Goal: Task Accomplishment & Management: Complete application form

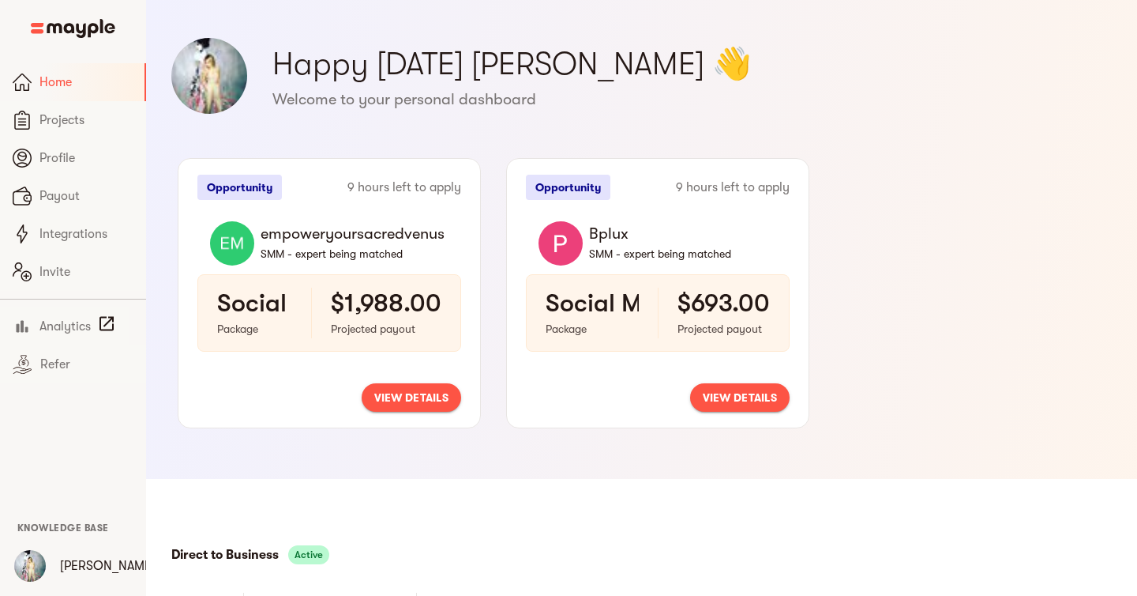
click at [402, 397] on span "view details" at bounding box center [411, 397] width 74 height 19
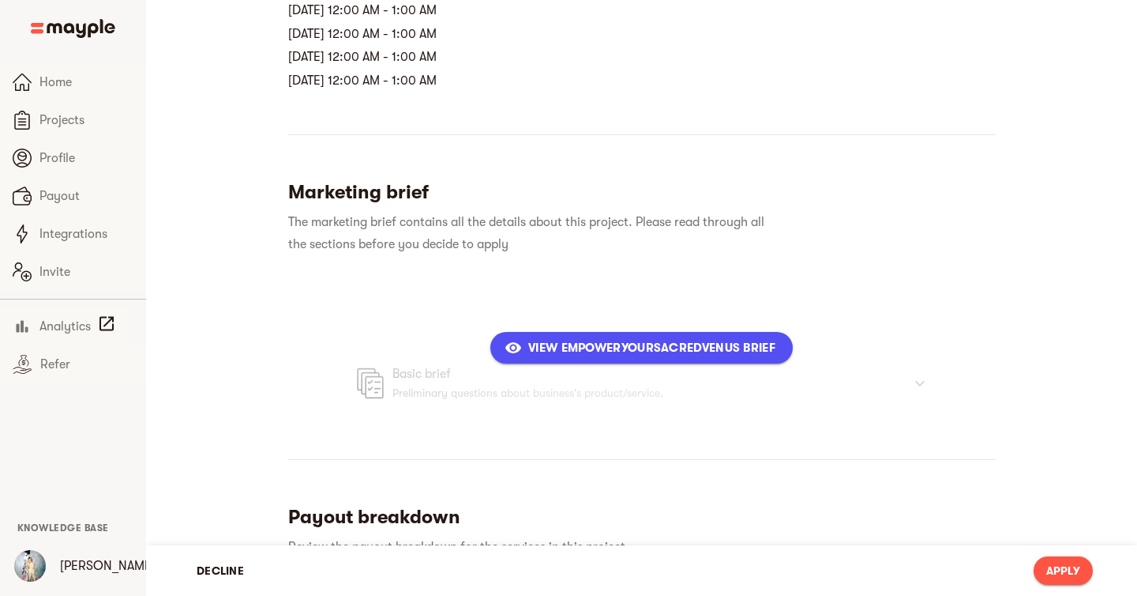
scroll to position [465, 0]
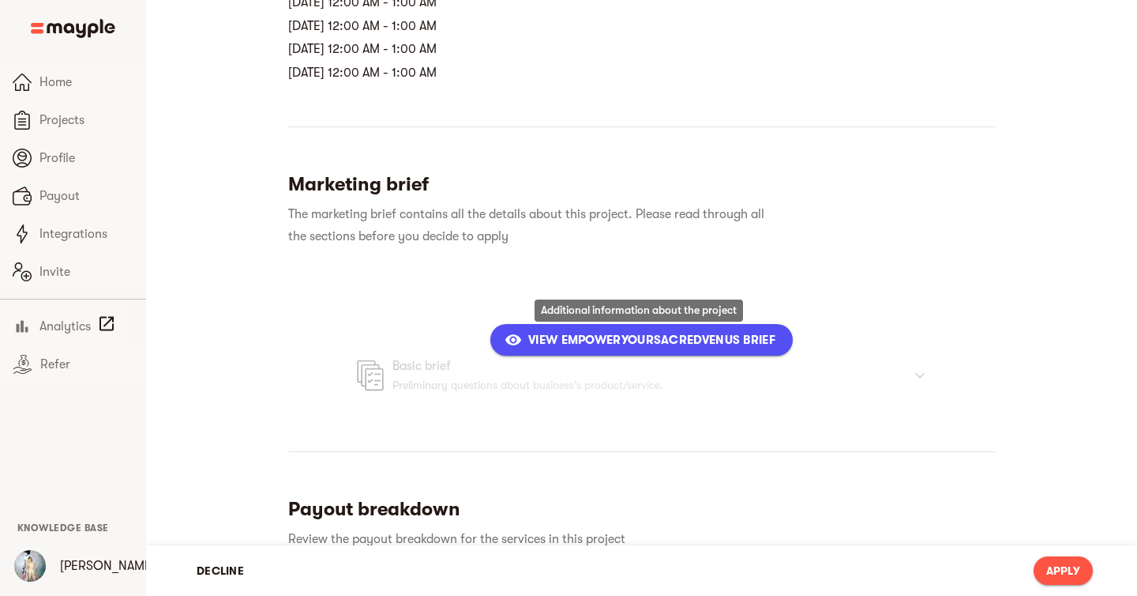
click at [566, 344] on span "View empoweryoursacredvenus Brief" at bounding box center [642, 339] width 268 height 19
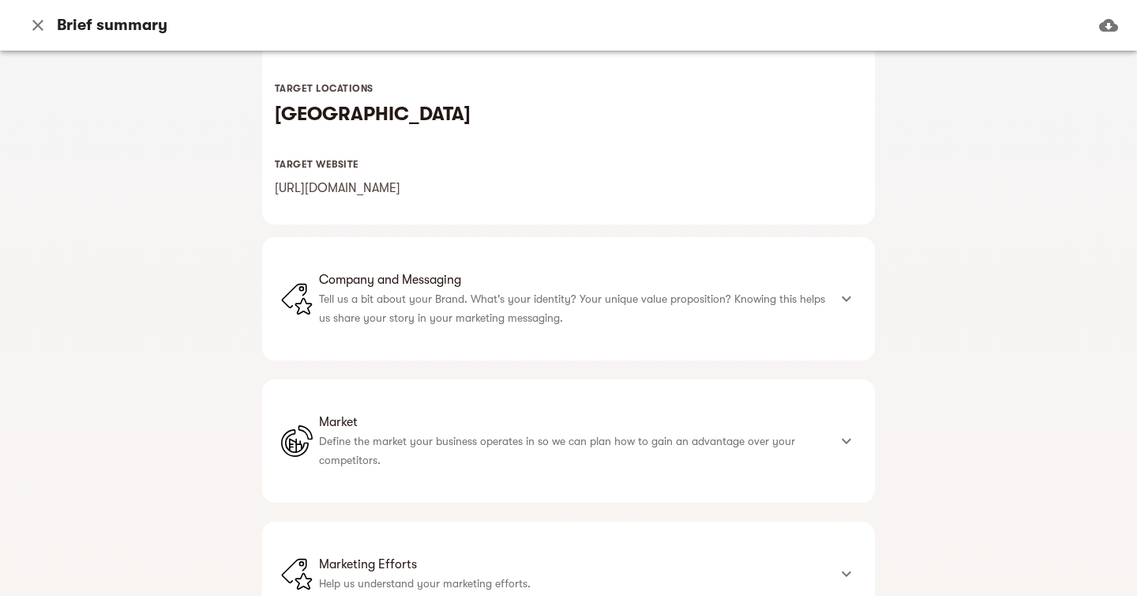
scroll to position [311, 0]
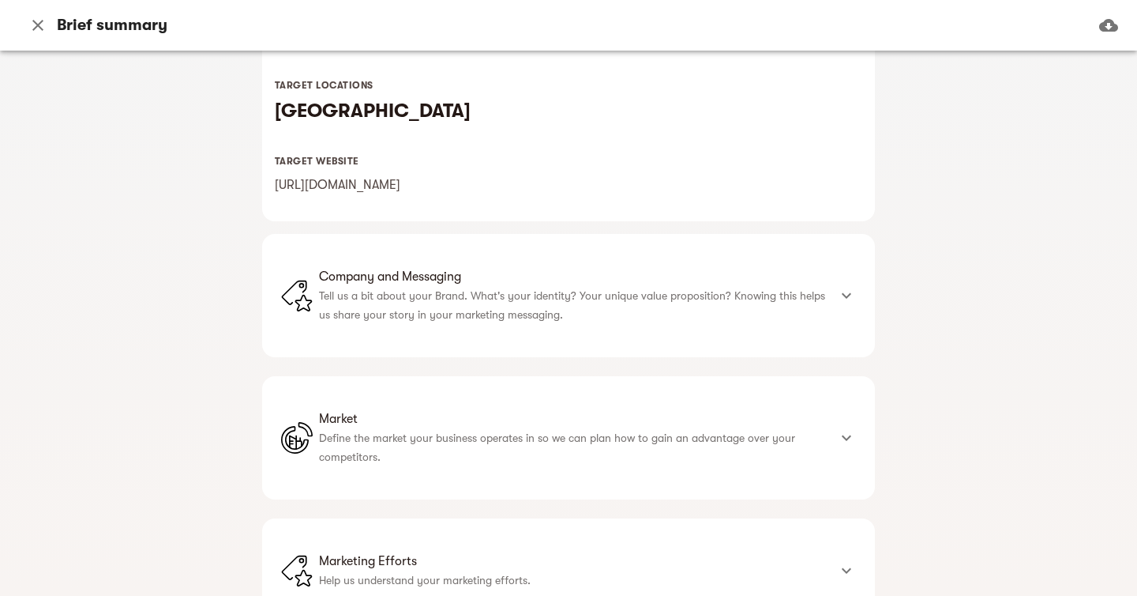
click at [590, 326] on li "Company and Messaging Tell us a bit about your Brand. What's your identity? You…" at bounding box center [554, 295] width 547 height 66
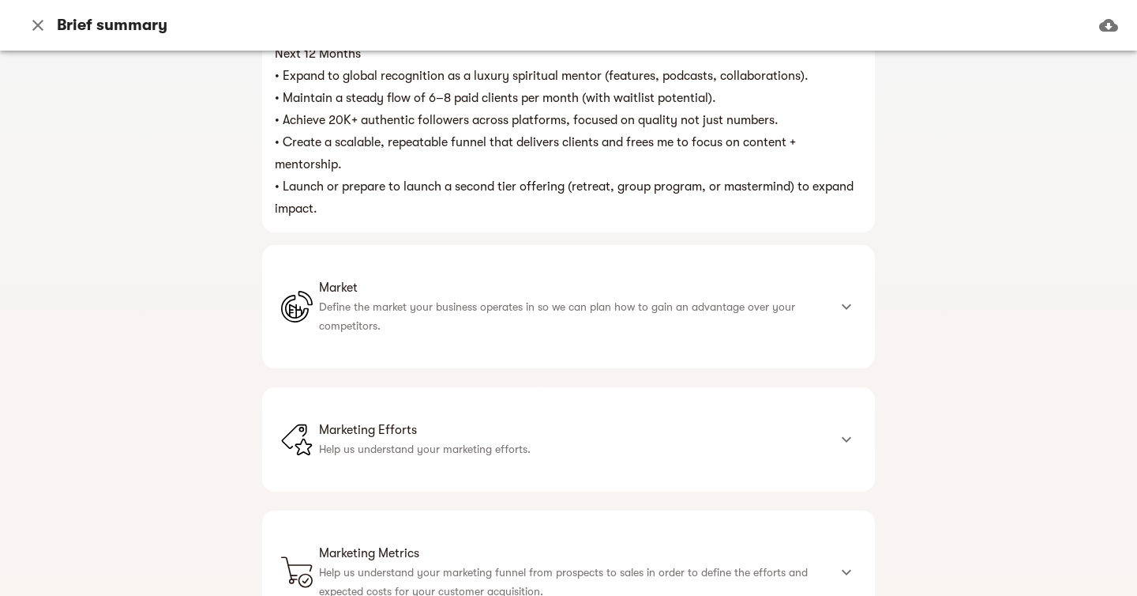
scroll to position [927, 0]
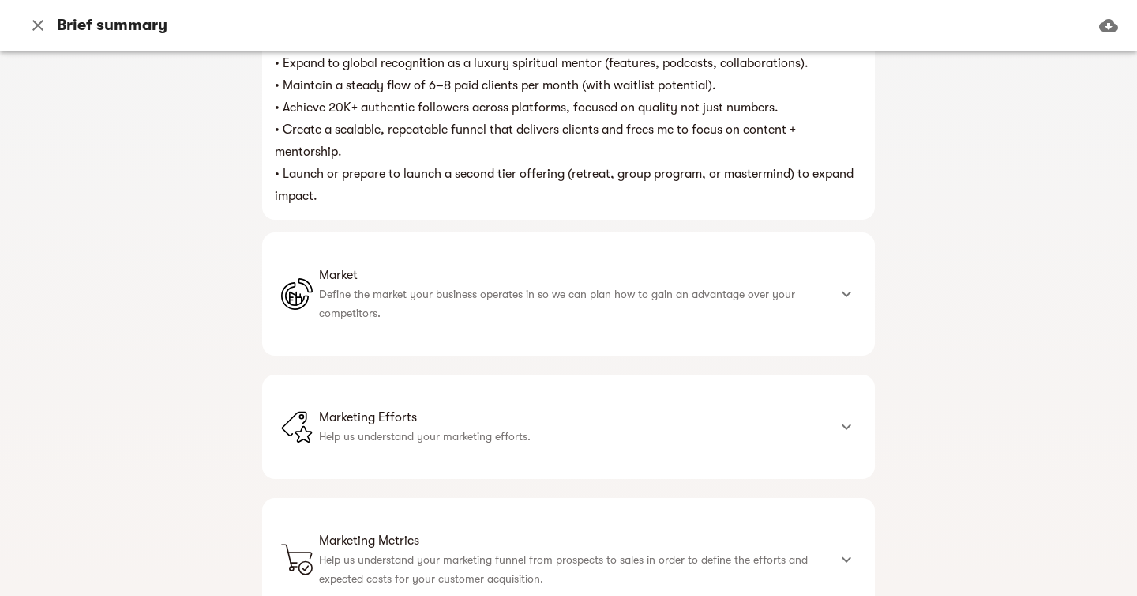
click at [589, 290] on p "Define the market your business operates in so we can plan how to gain an advan…" at bounding box center [573, 303] width 509 height 38
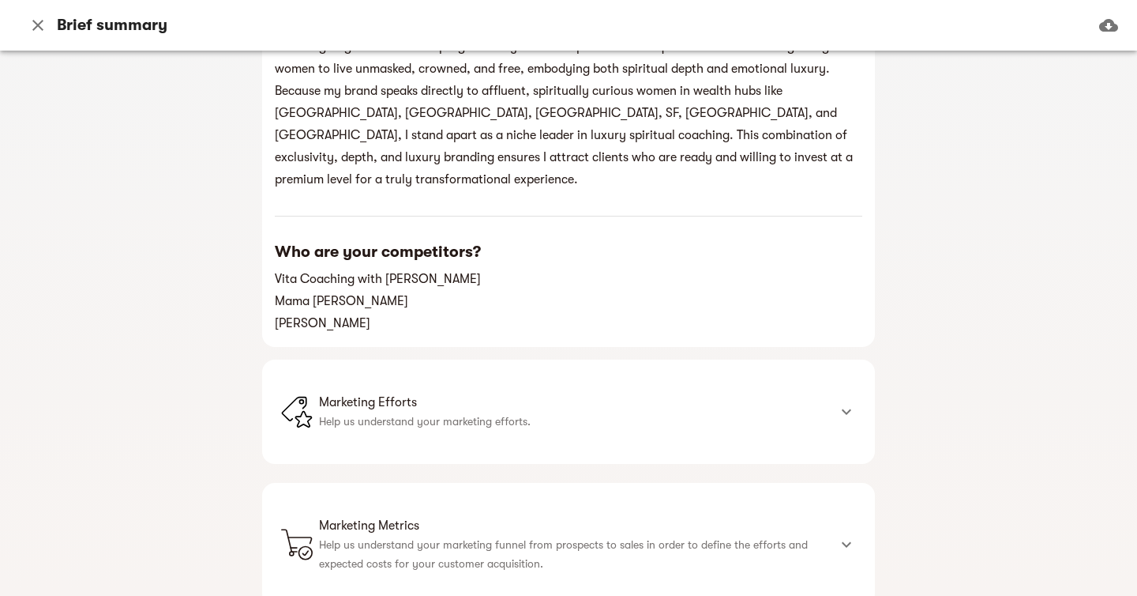
scroll to position [1558, 0]
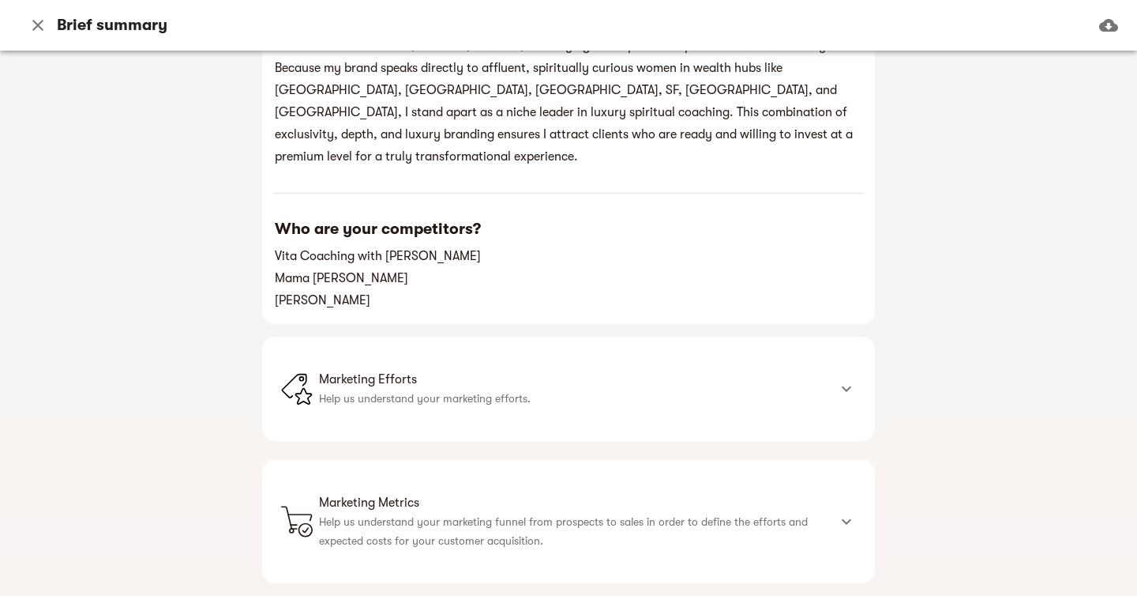
click at [564, 389] on p "Help us understand your marketing efforts." at bounding box center [573, 398] width 509 height 19
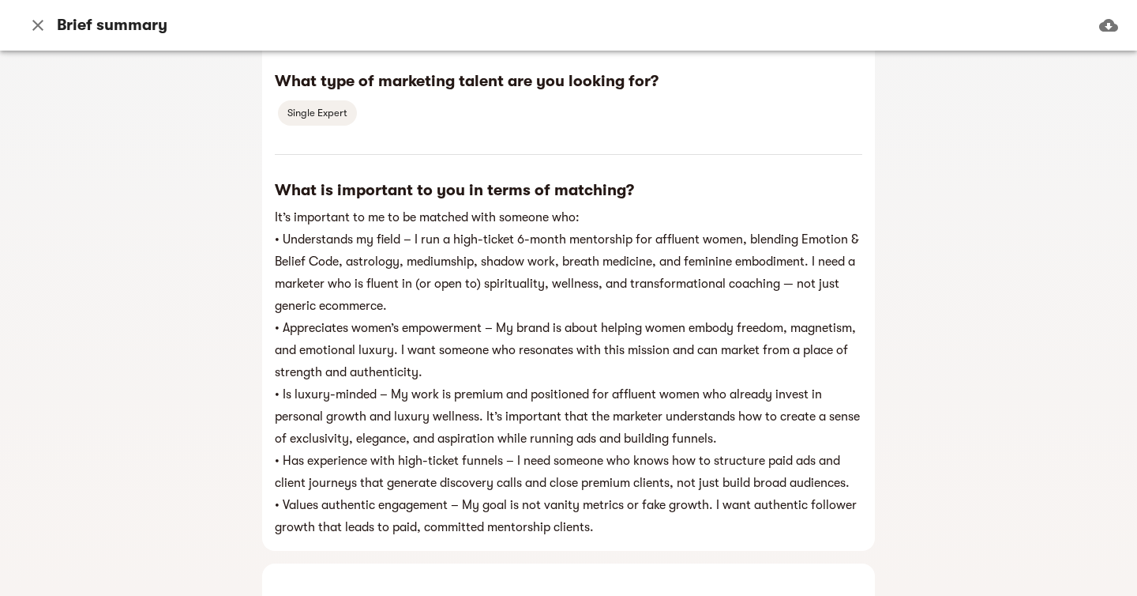
scroll to position [2950, 0]
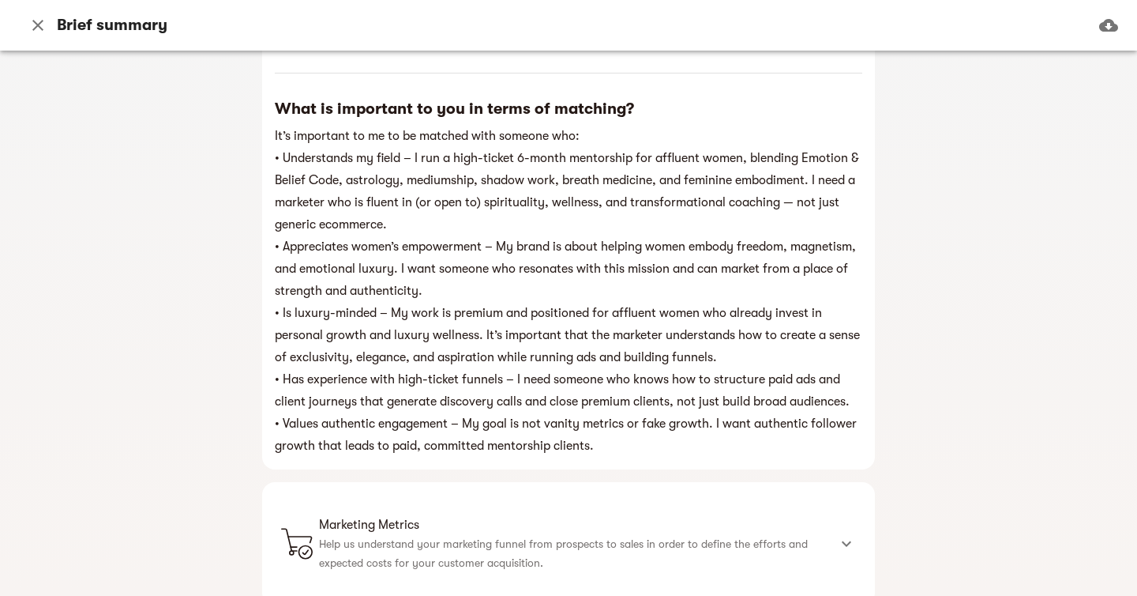
click at [577, 515] on span "Marketing Metrics" at bounding box center [573, 524] width 509 height 19
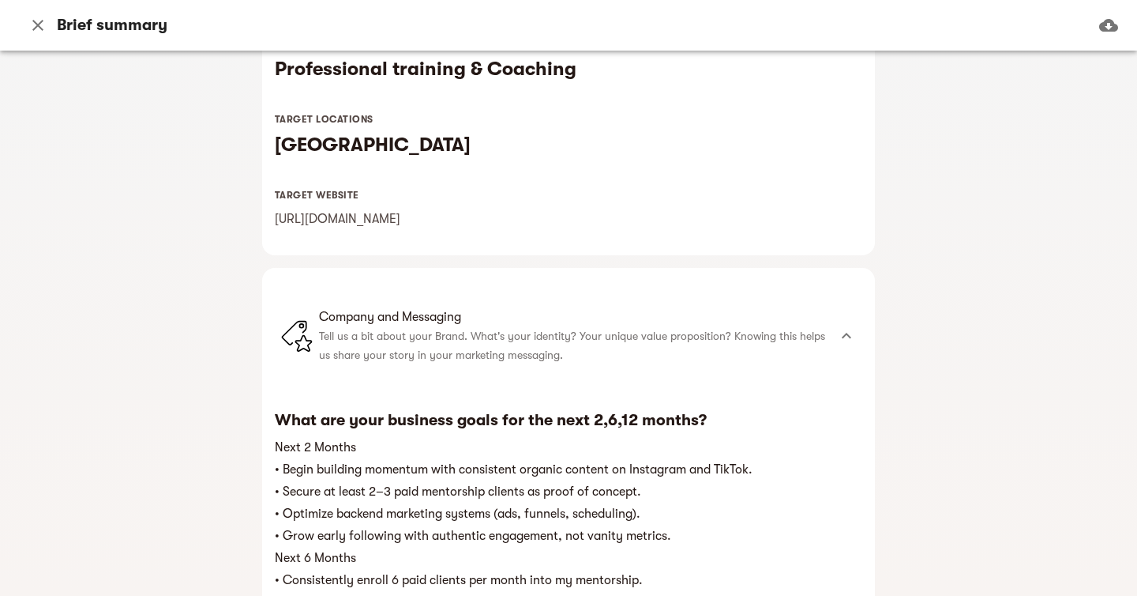
scroll to position [0, 0]
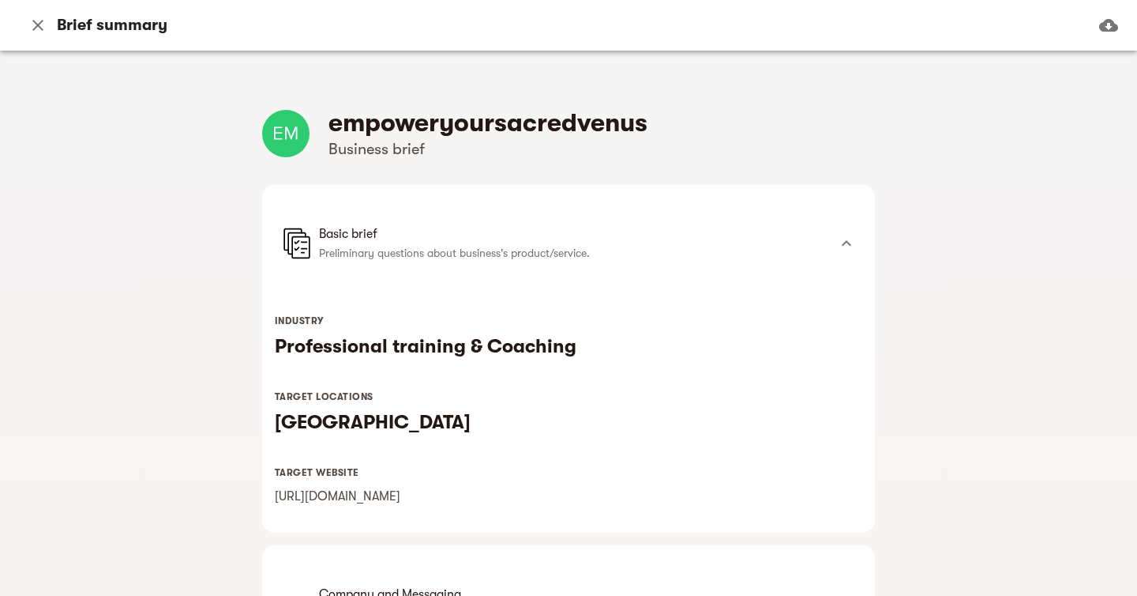
click at [844, 250] on icon at bounding box center [846, 243] width 19 height 19
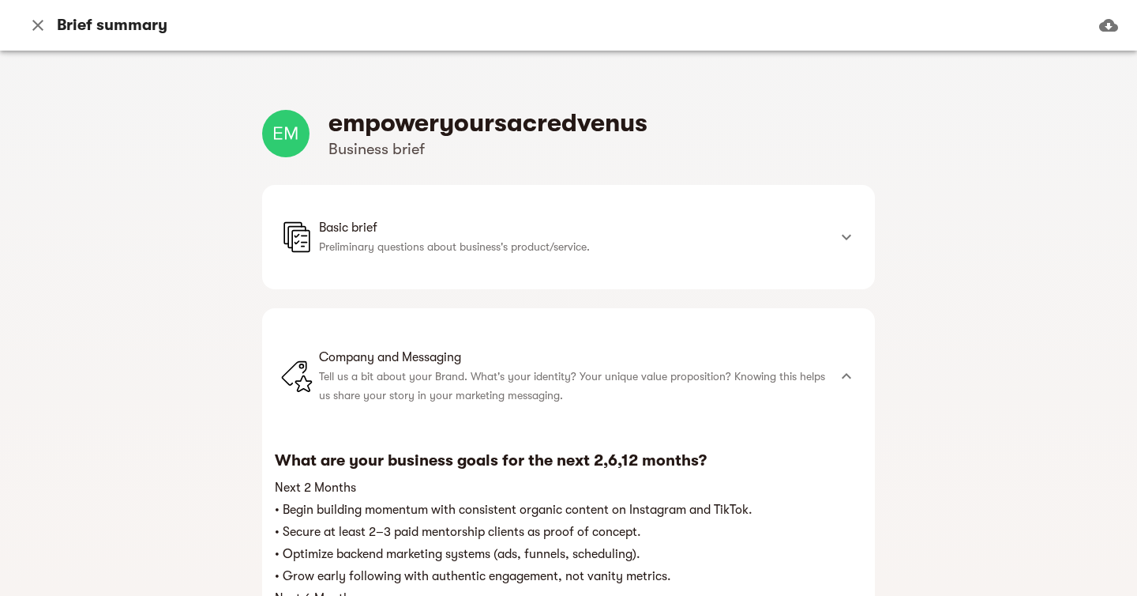
click at [844, 353] on div "Company and Messaging Tell us a bit about your Brand. What's your identity? You…" at bounding box center [568, 376] width 613 height 136
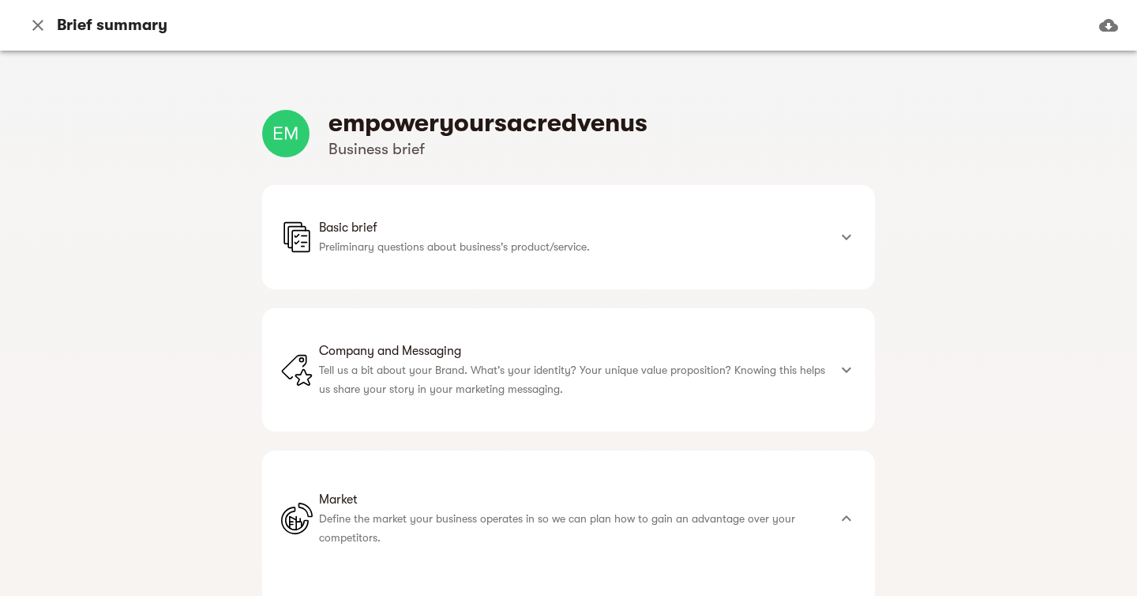
click at [811, 514] on p "Define the market your business operates in so we can plan how to gain an advan…" at bounding box center [573, 528] width 509 height 38
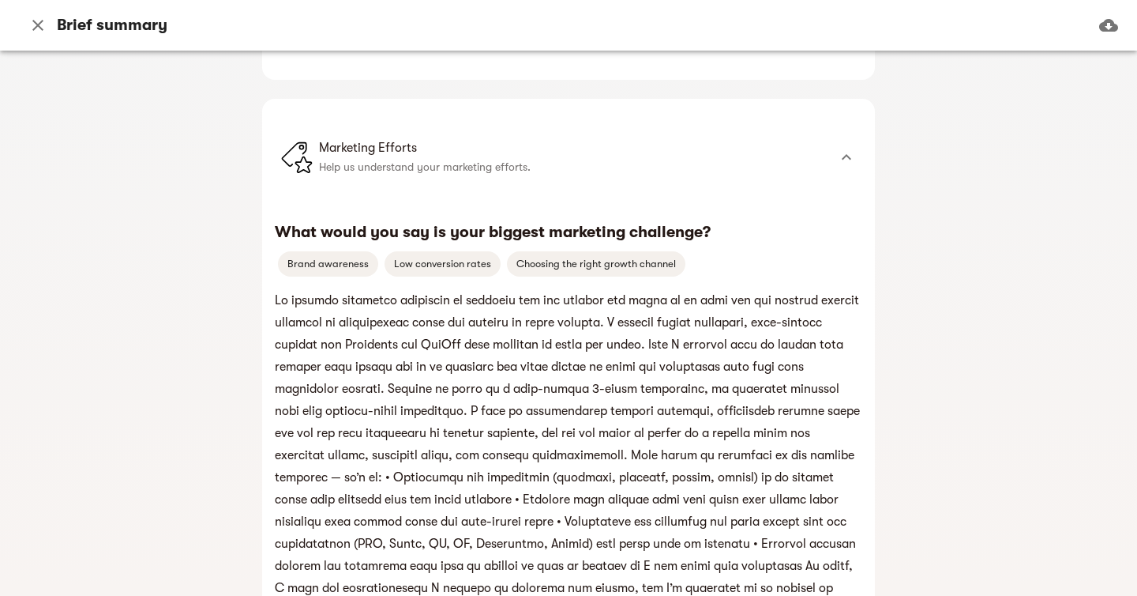
scroll to position [517, 0]
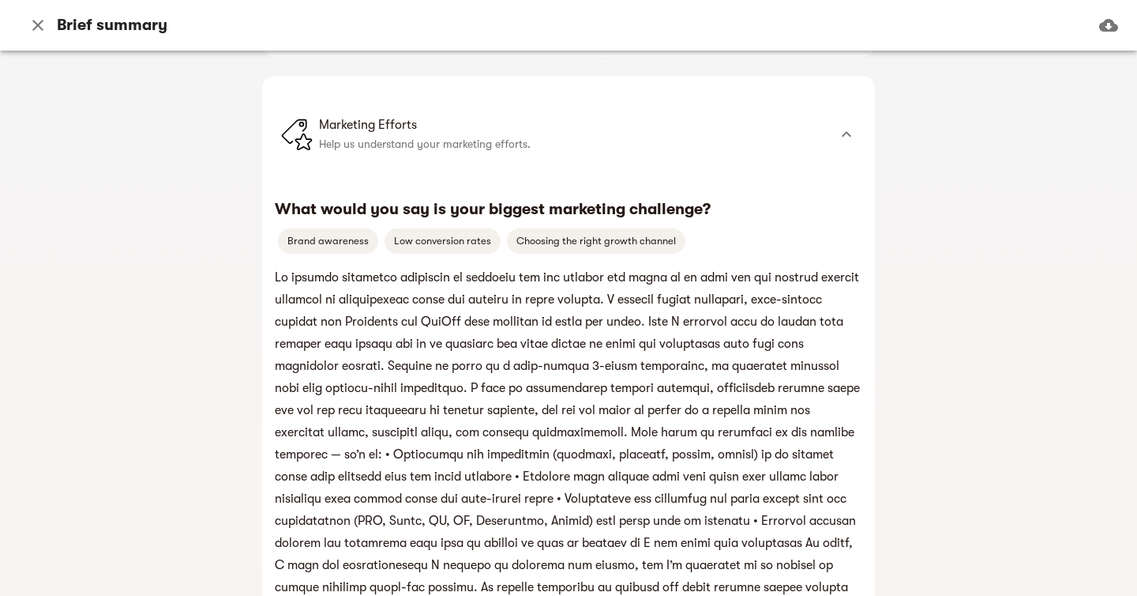
click at [804, 143] on p "Help us understand your marketing efforts." at bounding box center [573, 143] width 509 height 19
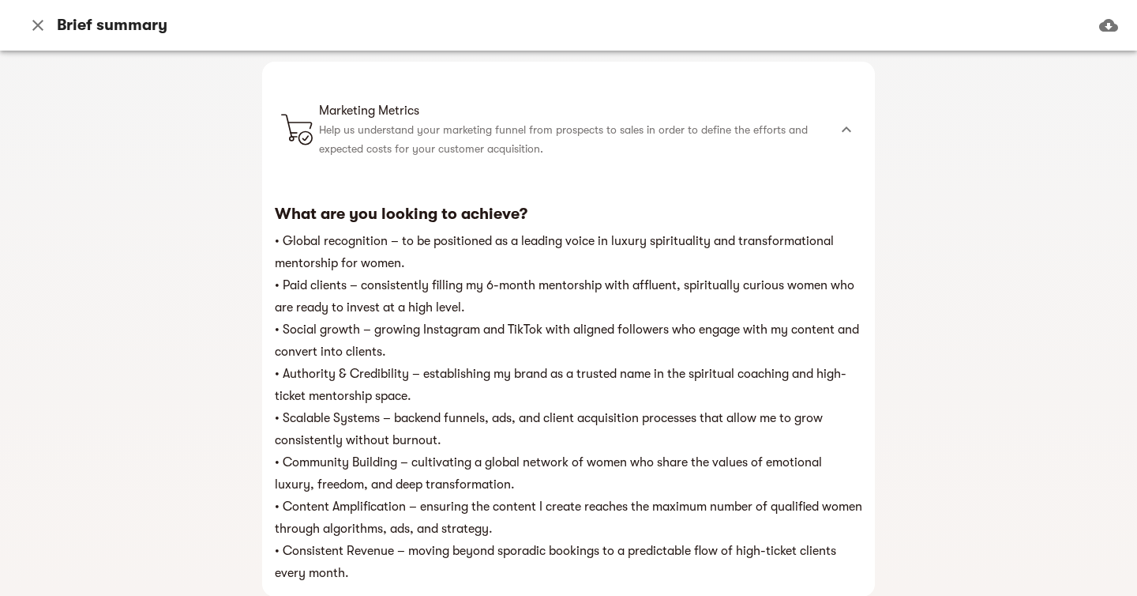
click at [816, 130] on p "Help us understand your marketing funnel from prospects to sales in order to de…" at bounding box center [573, 139] width 509 height 38
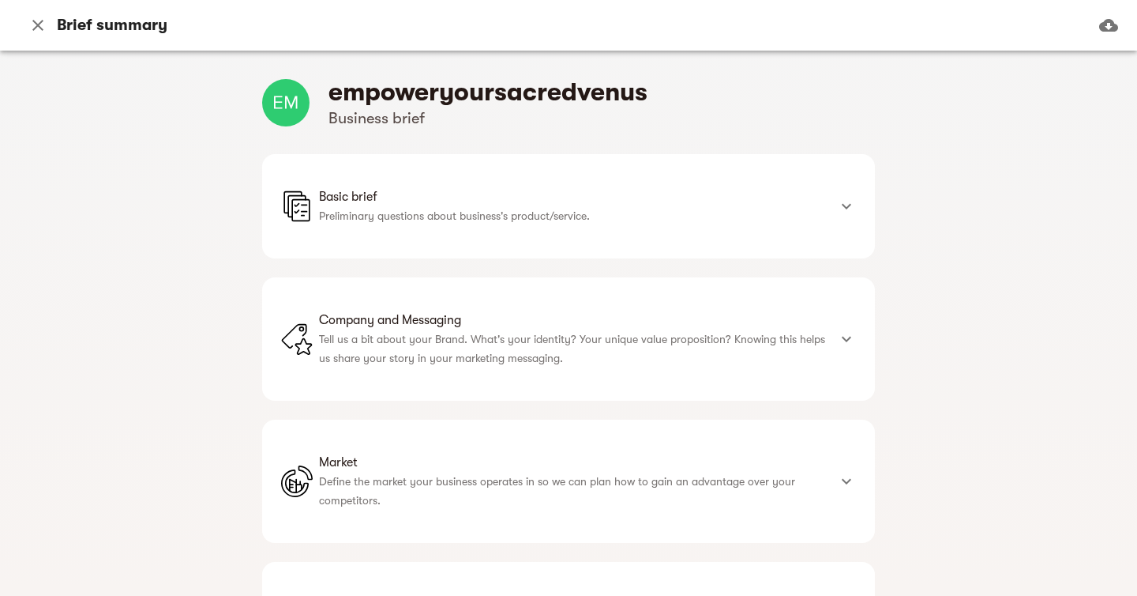
scroll to position [0, 0]
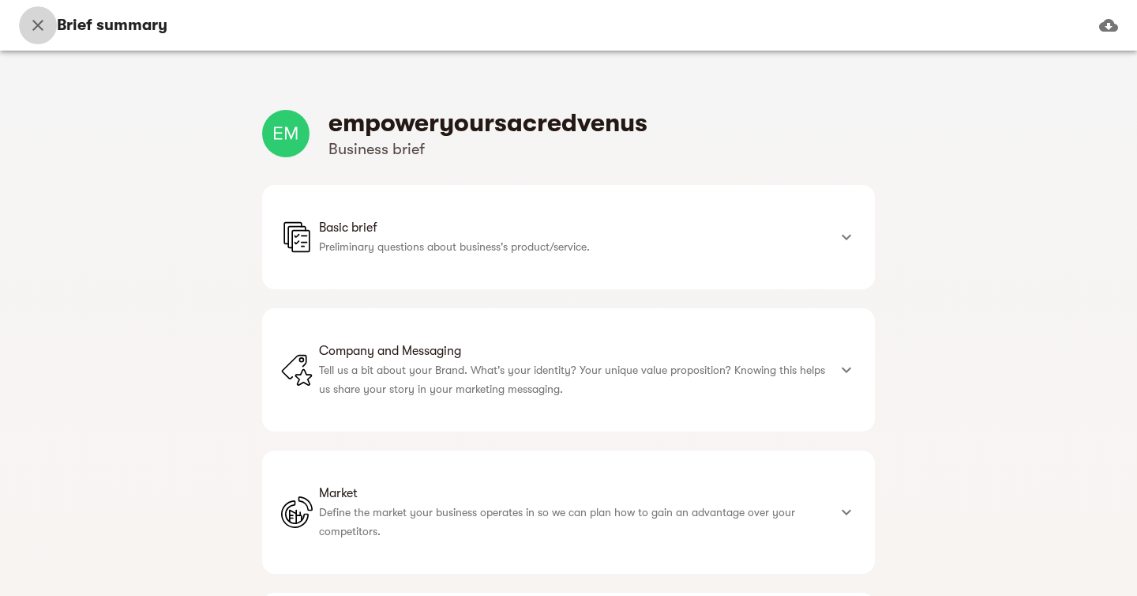
click at [36, 26] on icon "button" at bounding box center [37, 25] width 11 height 11
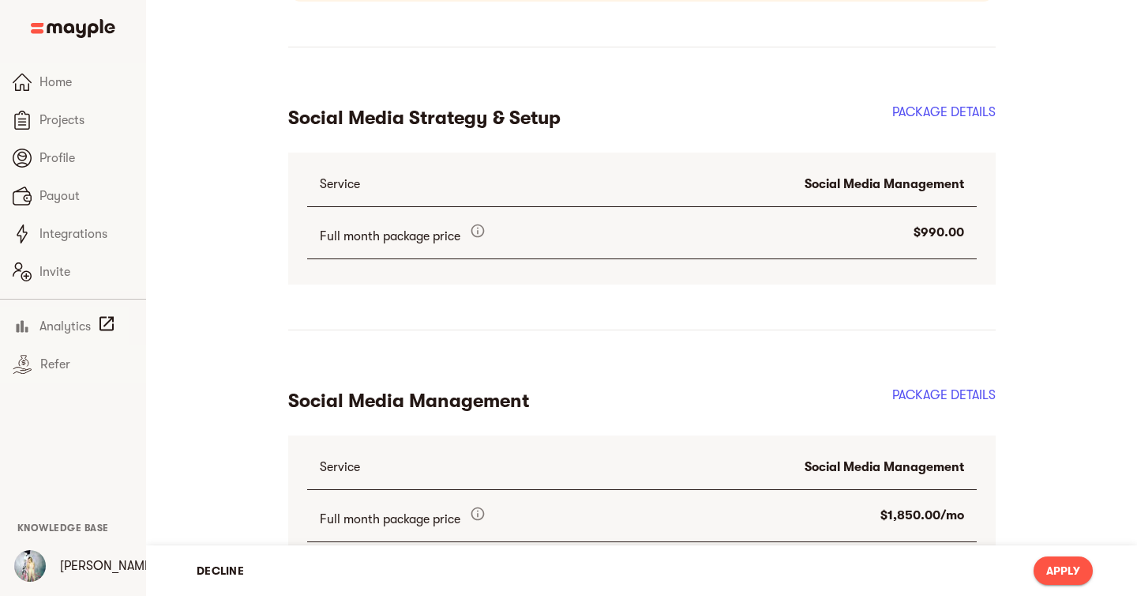
scroll to position [1395, 0]
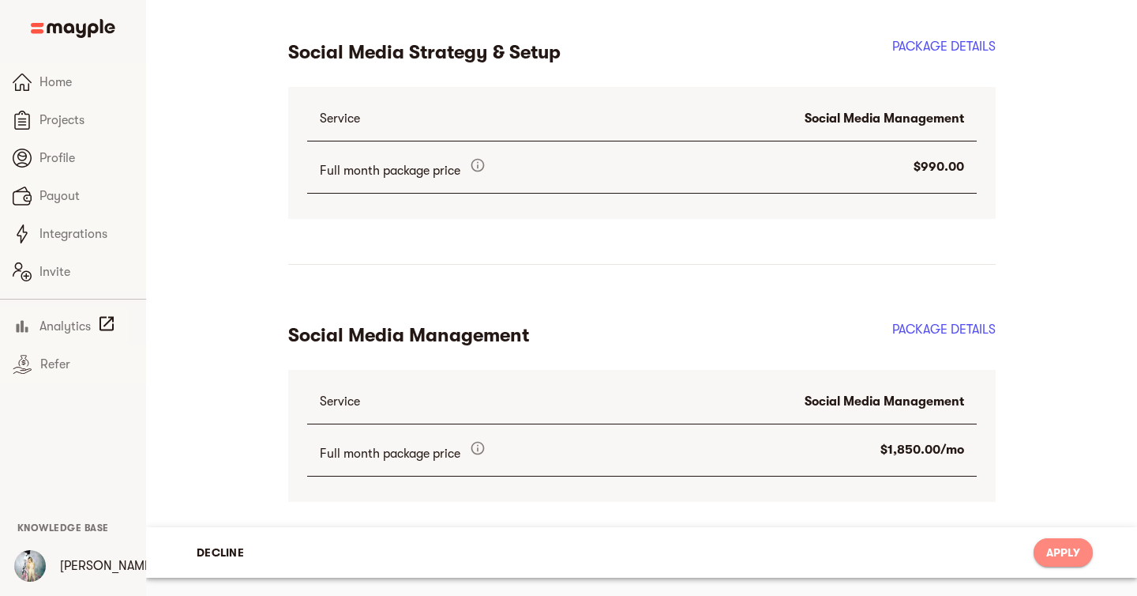
click at [1055, 558] on span "Apply" at bounding box center [1064, 552] width 34 height 19
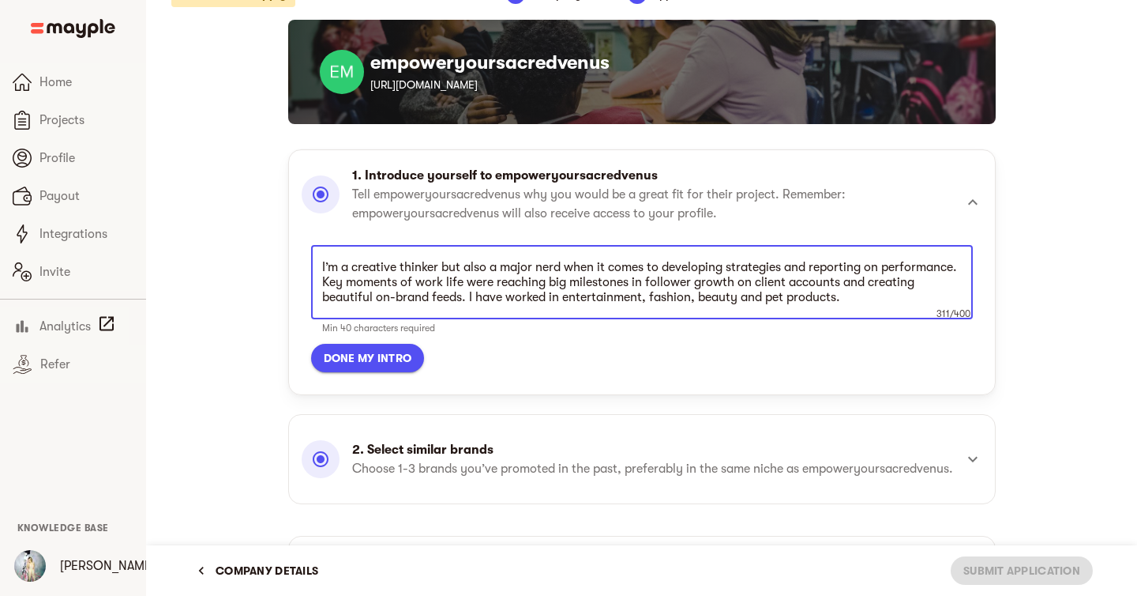
scroll to position [39, 0]
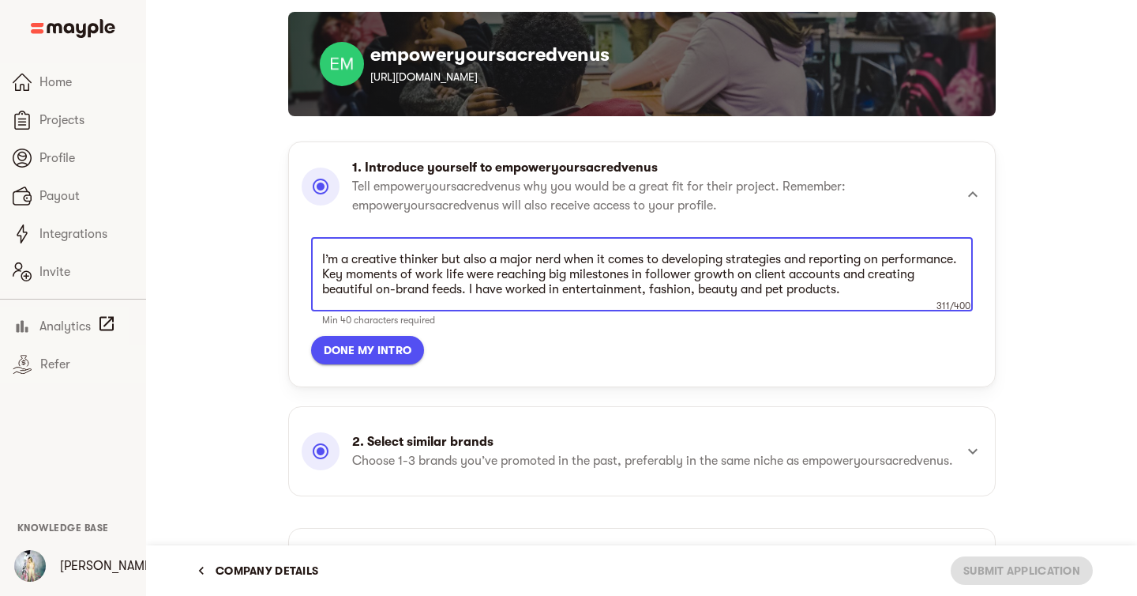
drag, startPoint x: 909, startPoint y: 293, endPoint x: 445, endPoint y: 254, distance: 466.1
click at [445, 254] on textarea "I’m a creative thinker but also a major nerd when it comes to developing strate…" at bounding box center [642, 274] width 640 height 45
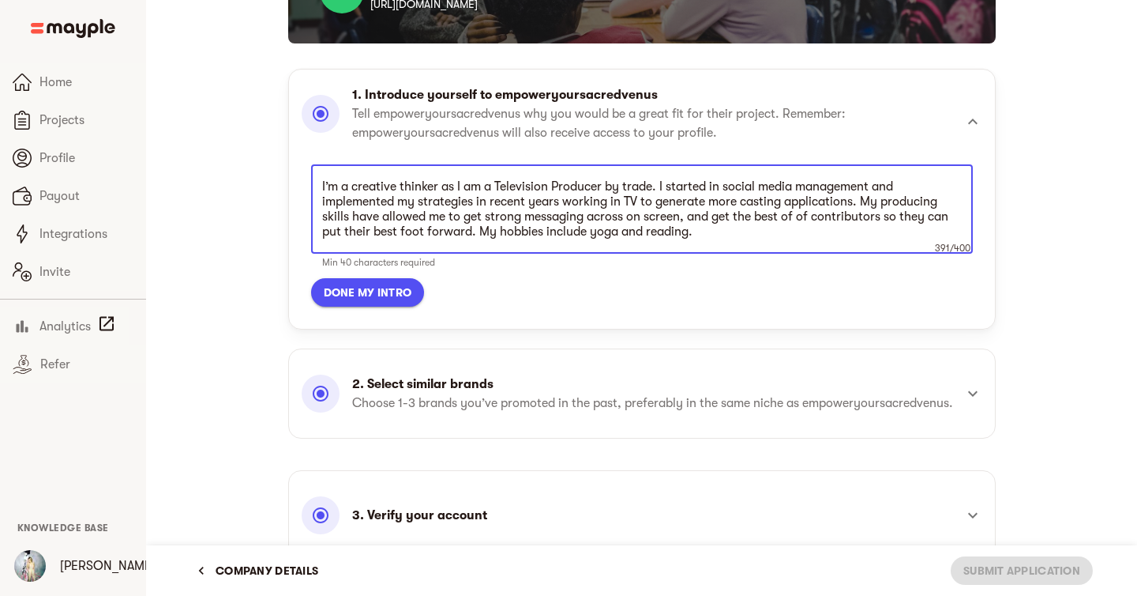
scroll to position [134, 0]
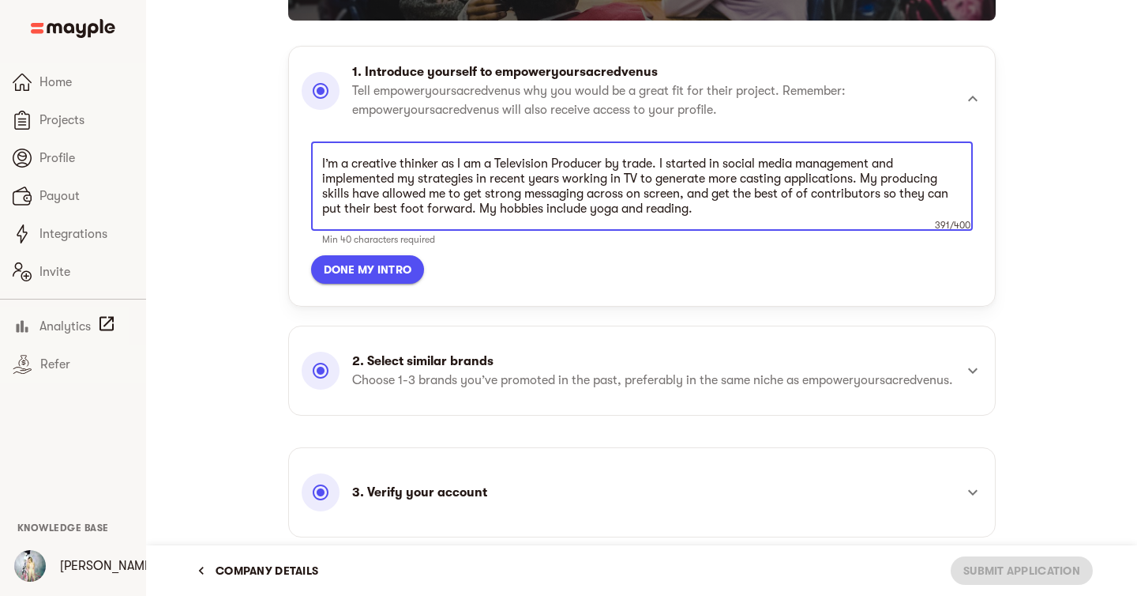
type textarea "I’m a creative thinker as I am a Television Producer by trade. I started in soc…"
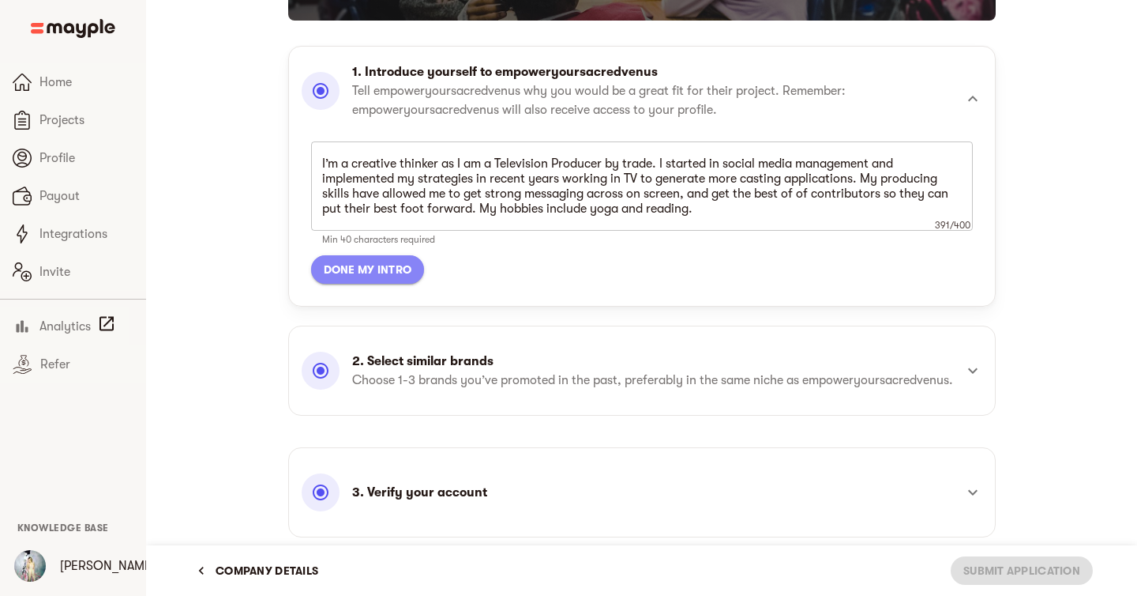
click at [365, 265] on span "Done my intro" at bounding box center [368, 269] width 88 height 19
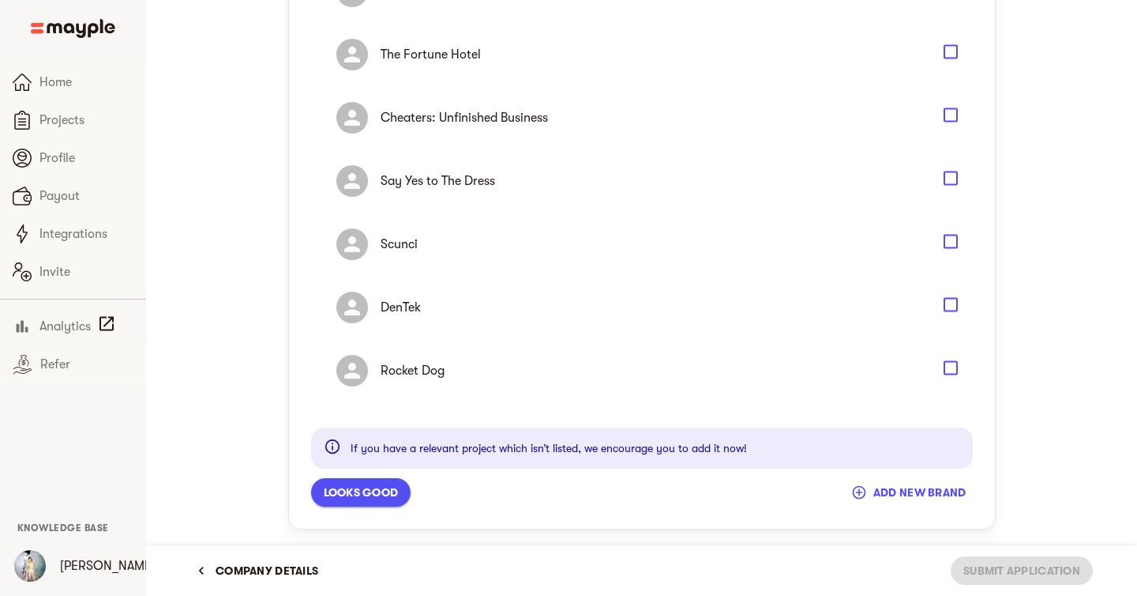
scroll to position [884, 0]
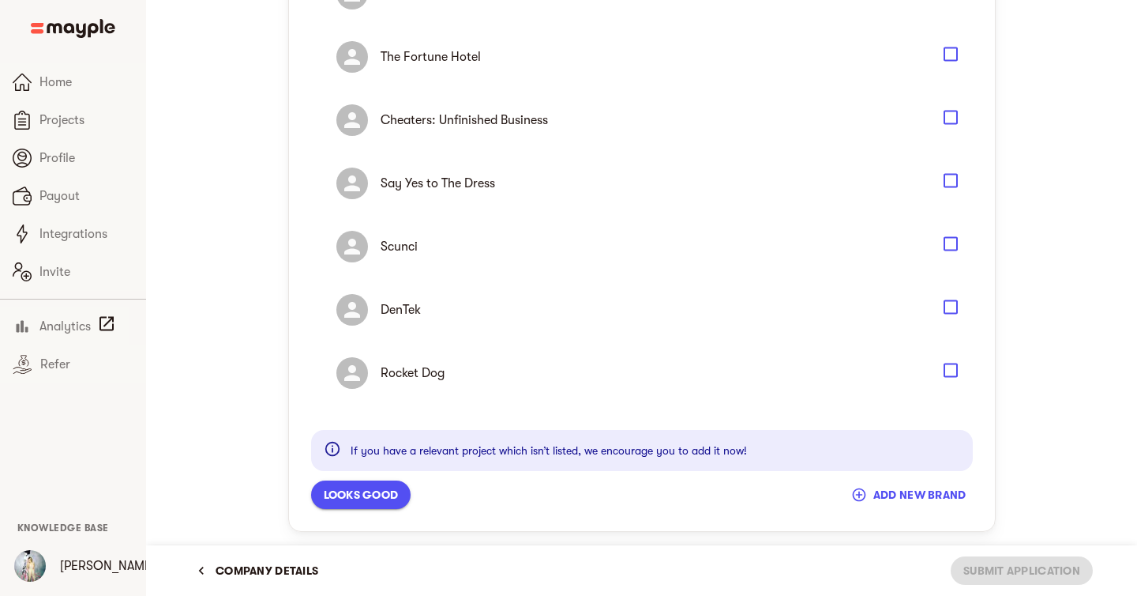
click at [903, 504] on span "add new brand" at bounding box center [911, 494] width 112 height 19
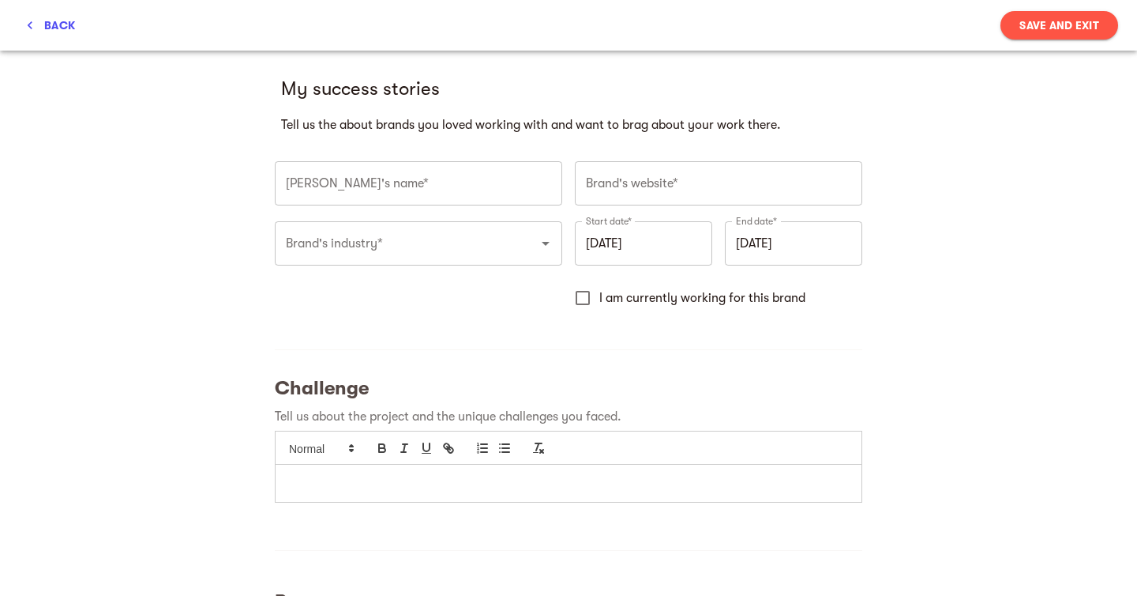
click at [379, 179] on input "text" at bounding box center [419, 183] width 288 height 44
type input "The Great British Bake Off"
click at [603, 189] on input "text" at bounding box center [719, 183] width 288 height 44
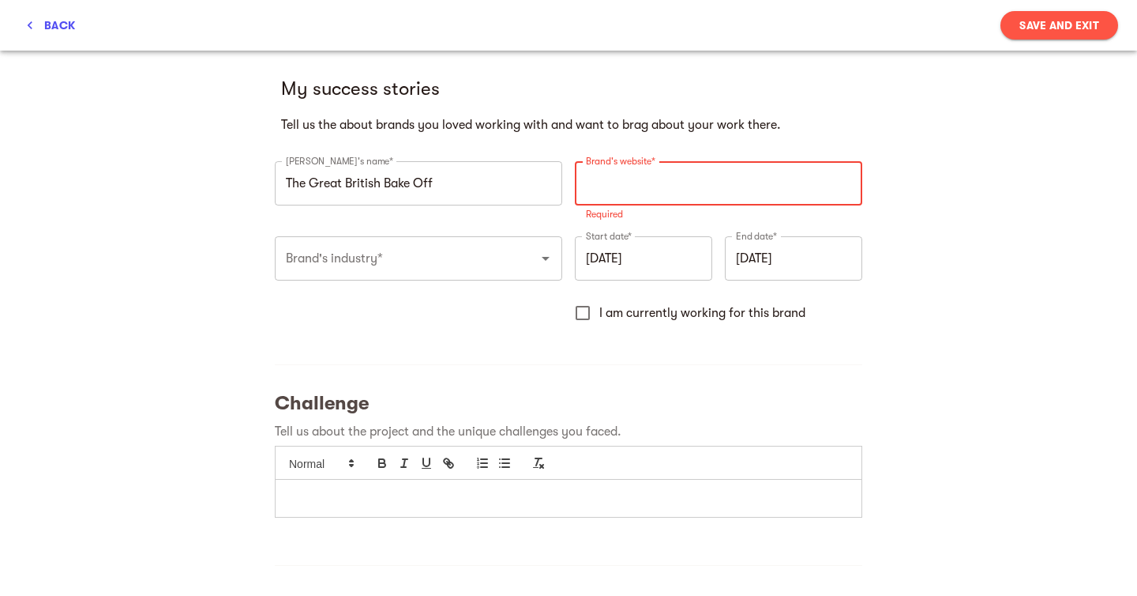
paste input "[URL][DOMAIN_NAME]"
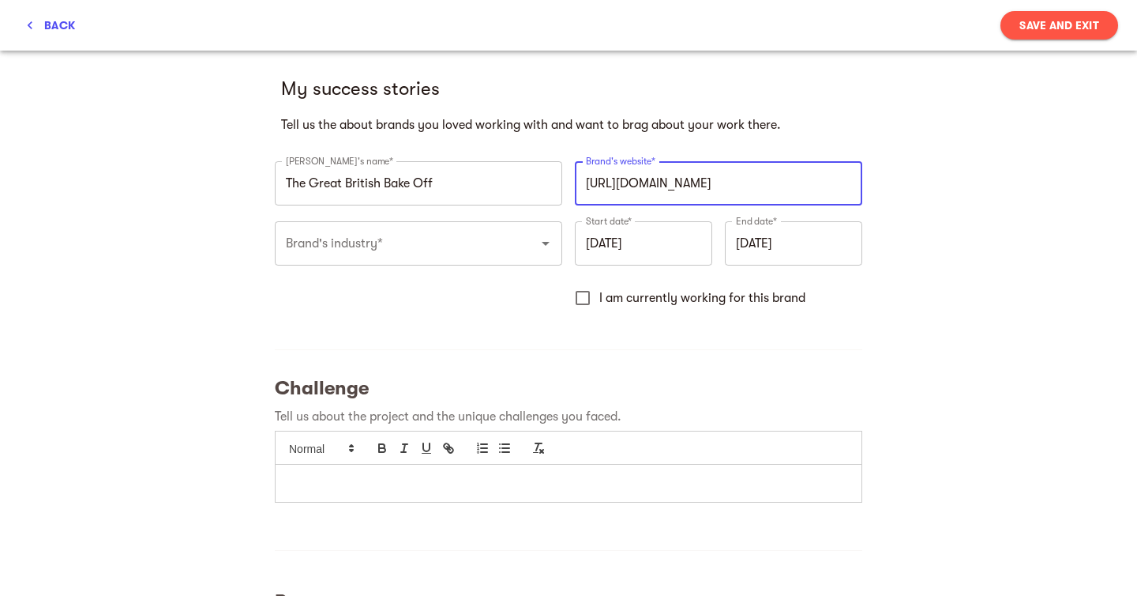
type input "[URL][DOMAIN_NAME]"
click at [443, 253] on input "Brand's industry*" at bounding box center [396, 243] width 229 height 30
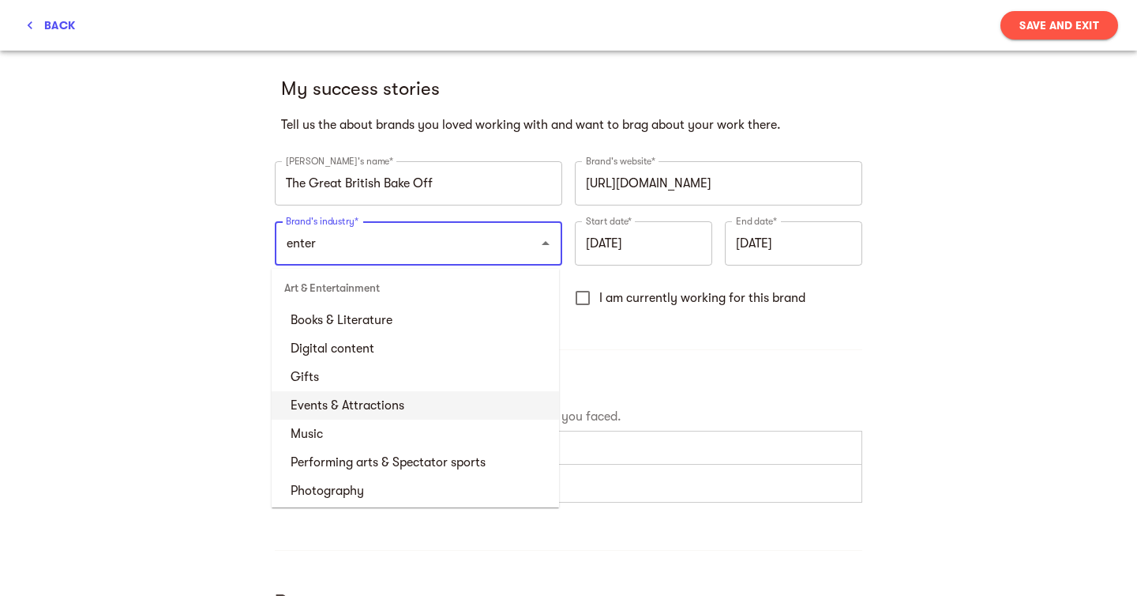
scroll to position [68, 0]
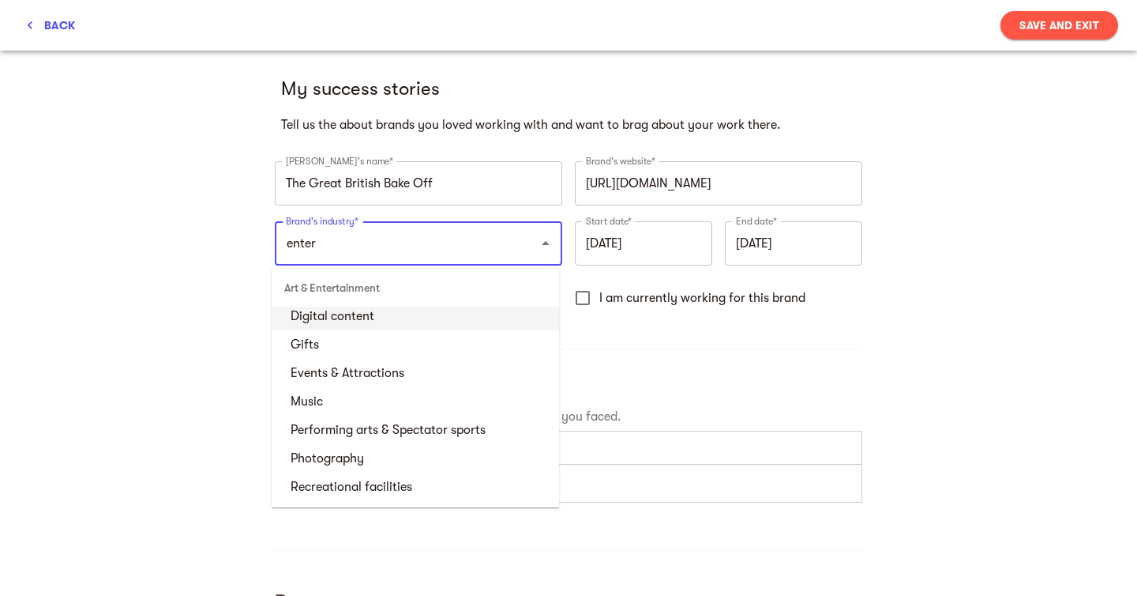
click at [372, 312] on li "Digital content" at bounding box center [416, 316] width 288 height 28
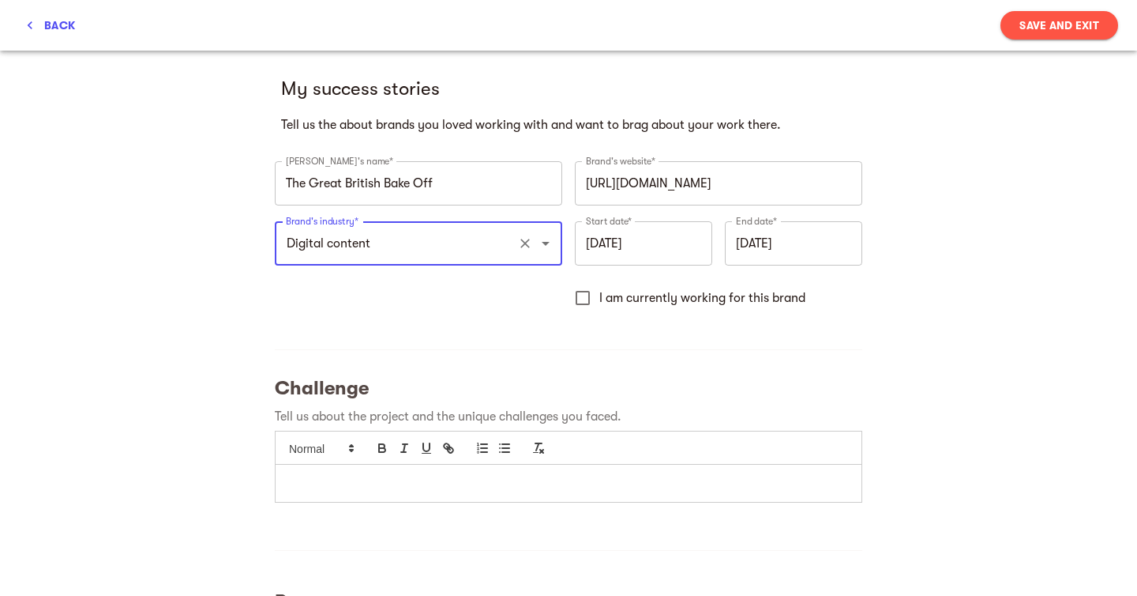
type input "Digital content"
click at [633, 236] on input "[DATE]" at bounding box center [643, 243] width 137 height 44
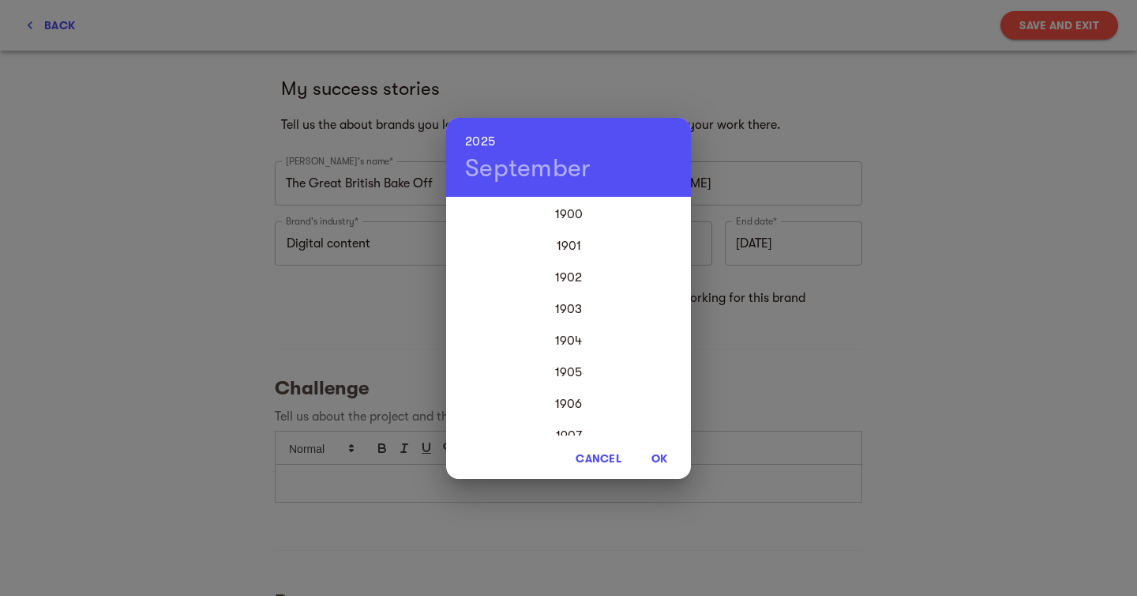
scroll to position [3760, 0]
click at [543, 154] on h4 "September" at bounding box center [528, 168] width 126 height 32
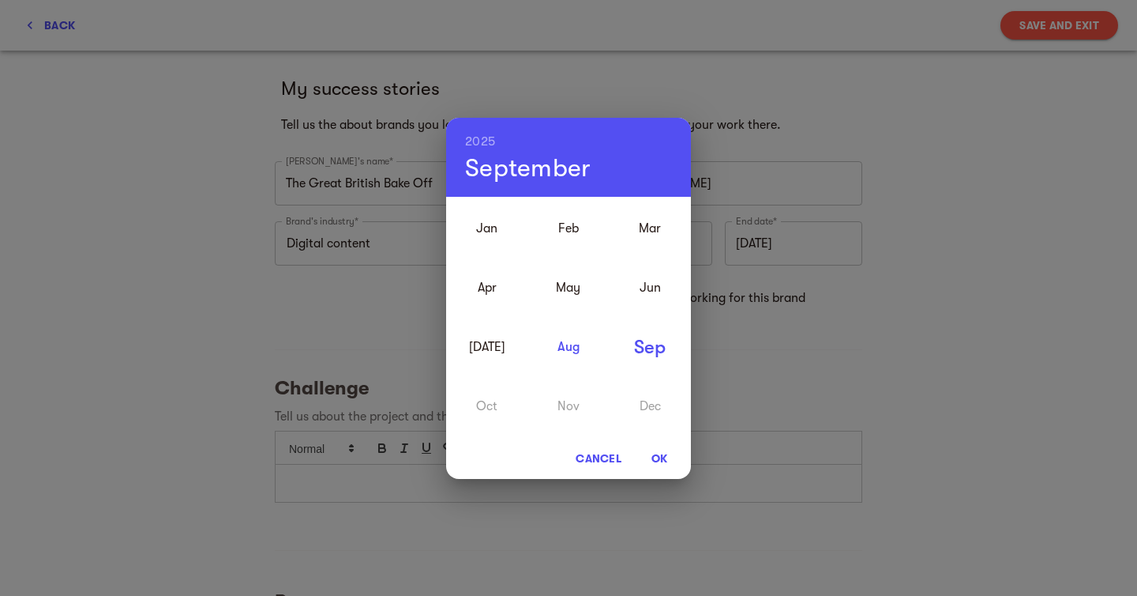
click at [554, 337] on div "Aug" at bounding box center [568, 346] width 81 height 59
click at [666, 452] on span "OK" at bounding box center [660, 458] width 38 height 19
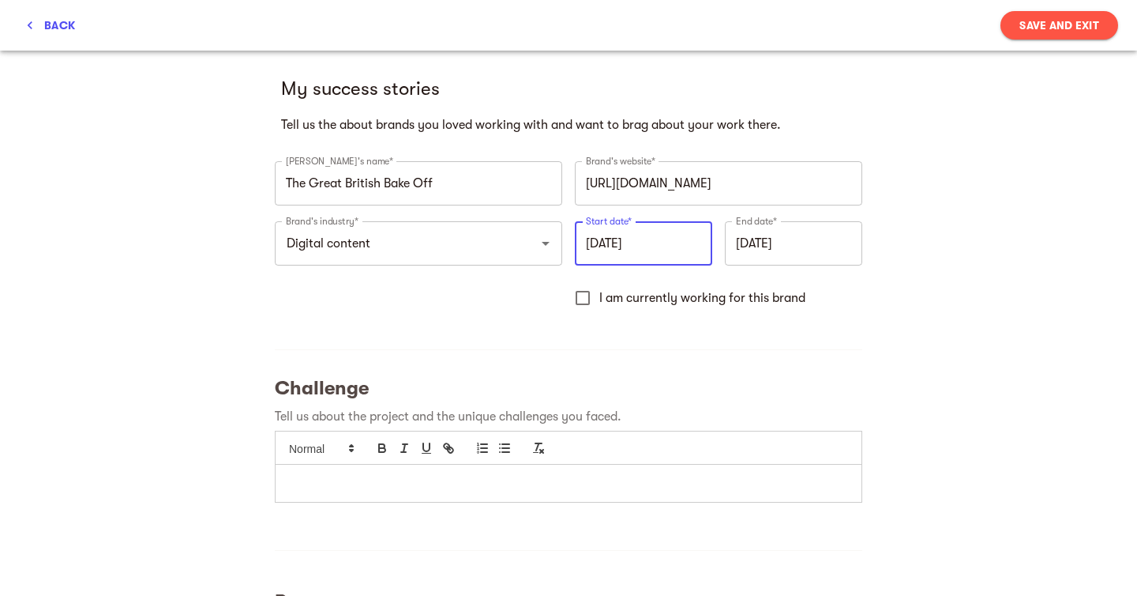
click at [656, 246] on input "[DATE]" at bounding box center [643, 243] width 137 height 44
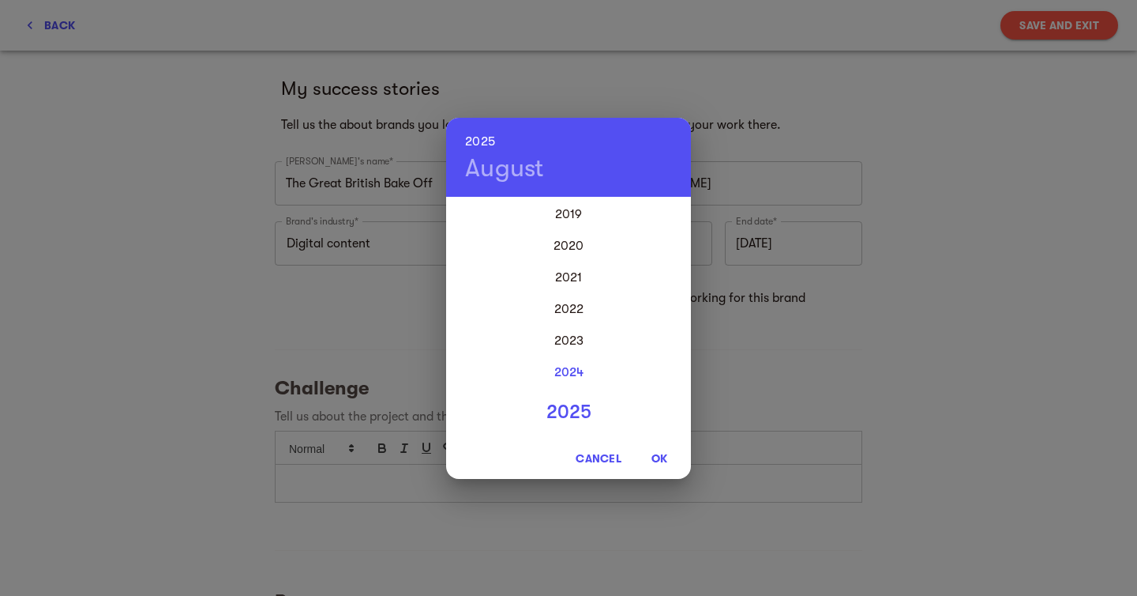
click at [572, 363] on div "2024" at bounding box center [568, 372] width 245 height 32
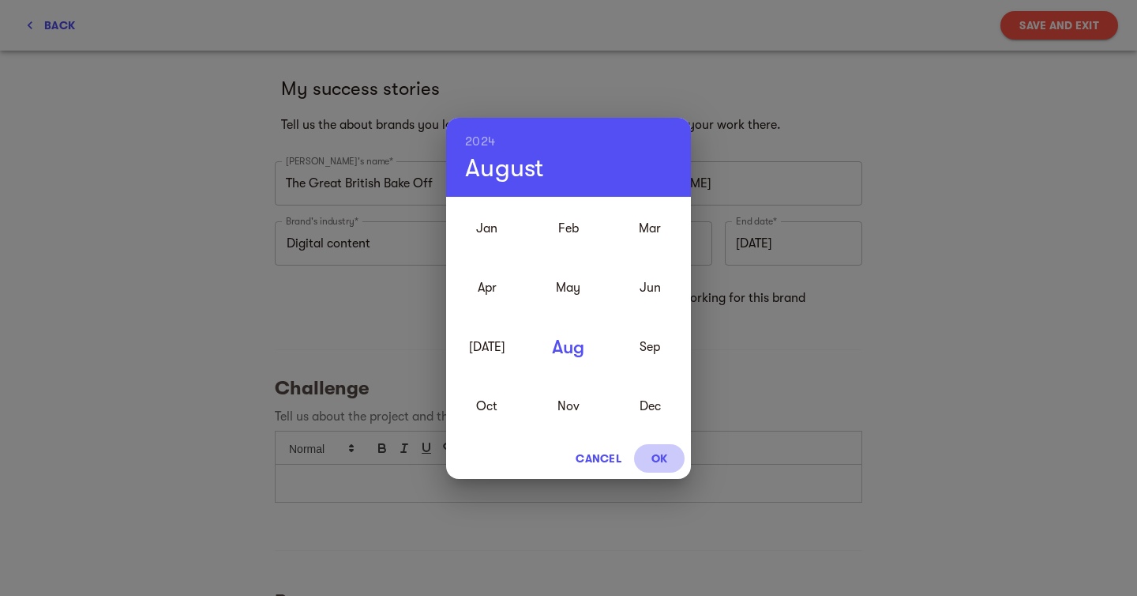
click at [653, 453] on span "OK" at bounding box center [660, 458] width 38 height 19
type input "[DATE]"
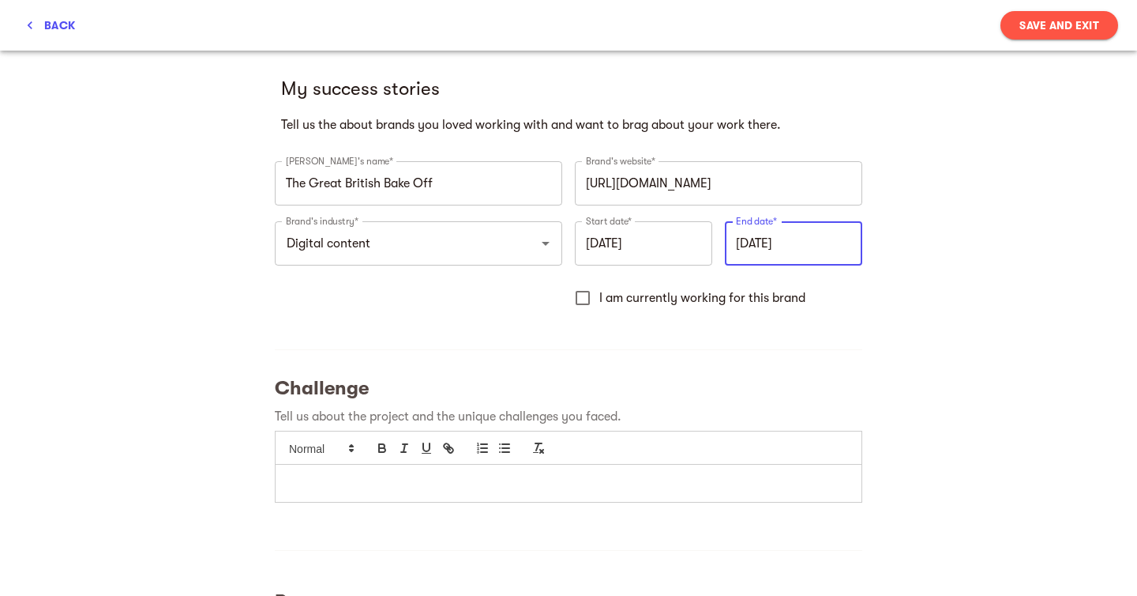
click at [771, 246] on input "[DATE]" at bounding box center [793, 243] width 137 height 44
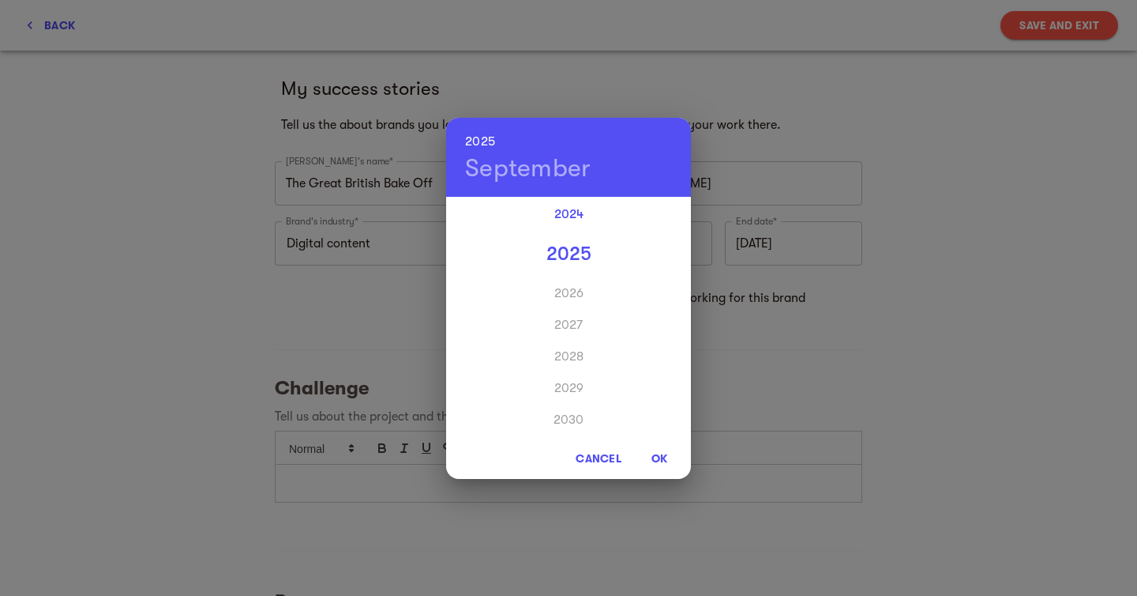
click at [569, 216] on div "2024" at bounding box center [568, 214] width 245 height 32
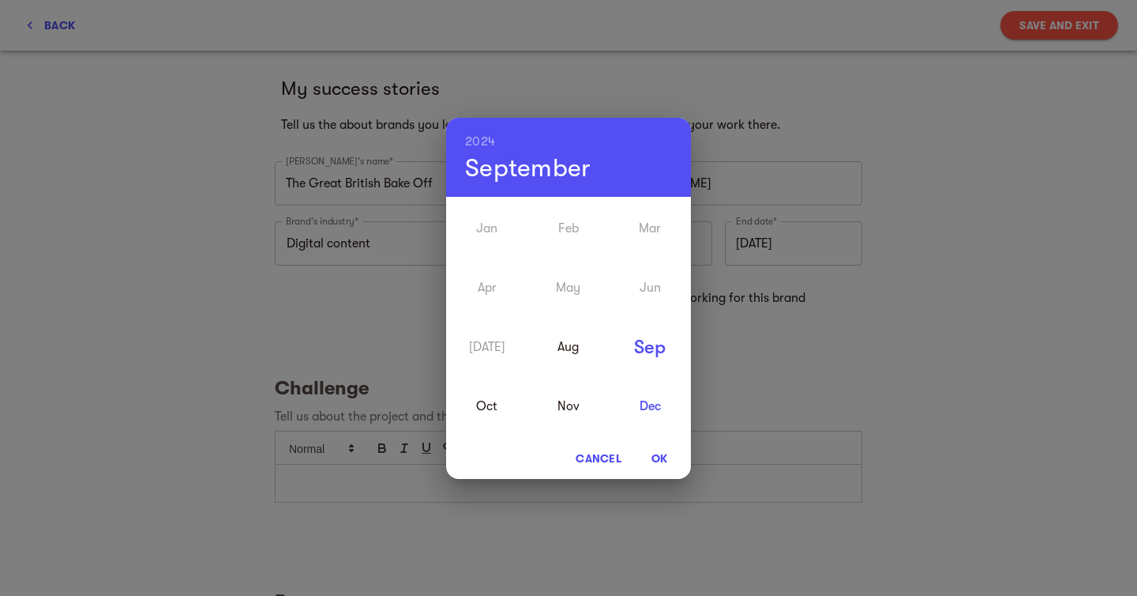
click at [651, 409] on div "Dec" at bounding box center [650, 405] width 81 height 59
click at [663, 447] on button "OK" at bounding box center [659, 458] width 51 height 28
type input "[DATE]"
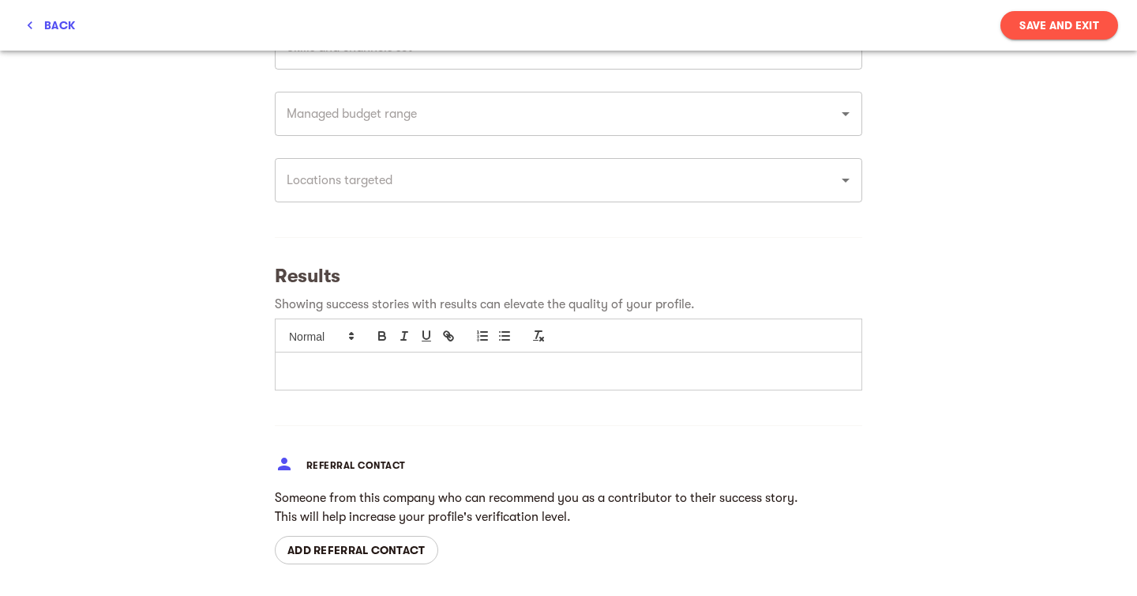
scroll to position [729, 0]
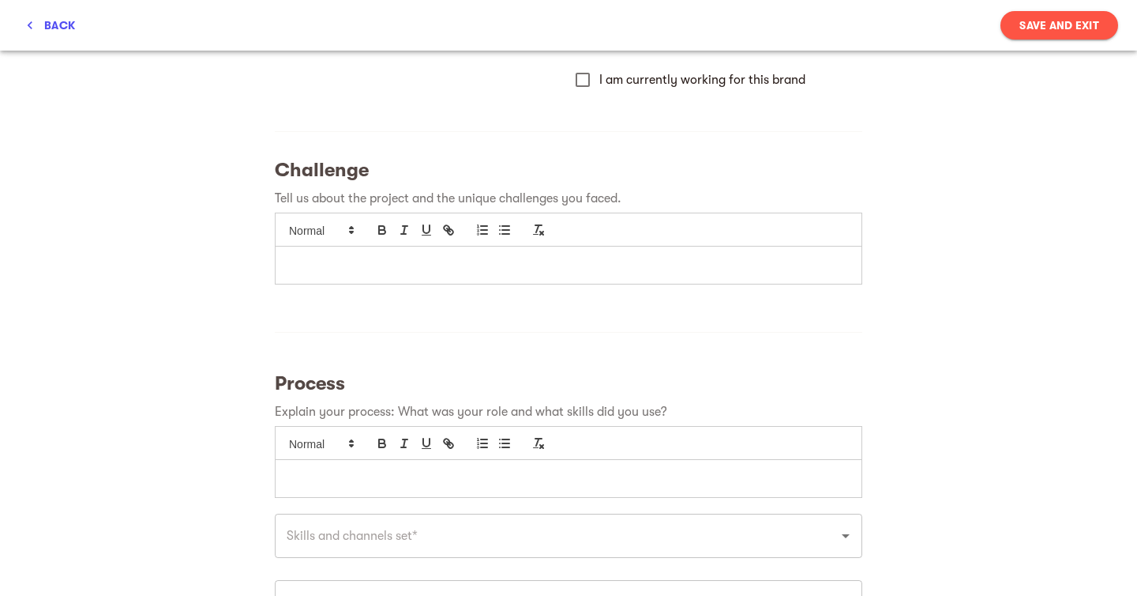
click at [1033, 17] on span "Save and Exit" at bounding box center [1060, 25] width 80 height 19
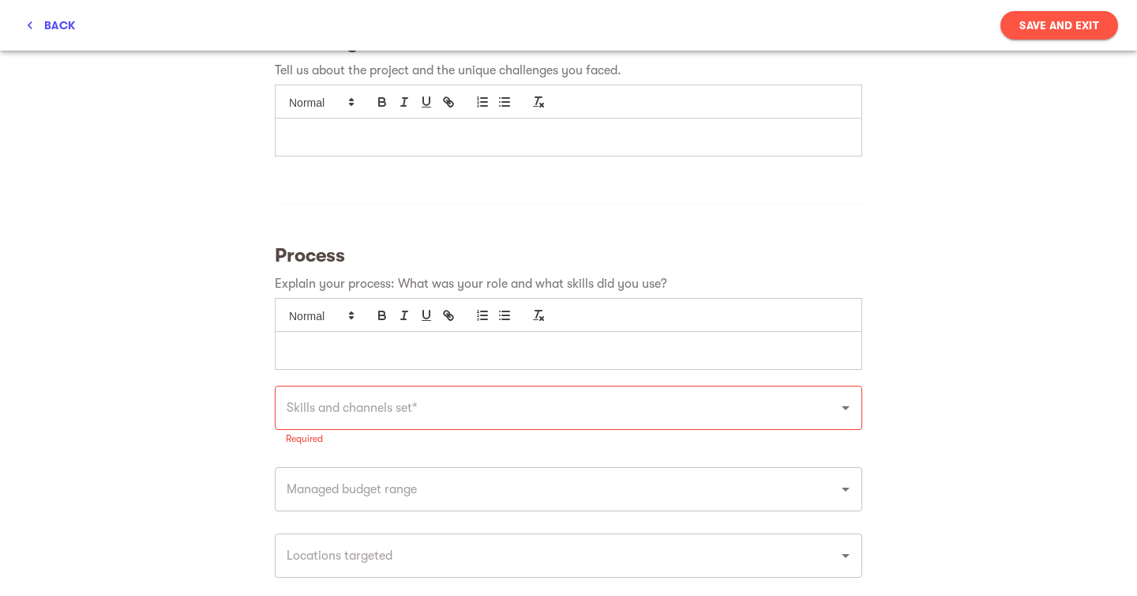
scroll to position [431, 0]
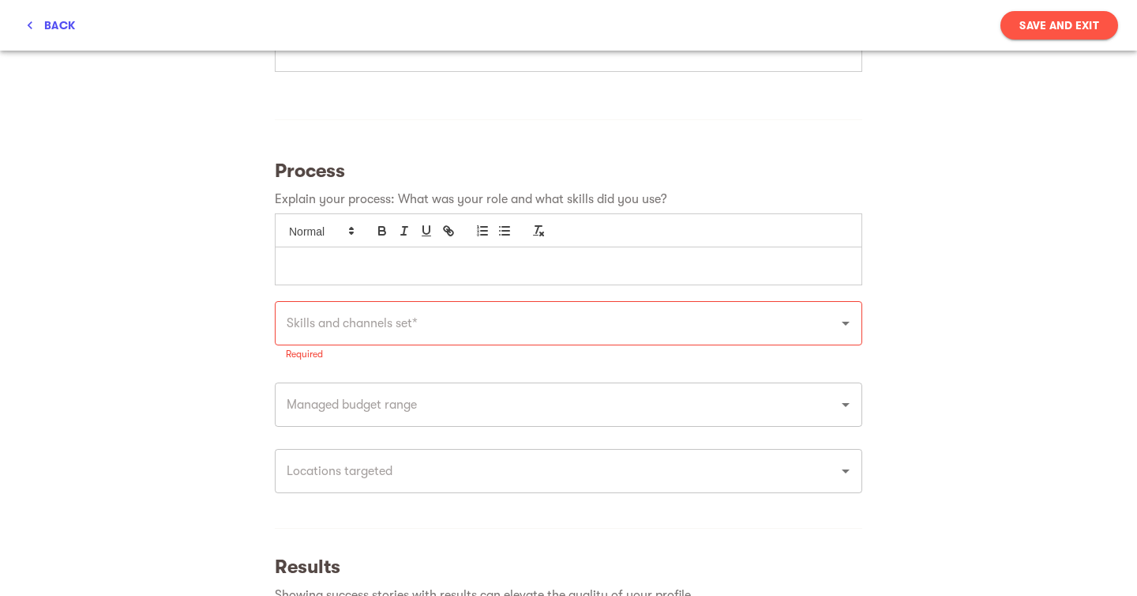
click at [378, 329] on input "text" at bounding box center [546, 323] width 529 height 30
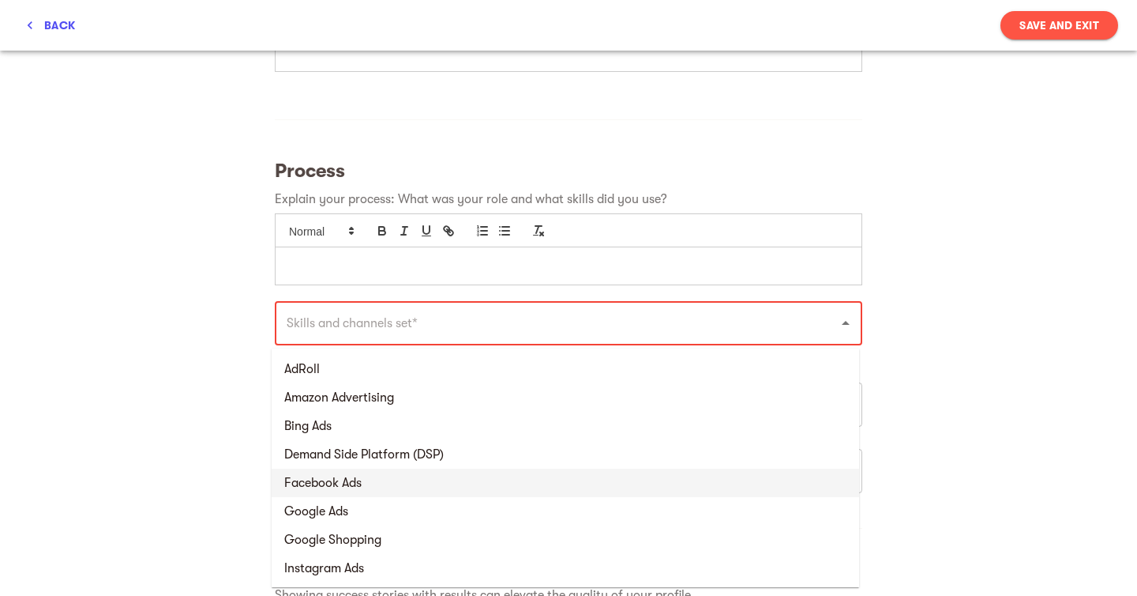
click at [355, 491] on li "Facebook Ads" at bounding box center [566, 482] width 588 height 28
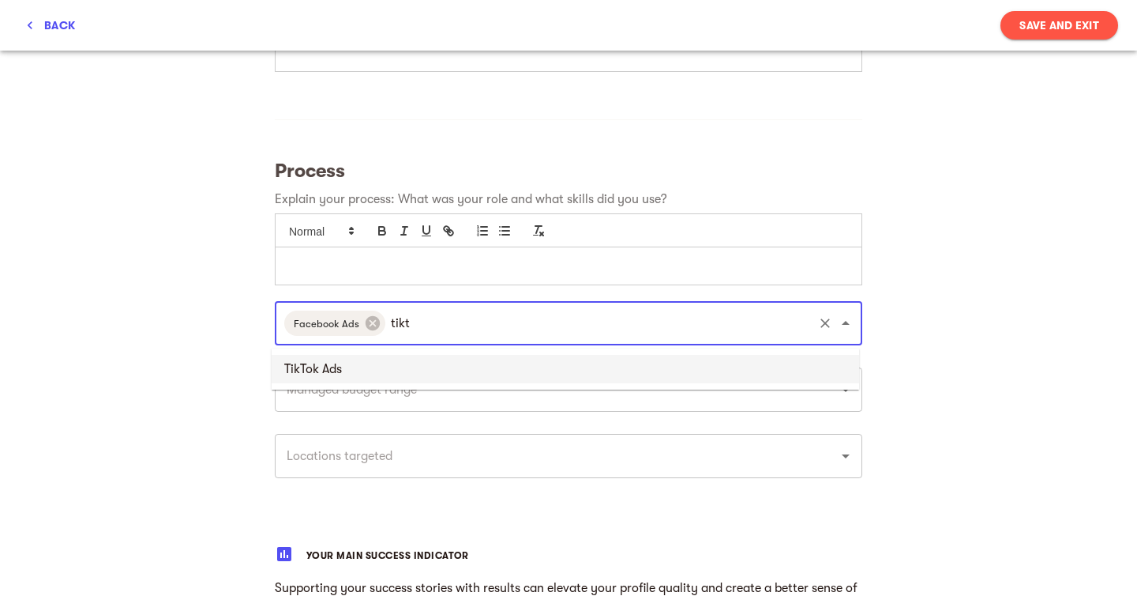
type input "tikto"
click at [395, 376] on li "TikTok Ads" at bounding box center [566, 369] width 588 height 28
type input "insta"
click at [383, 374] on li "Instagram Ads" at bounding box center [566, 369] width 588 height 28
type input "snapc"
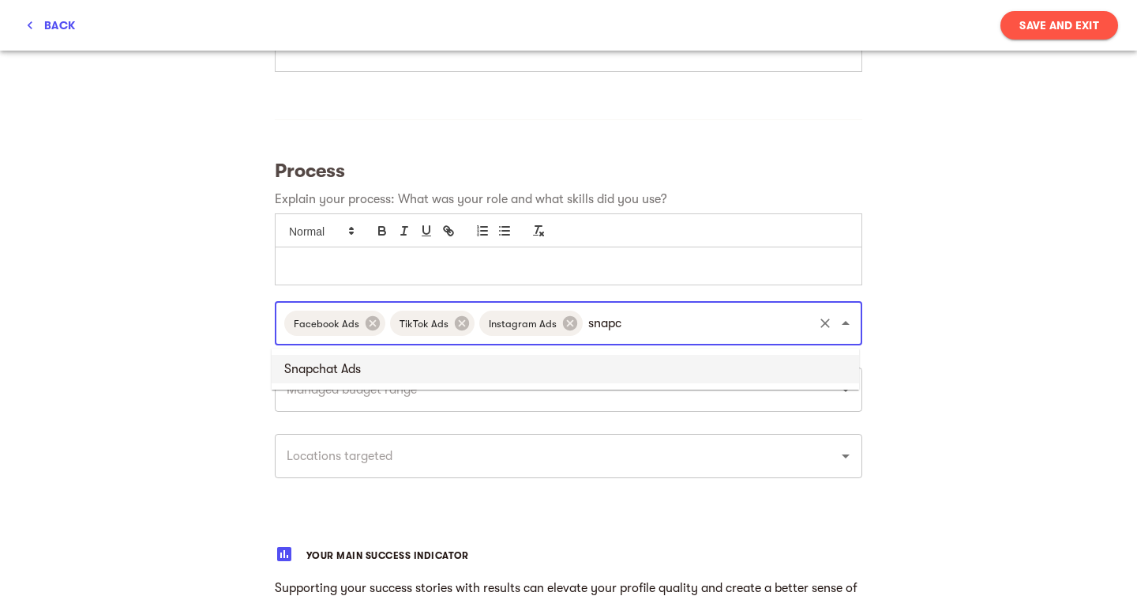
click at [372, 385] on ul "Snapchat Ads" at bounding box center [566, 368] width 588 height 41
click at [374, 370] on li "Snapchat Ads" at bounding box center [566, 369] width 588 height 28
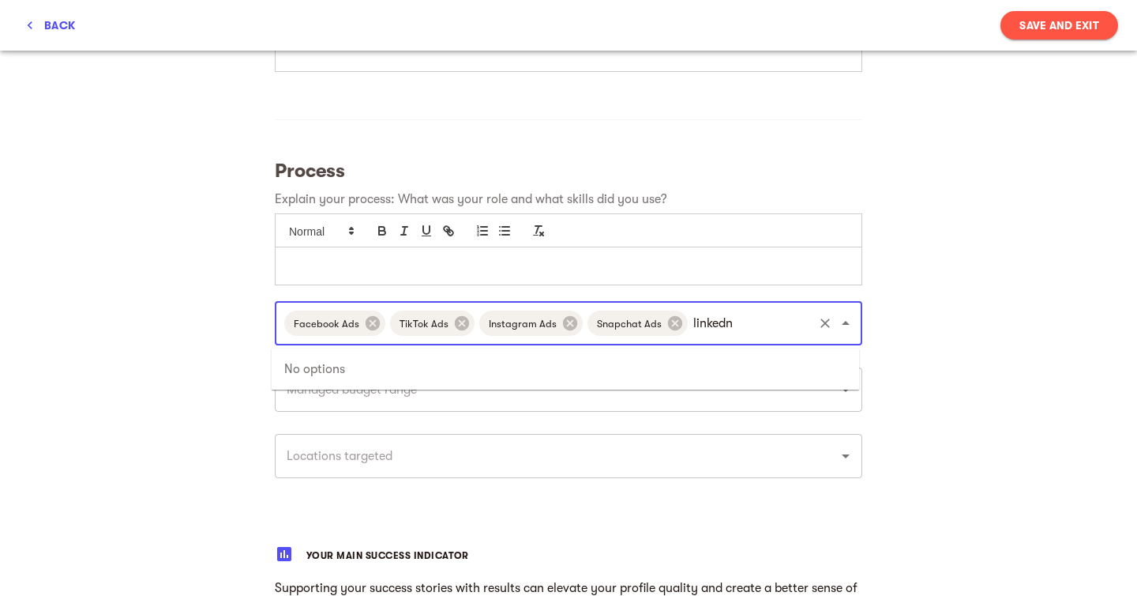
click at [703, 322] on input "linkedn" at bounding box center [750, 323] width 121 height 30
click at [738, 327] on input "linkedn" at bounding box center [750, 323] width 121 height 30
type input "linked"
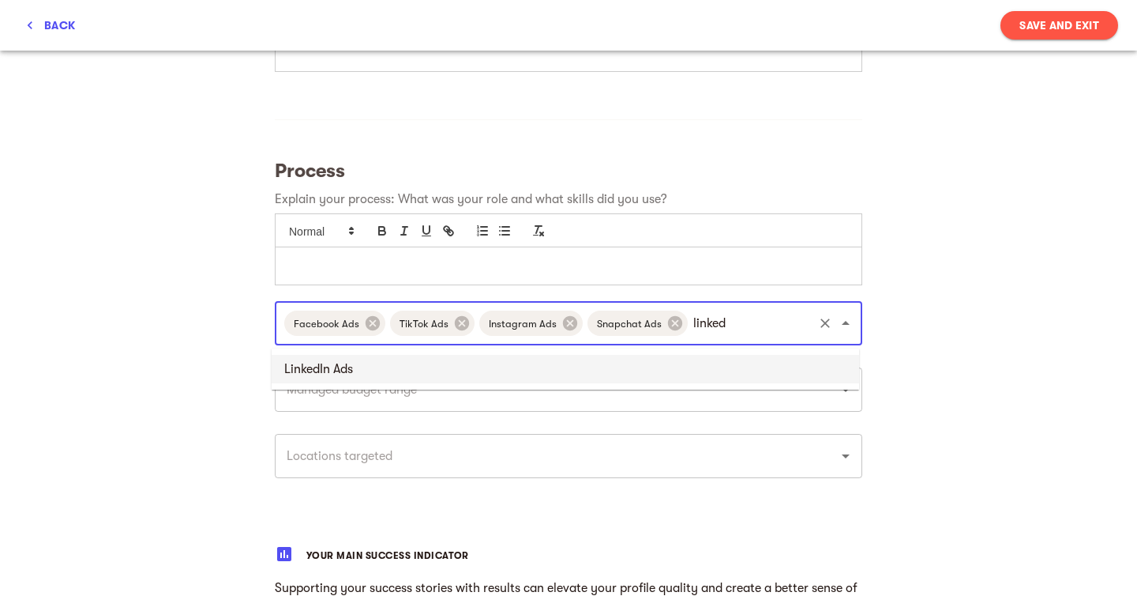
click at [705, 365] on li "LinkedIn Ads" at bounding box center [566, 369] width 588 height 28
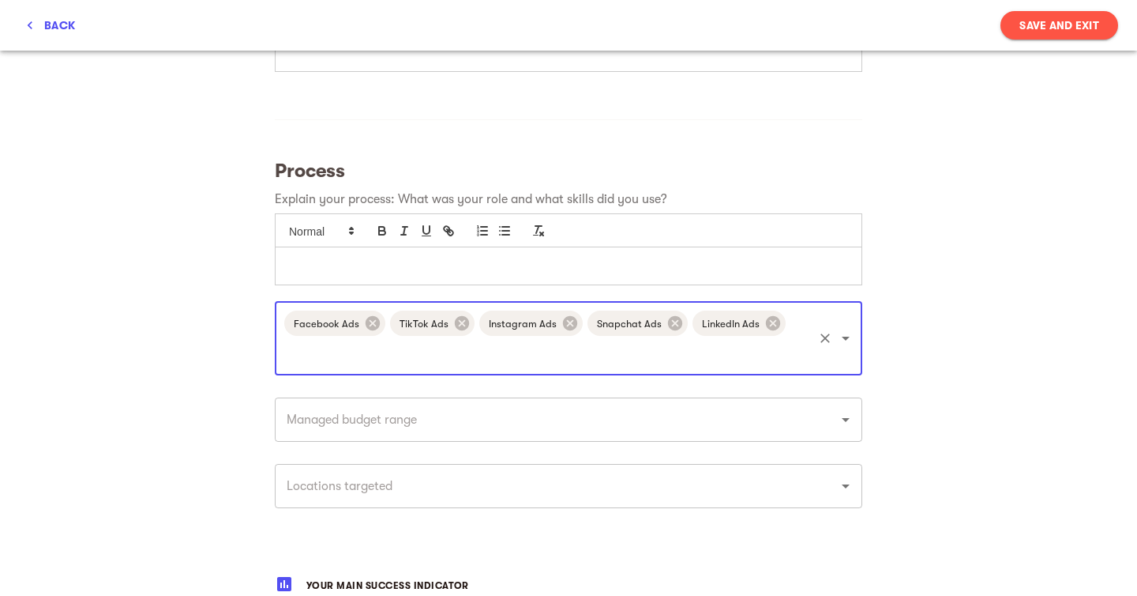
click at [1020, 343] on div "My success stories Tell us the about brands you loved working with and want to …" at bounding box center [568, 363] width 1137 height 1486
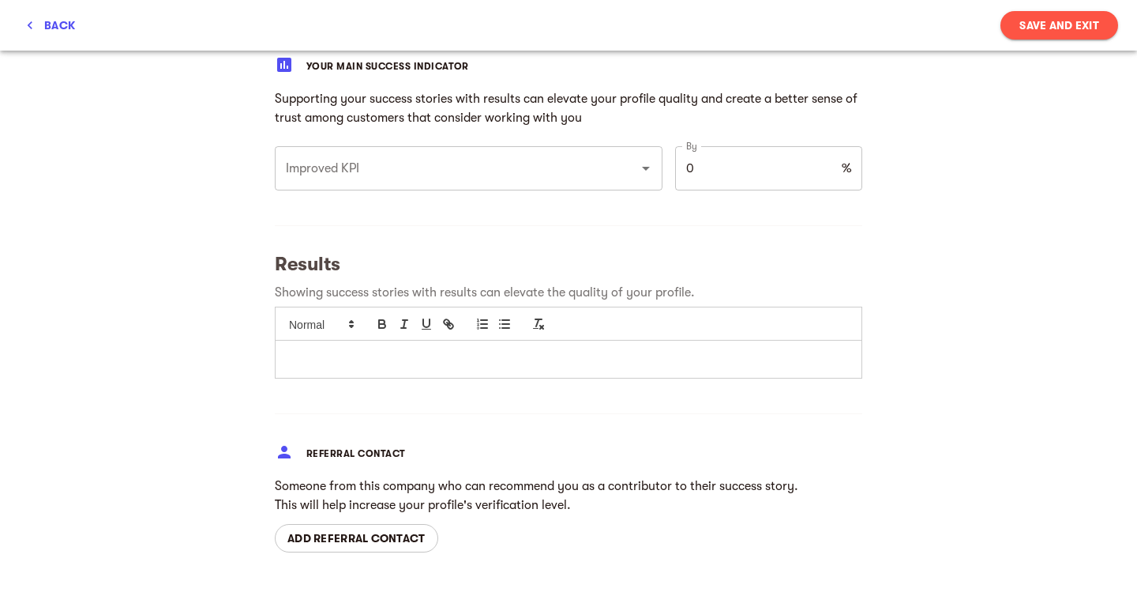
scroll to position [961, 0]
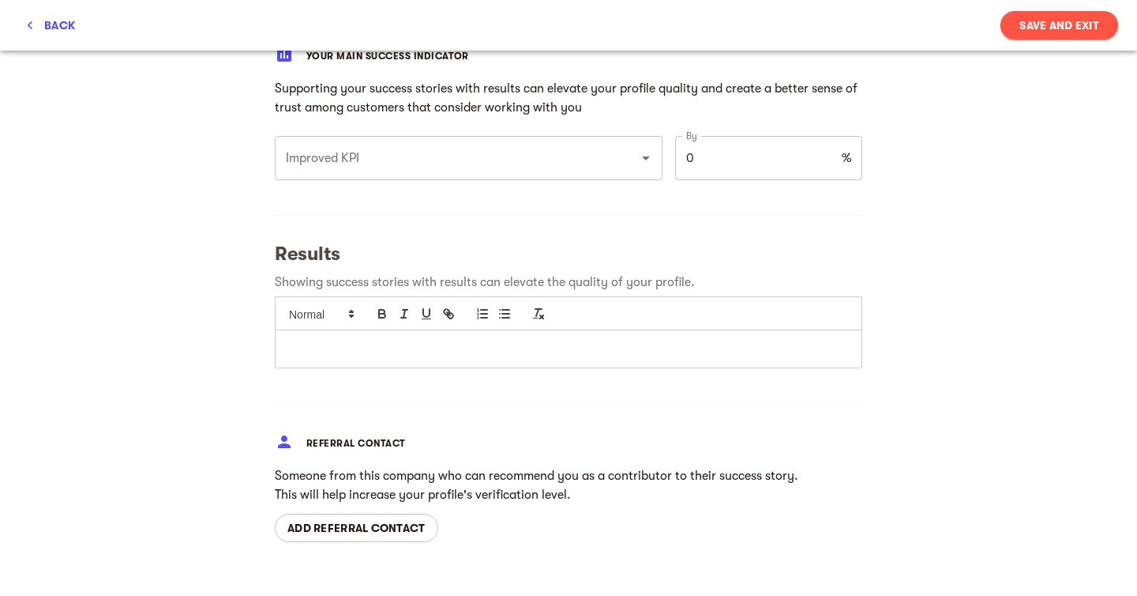
click at [1055, 28] on span "Save and Exit" at bounding box center [1060, 25] width 80 height 19
type input "[DATE]"
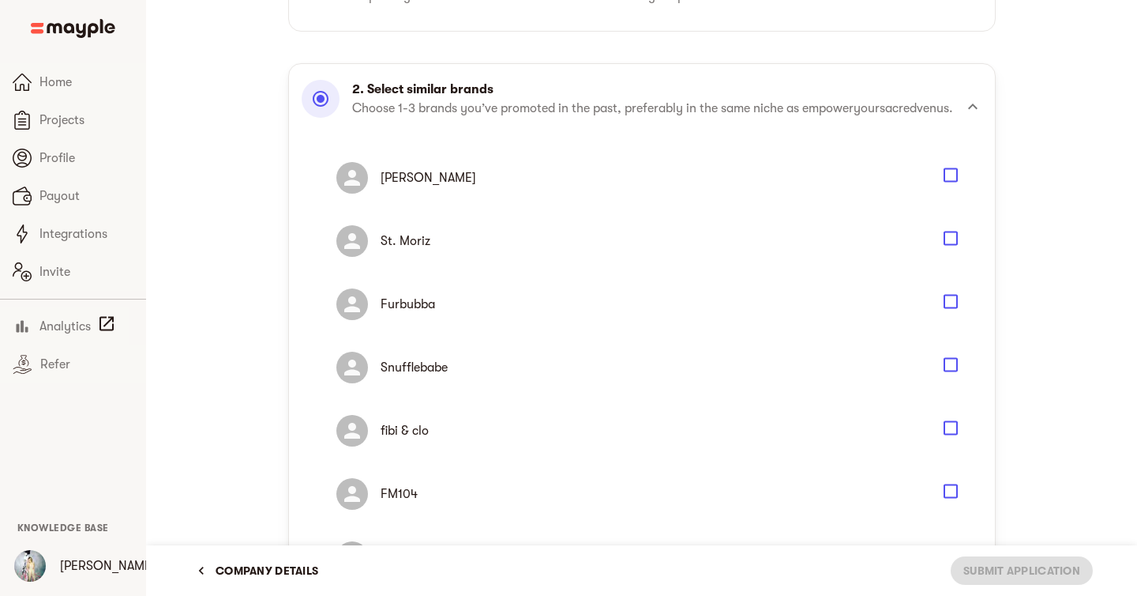
scroll to position [256, 0]
click at [949, 250] on icon "Select" at bounding box center [951, 240] width 19 height 19
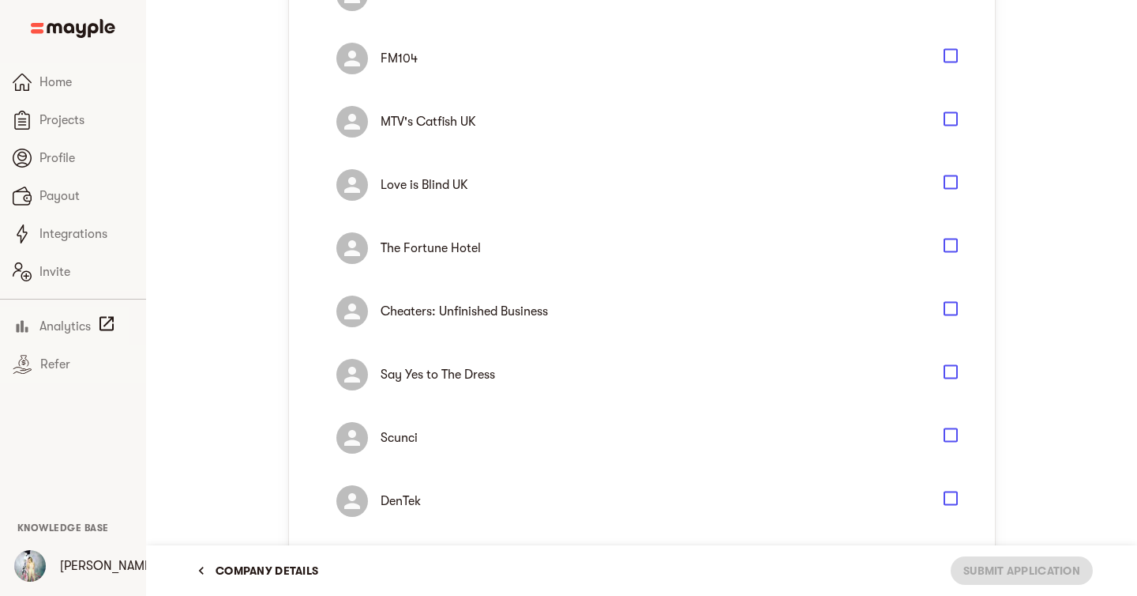
scroll to position [711, 0]
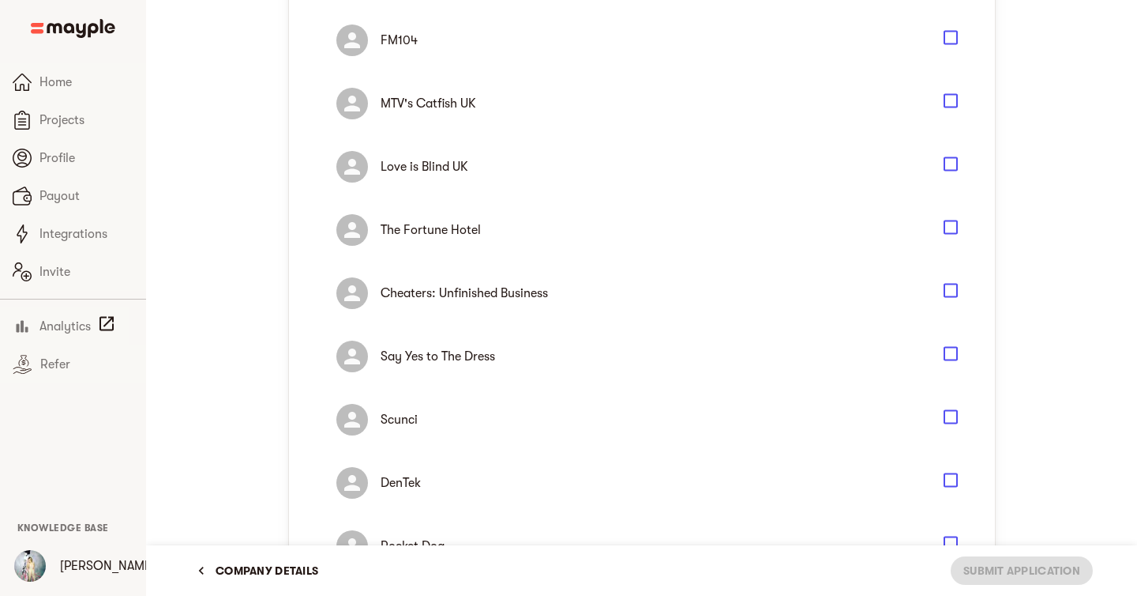
click at [949, 174] on icon "Select" at bounding box center [951, 164] width 19 height 19
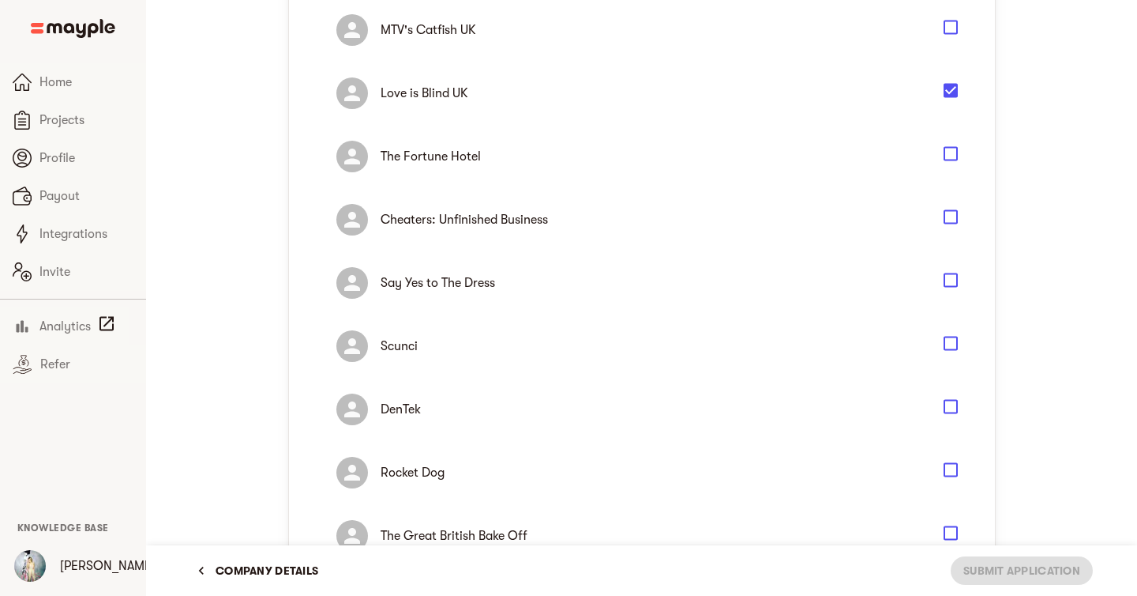
scroll to position [793, 0]
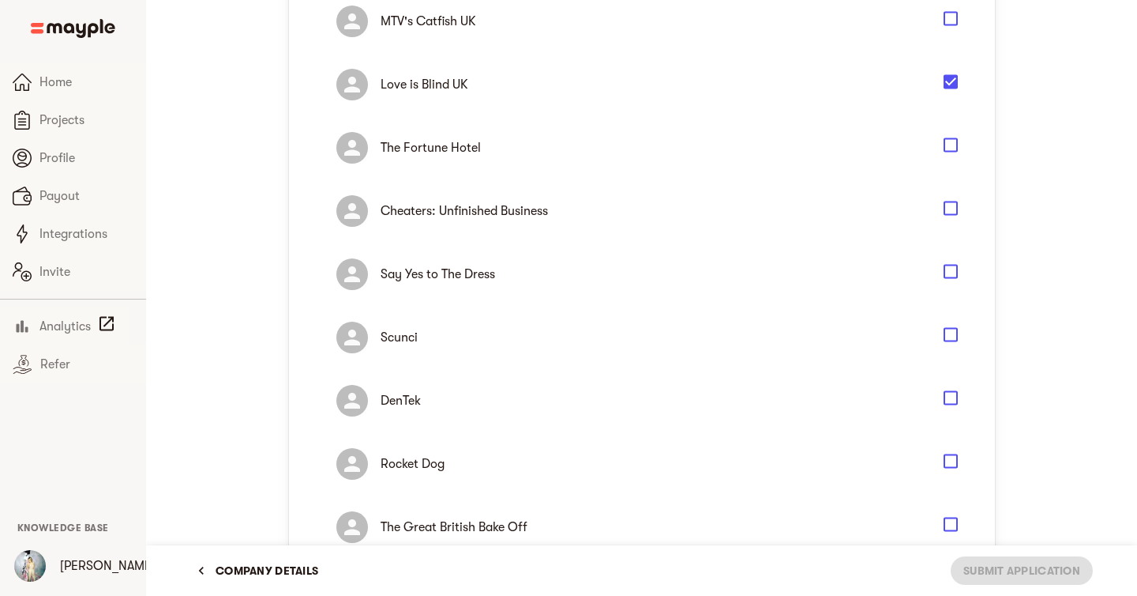
click at [951, 281] on icon "Select" at bounding box center [951, 271] width 19 height 19
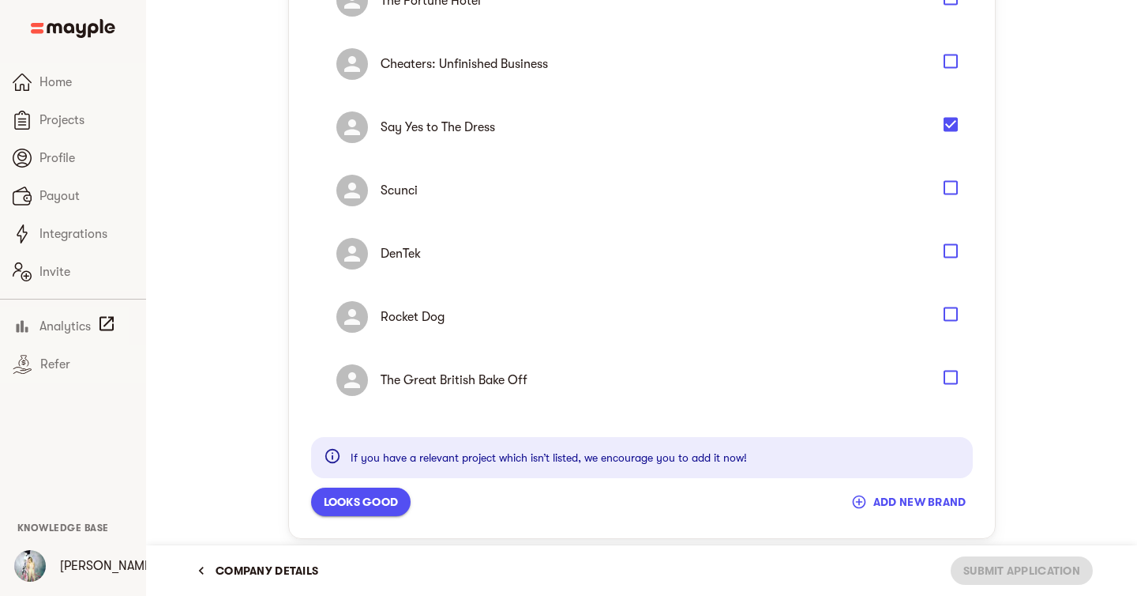
scroll to position [942, 0]
click at [397, 509] on span "Looks good" at bounding box center [361, 500] width 75 height 19
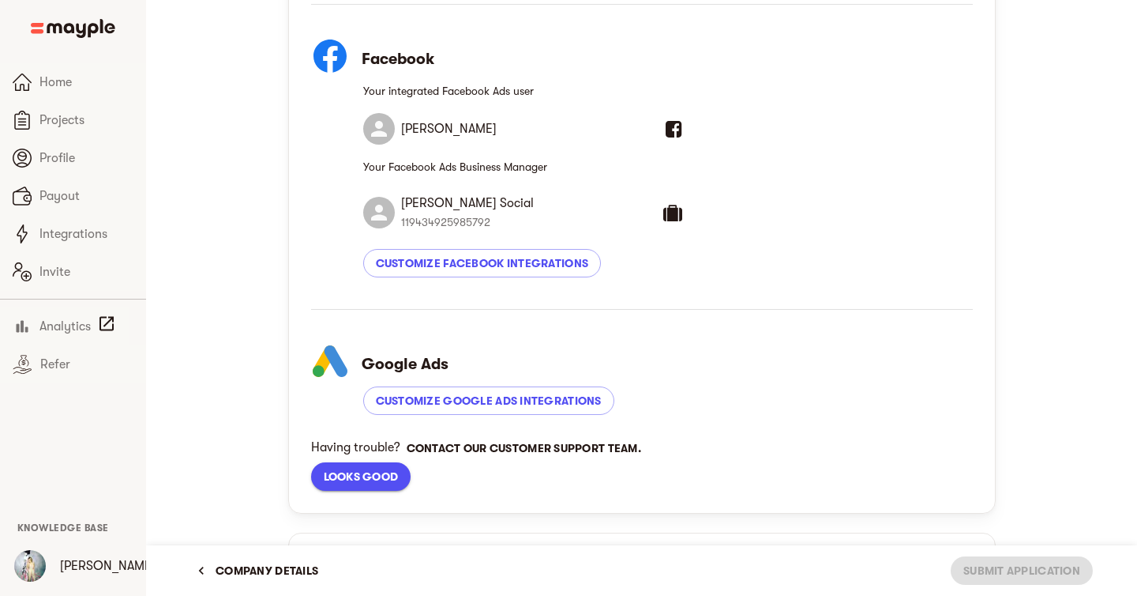
scroll to position [619, 0]
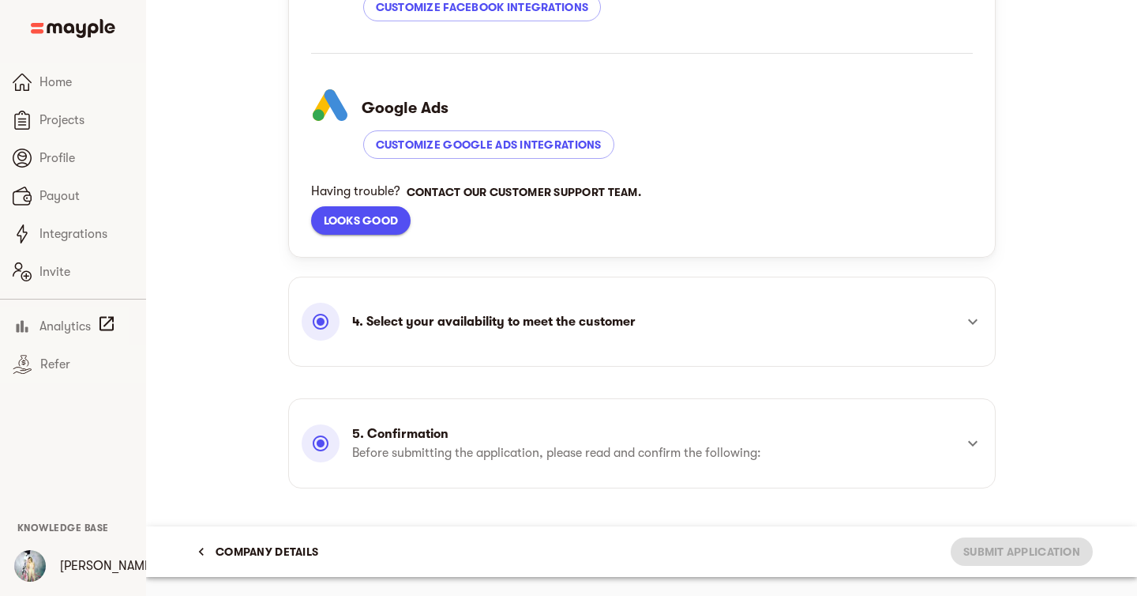
click at [514, 338] on div "4. Select your availability to meet the customer" at bounding box center [628, 322] width 652 height 38
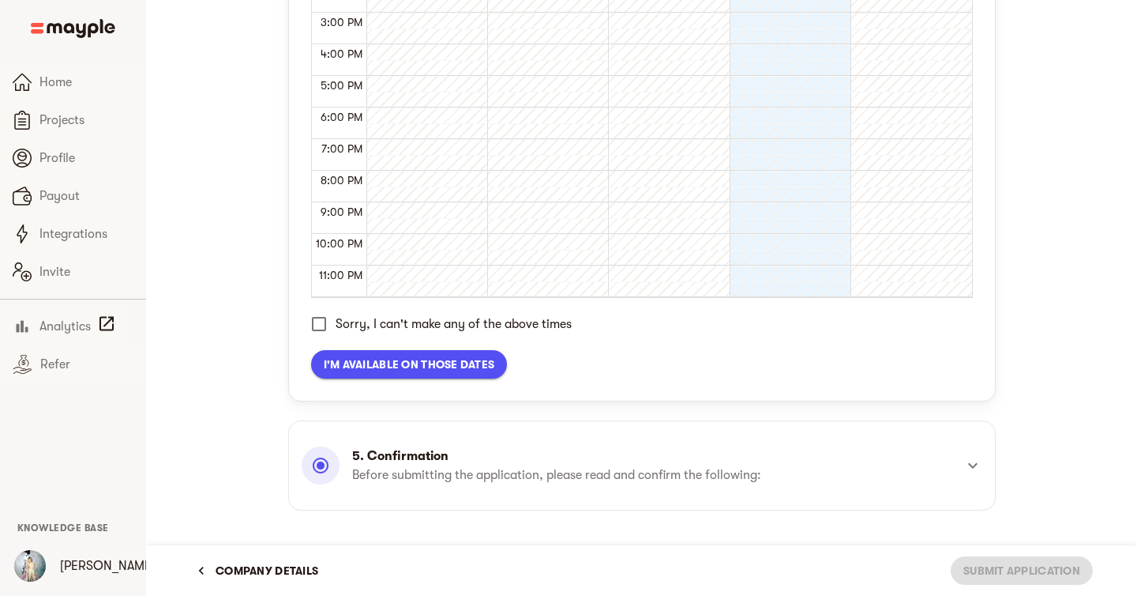
scroll to position [832, 0]
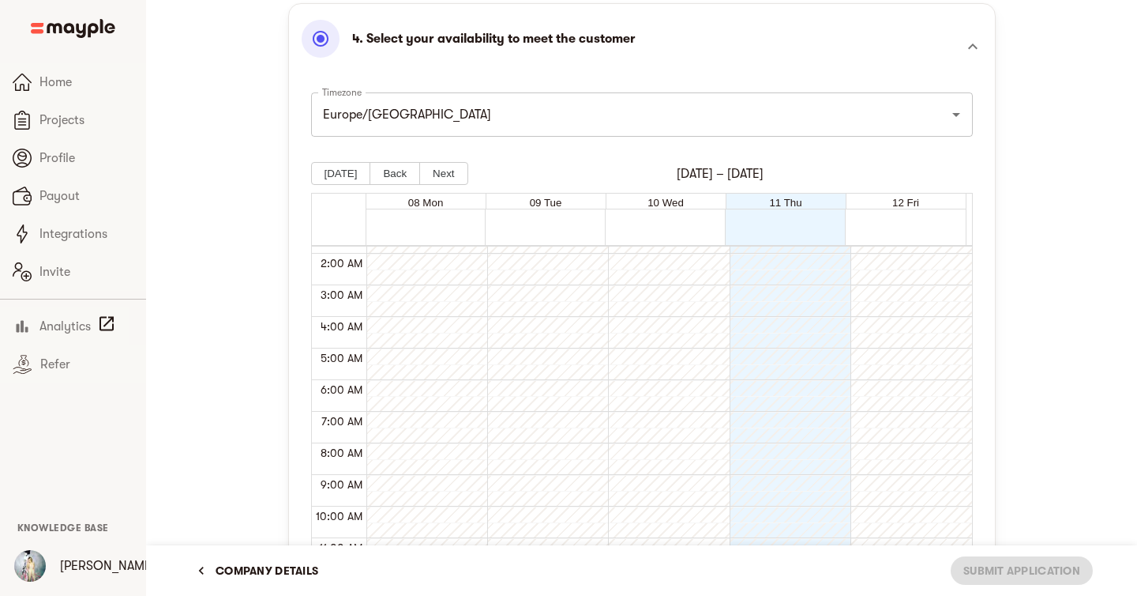
scroll to position [558, 0]
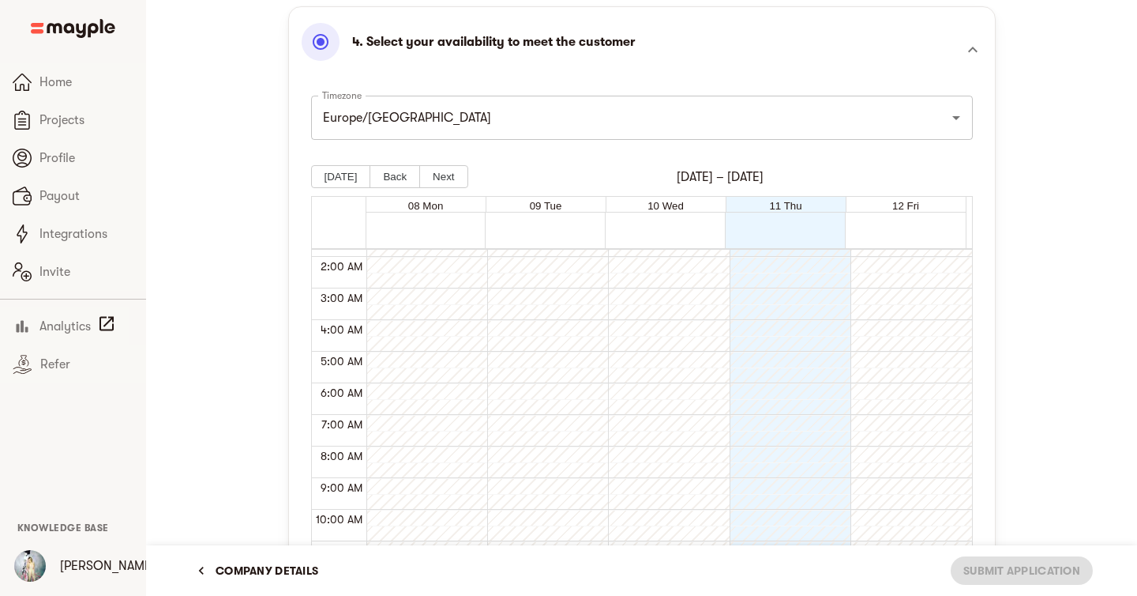
click at [792, 212] on span "11 Thu" at bounding box center [785, 206] width 32 height 12
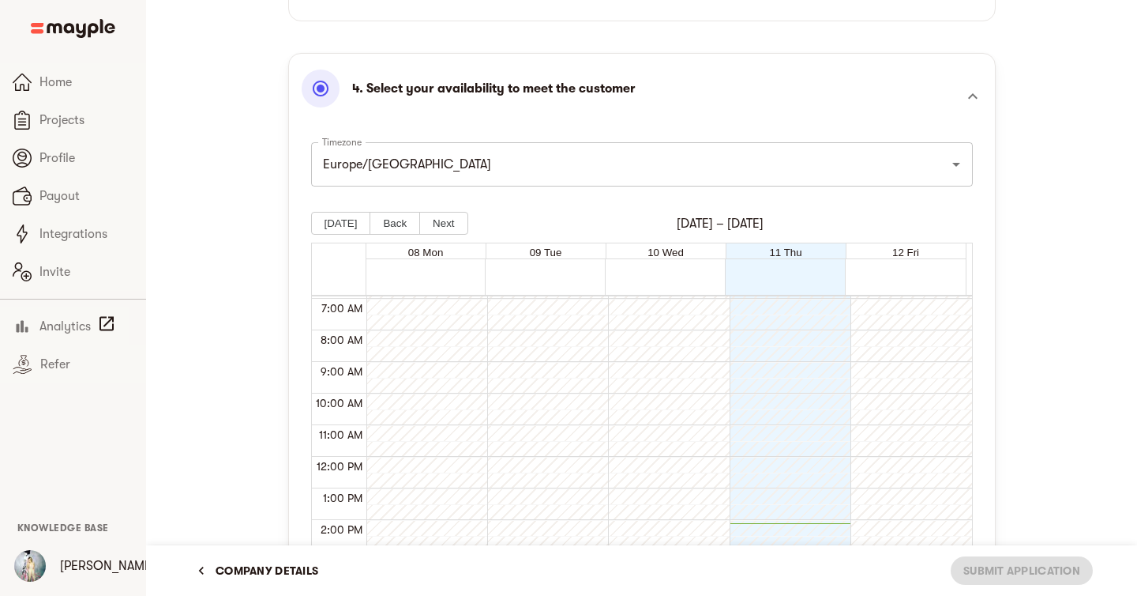
scroll to position [0, 0]
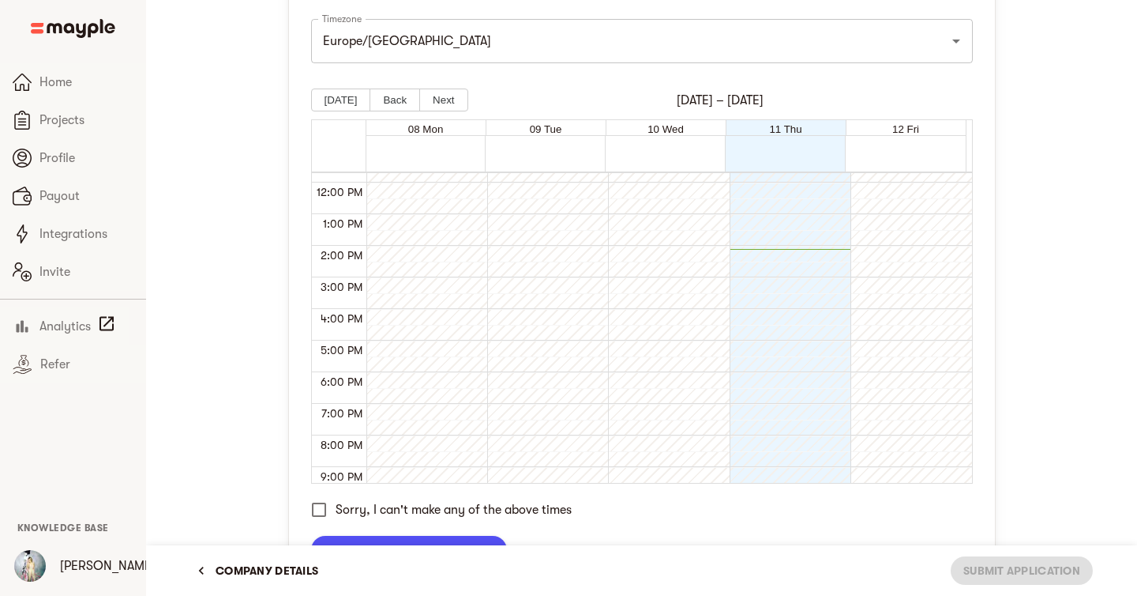
scroll to position [309, 0]
click at [859, 284] on div at bounding box center [907, 243] width 113 height 758
click at [823, 284] on div at bounding box center [786, 243] width 113 height 758
click at [825, 328] on div at bounding box center [786, 243] width 113 height 758
click at [826, 340] on div at bounding box center [786, 243] width 113 height 758
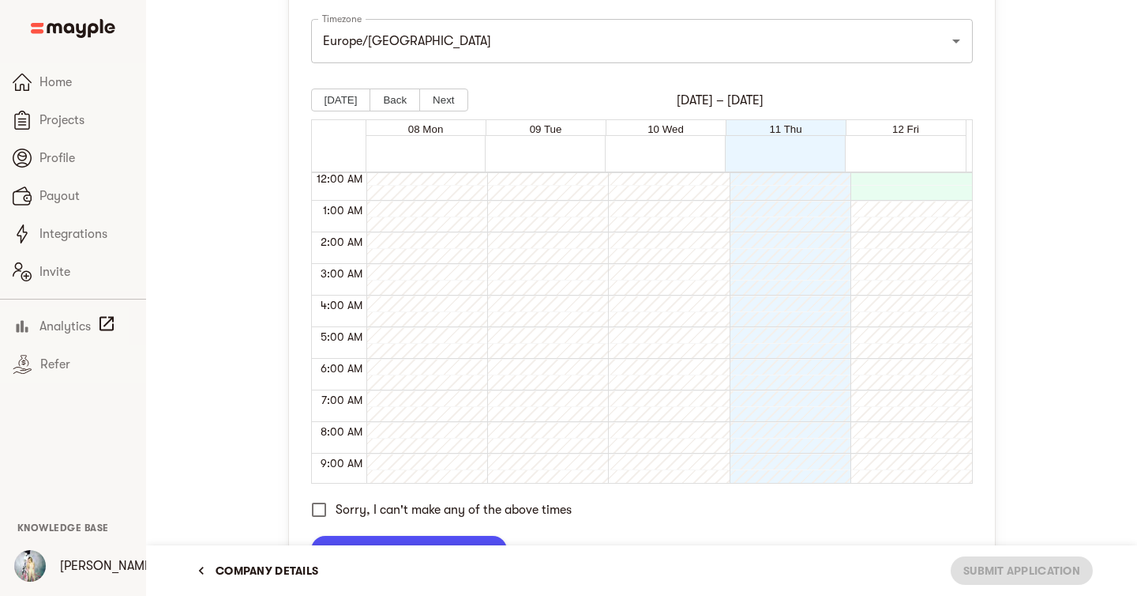
scroll to position [0, 0]
click at [862, 240] on div at bounding box center [907, 552] width 113 height 758
click at [870, 171] on div at bounding box center [905, 154] width 120 height 36
click at [870, 204] on div at bounding box center [907, 552] width 113 height 758
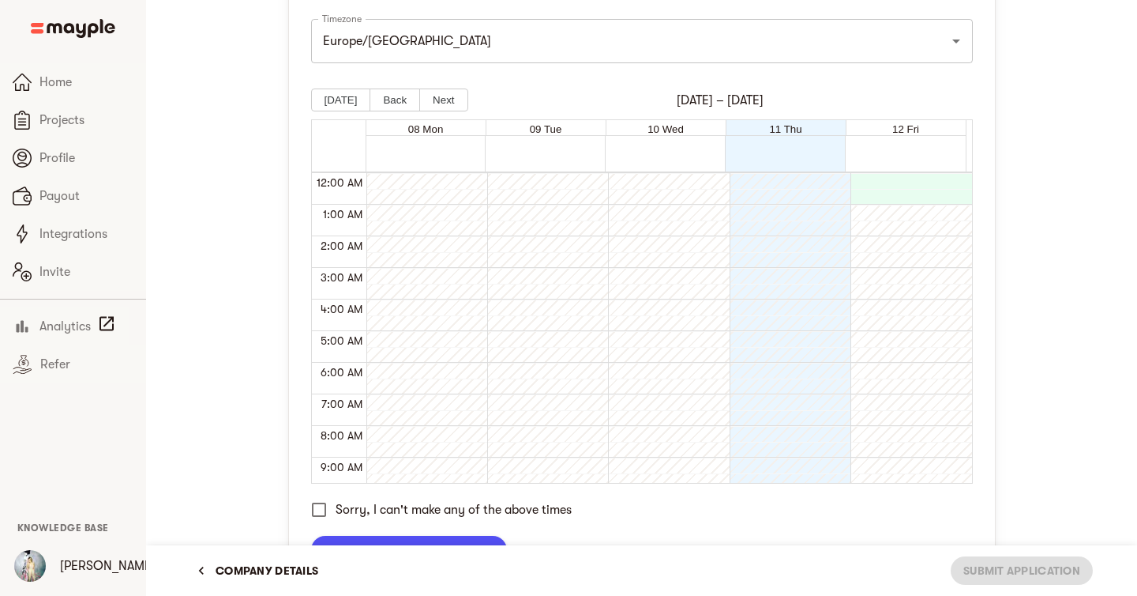
click at [815, 216] on div at bounding box center [786, 552] width 113 height 758
click at [851, 239] on div at bounding box center [907, 552] width 113 height 758
click at [880, 239] on div at bounding box center [907, 552] width 113 height 758
click at [437, 111] on button "Next" at bounding box center [443, 99] width 48 height 23
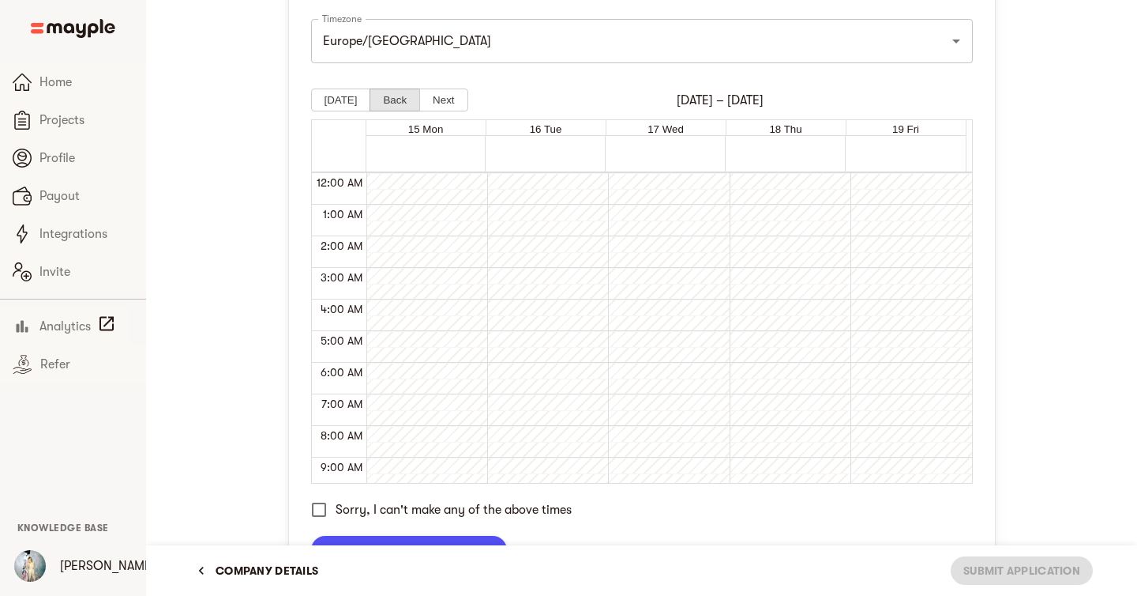
click at [387, 111] on button "Back" at bounding box center [395, 99] width 51 height 23
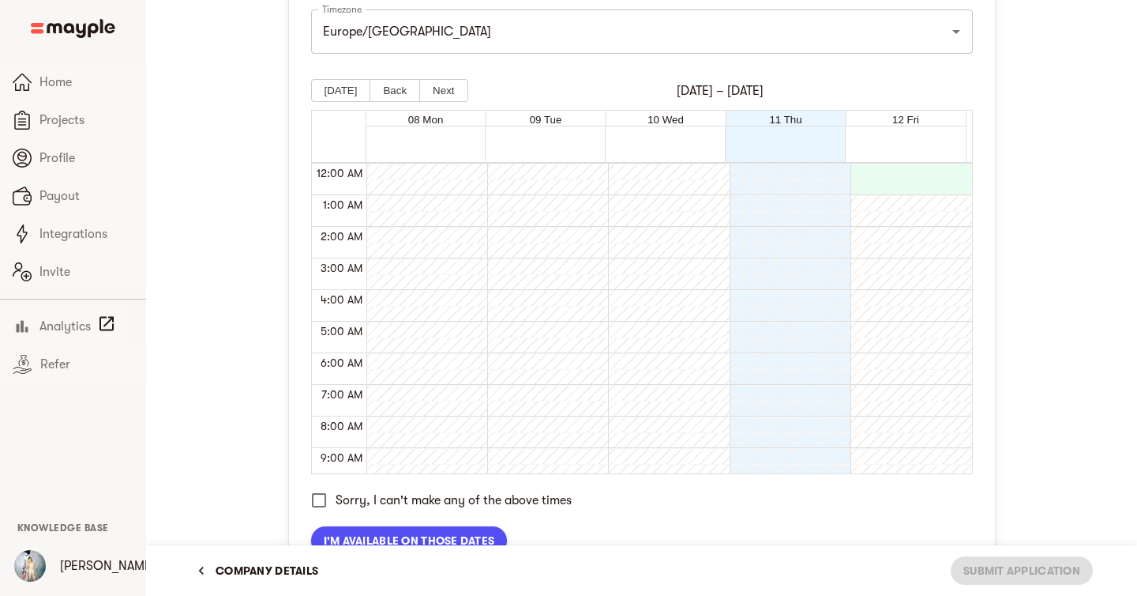
click at [899, 227] on div at bounding box center [907, 543] width 113 height 758
click at [809, 227] on div at bounding box center [786, 543] width 113 height 758
click at [806, 192] on div at bounding box center [786, 543] width 113 height 758
click at [806, 253] on div at bounding box center [786, 543] width 113 height 758
click at [806, 347] on div at bounding box center [786, 543] width 113 height 758
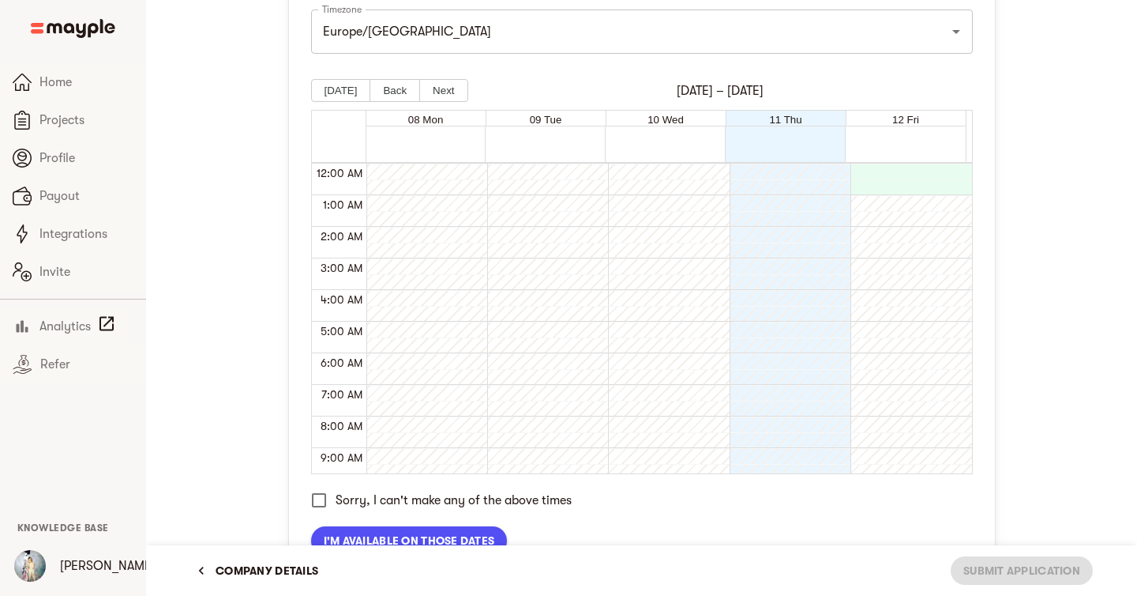
click at [807, 431] on div at bounding box center [786, 543] width 113 height 758
click at [877, 182] on div "12:00 AM 1:00 AM 2:00 AM 3:00 AM 4:00 AM 5:00 AM 6:00 AM 7:00 AM 8:00 AM 9:00 A…" at bounding box center [642, 317] width 660 height 311
click at [398, 102] on button "Back" at bounding box center [395, 90] width 51 height 23
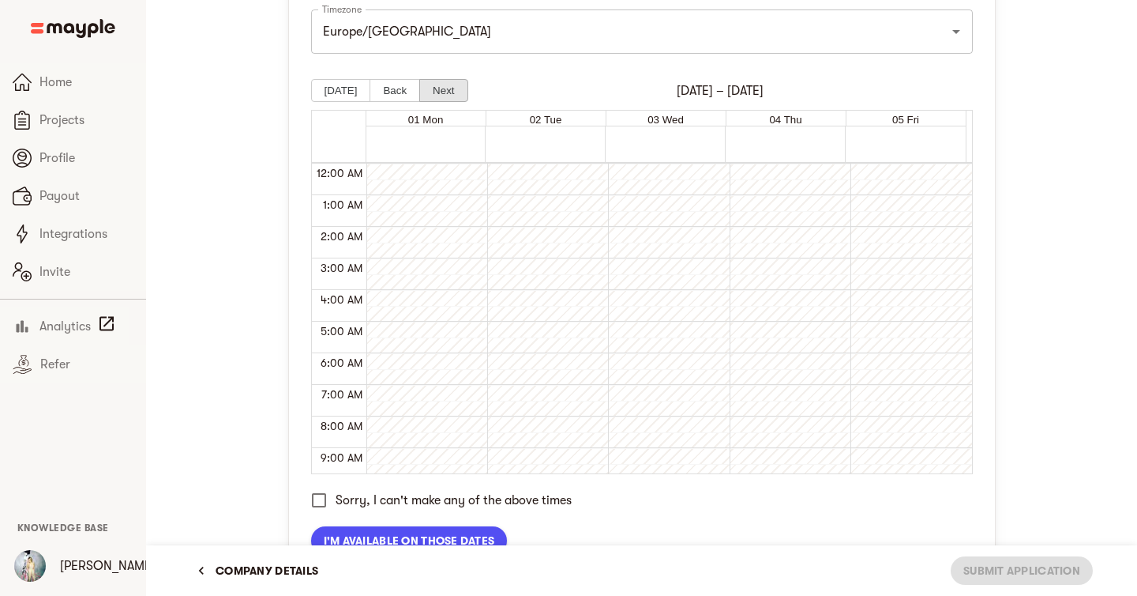
click at [431, 102] on button "Next" at bounding box center [443, 90] width 48 height 23
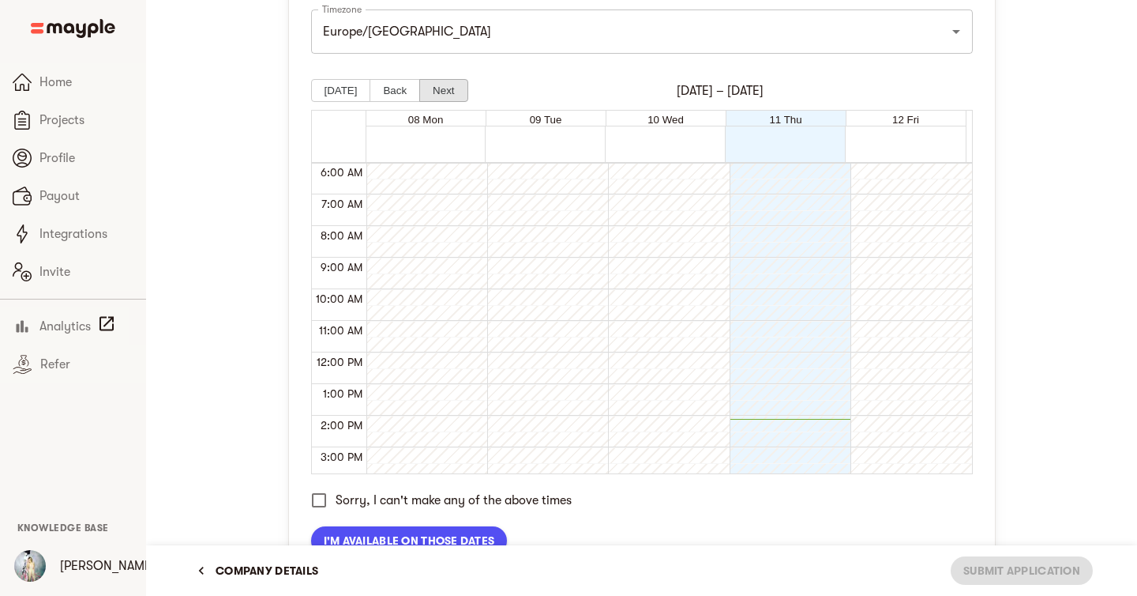
scroll to position [199, 0]
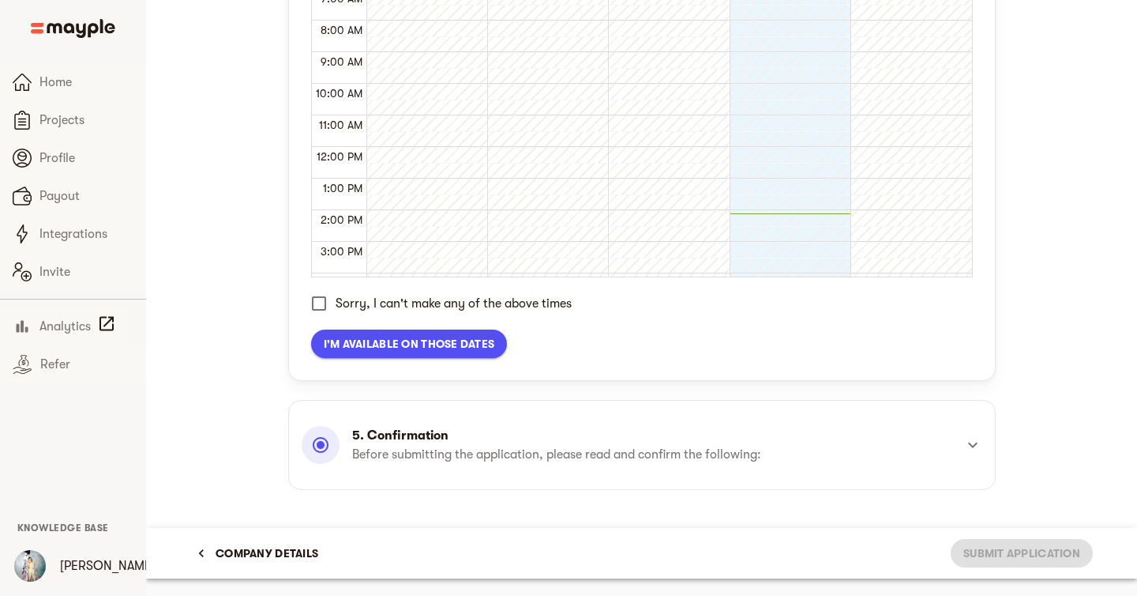
click at [319, 320] on input "Sorry, I can't make any of the above times" at bounding box center [319, 303] width 33 height 33
checkbox input "true"
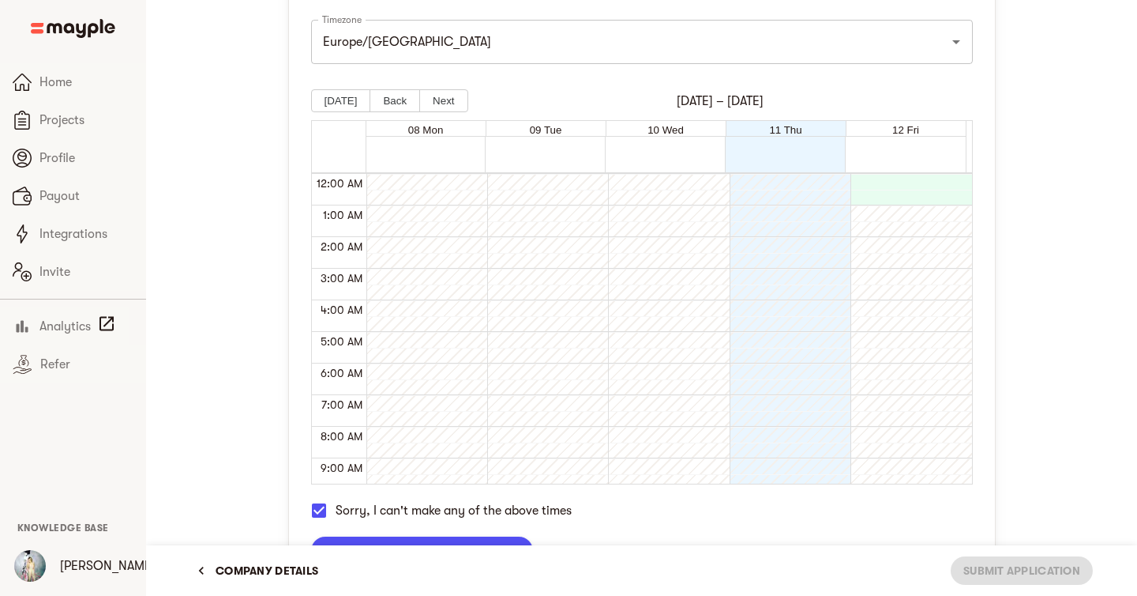
click at [878, 214] on div at bounding box center [907, 553] width 113 height 758
click at [829, 235] on div at bounding box center [786, 553] width 113 height 758
click at [829, 371] on div at bounding box center [786, 553] width 113 height 758
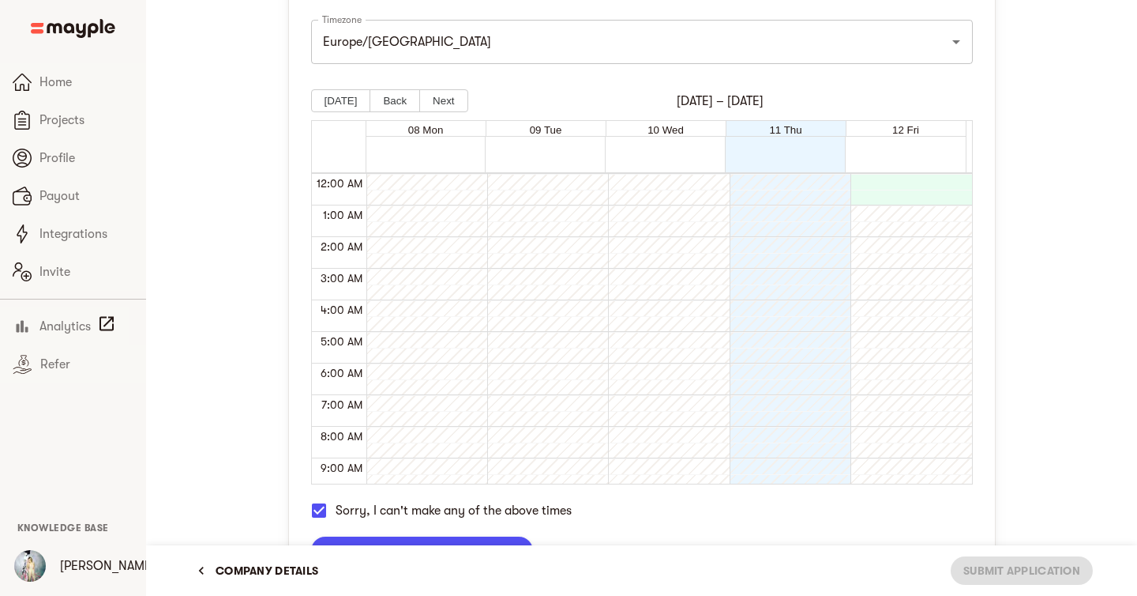
click at [874, 363] on div at bounding box center [907, 553] width 113 height 758
click at [426, 112] on button "Next" at bounding box center [443, 100] width 48 height 23
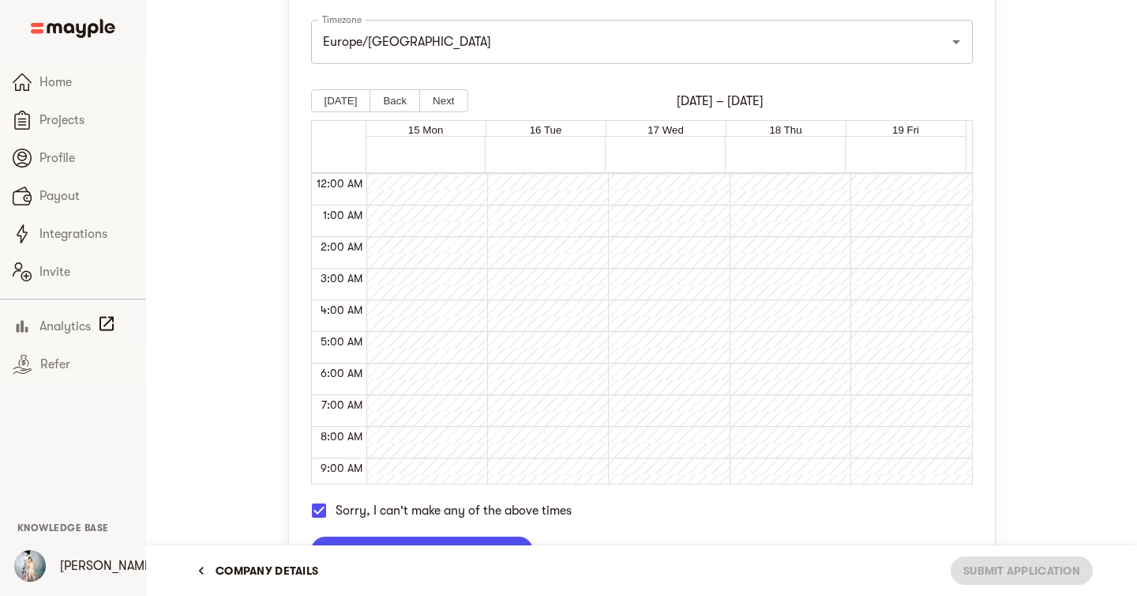
click at [428, 215] on div at bounding box center [423, 553] width 113 height 758
click at [349, 112] on button "[DATE]" at bounding box center [341, 100] width 60 height 23
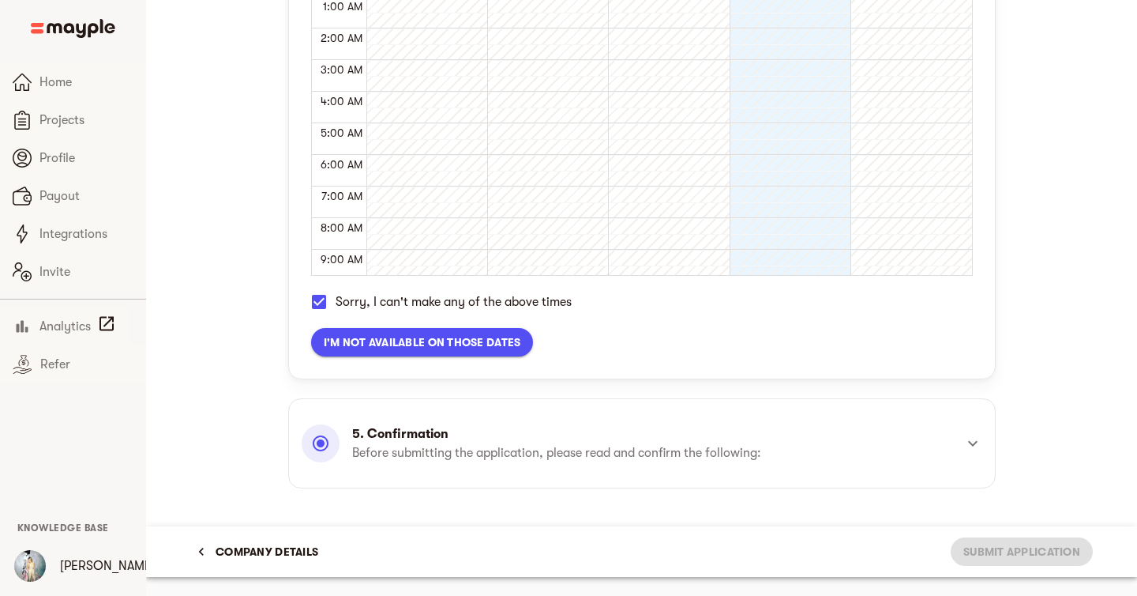
click at [739, 464] on div "5. Confirmation Before submitting the application, please read and confirm the …" at bounding box center [642, 443] width 681 height 57
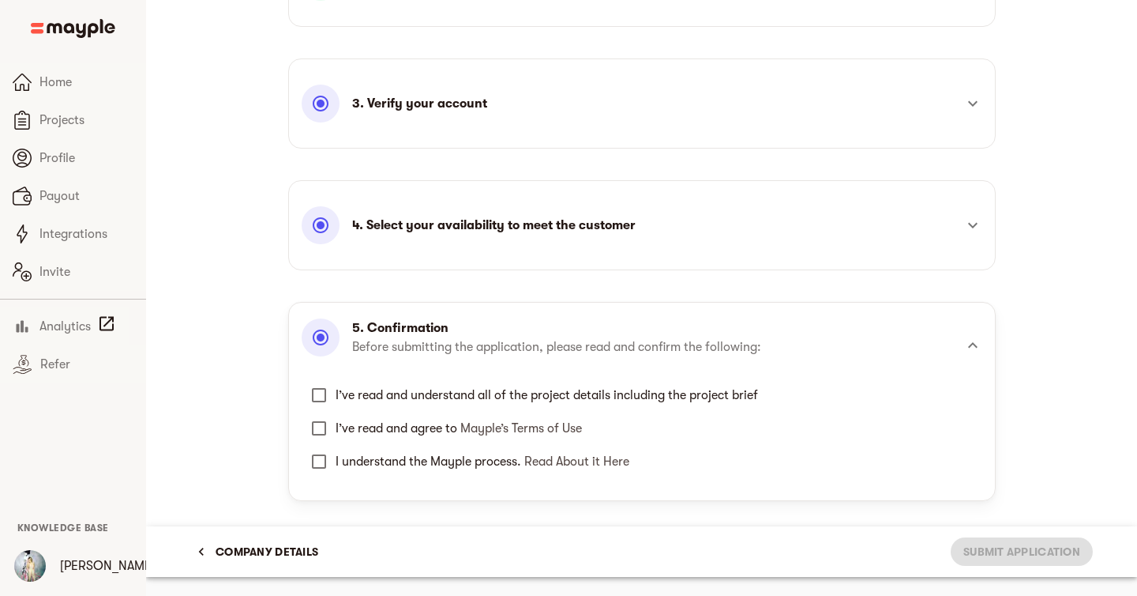
click at [315, 395] on input "I’ve read and understand all of the project details including the project brief" at bounding box center [319, 394] width 33 height 33
checkbox input "true"
click at [318, 428] on input "I’ve read and agree to Mayple’s Terms of Use" at bounding box center [319, 428] width 33 height 33
checkbox input "true"
click at [321, 465] on input "I understand the Mayple process. Read About it Here" at bounding box center [319, 461] width 33 height 33
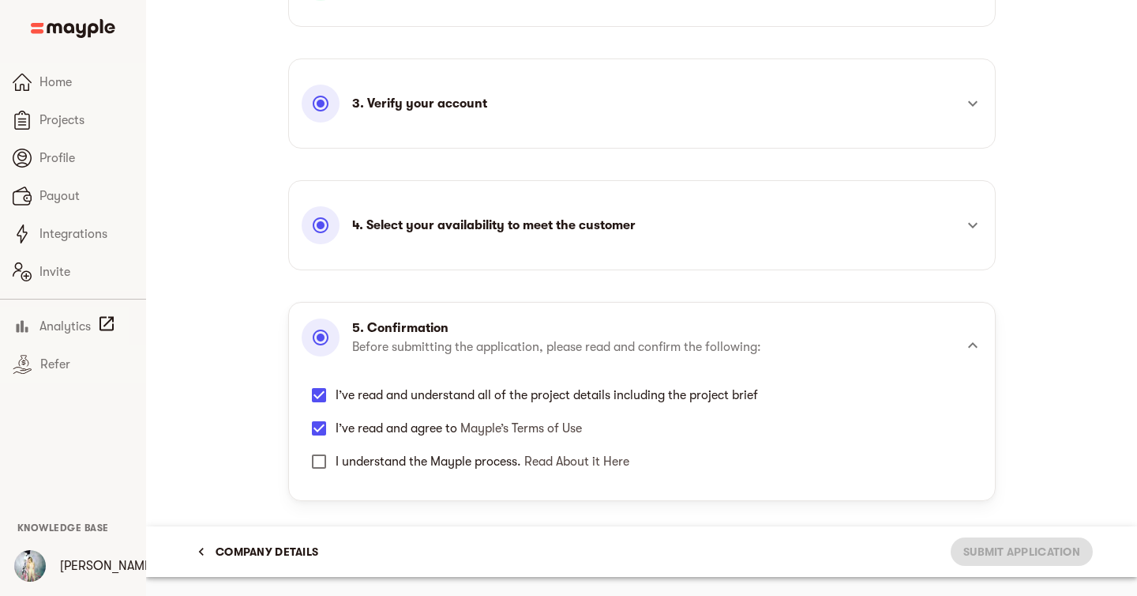
checkbox input "true"
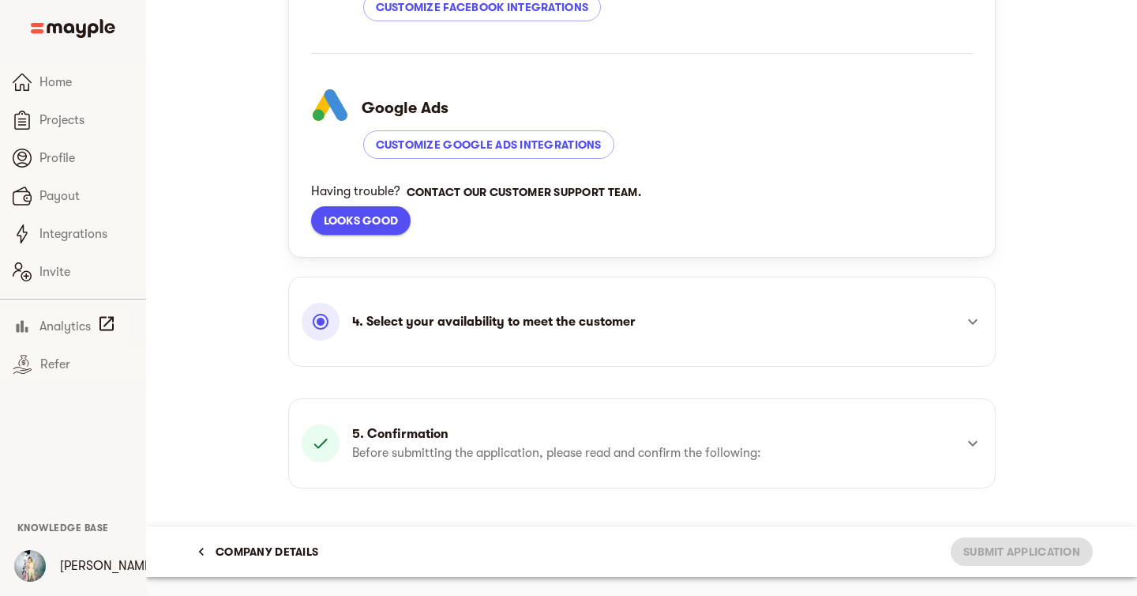
click at [934, 357] on div "4. Select your availability to meet the customer Timezone [GEOGRAPHIC_DATA]/[GE…" at bounding box center [642, 321] width 708 height 90
click at [934, 349] on div "4. Select your availability to meet the customer" at bounding box center [642, 321] width 681 height 57
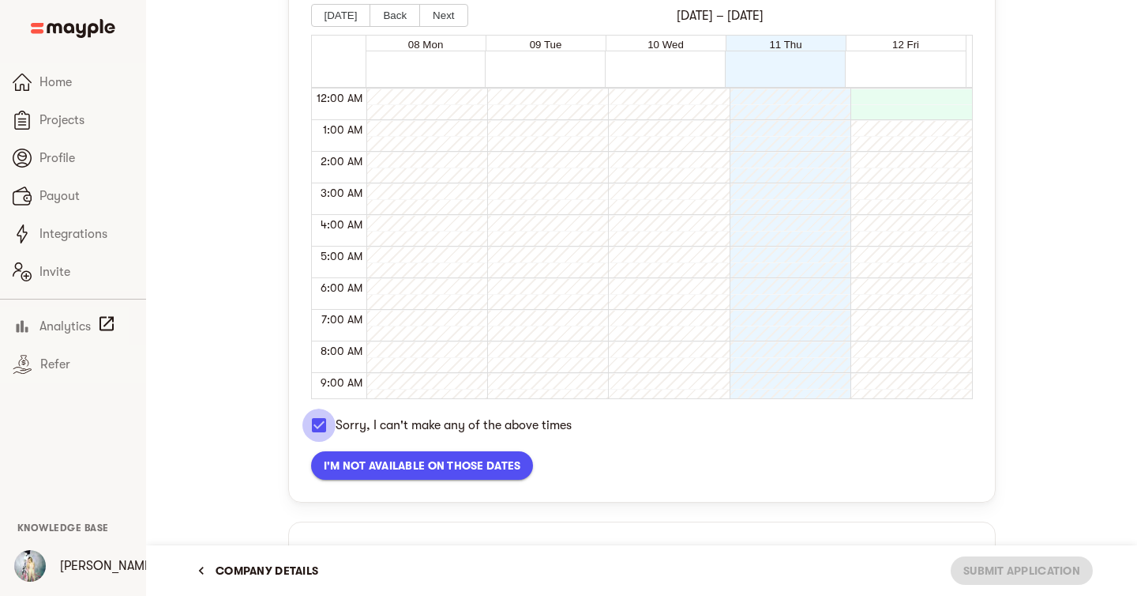
click at [315, 442] on input "Sorry, I can't make any of the above times" at bounding box center [319, 424] width 33 height 33
click at [388, 475] on span "I'm available on those dates" at bounding box center [409, 465] width 171 height 19
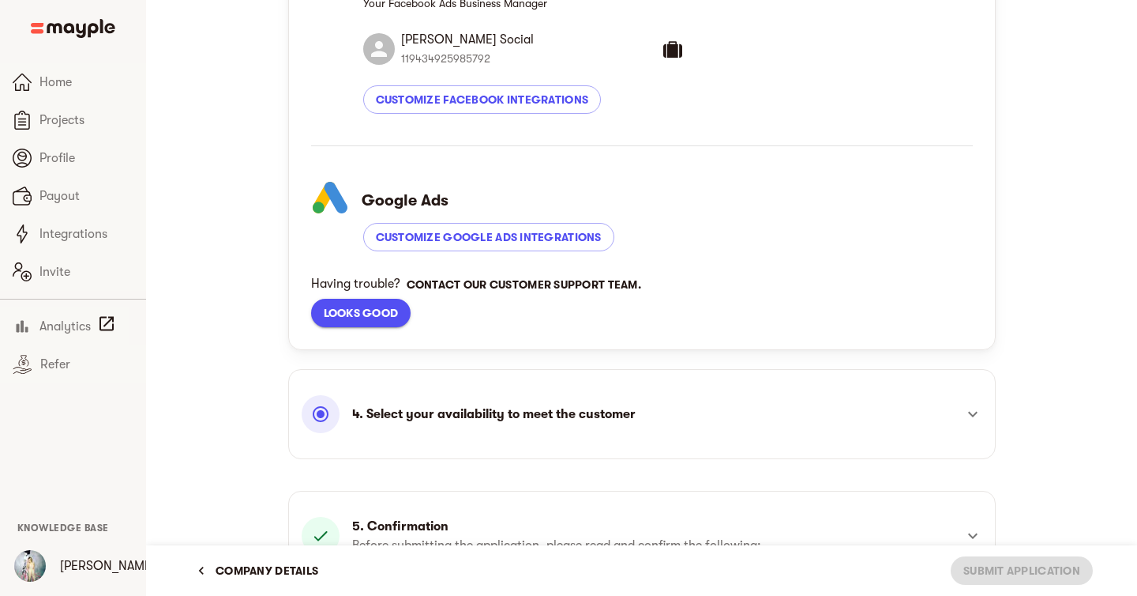
scroll to position [878, 0]
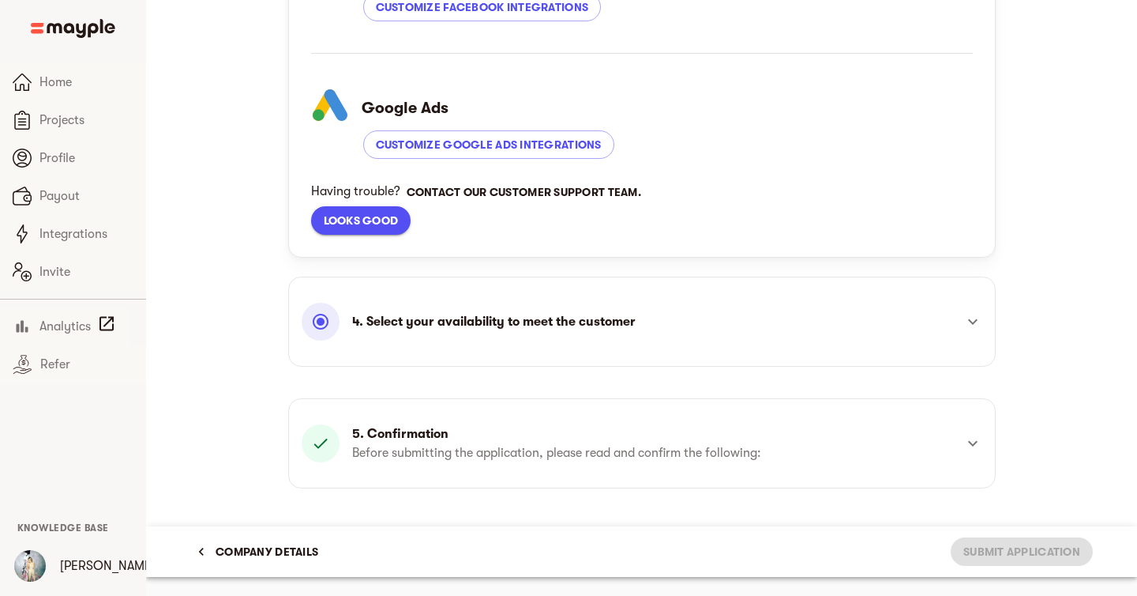
click at [758, 331] on div "4. Select your availability to meet the customer" at bounding box center [628, 322] width 652 height 38
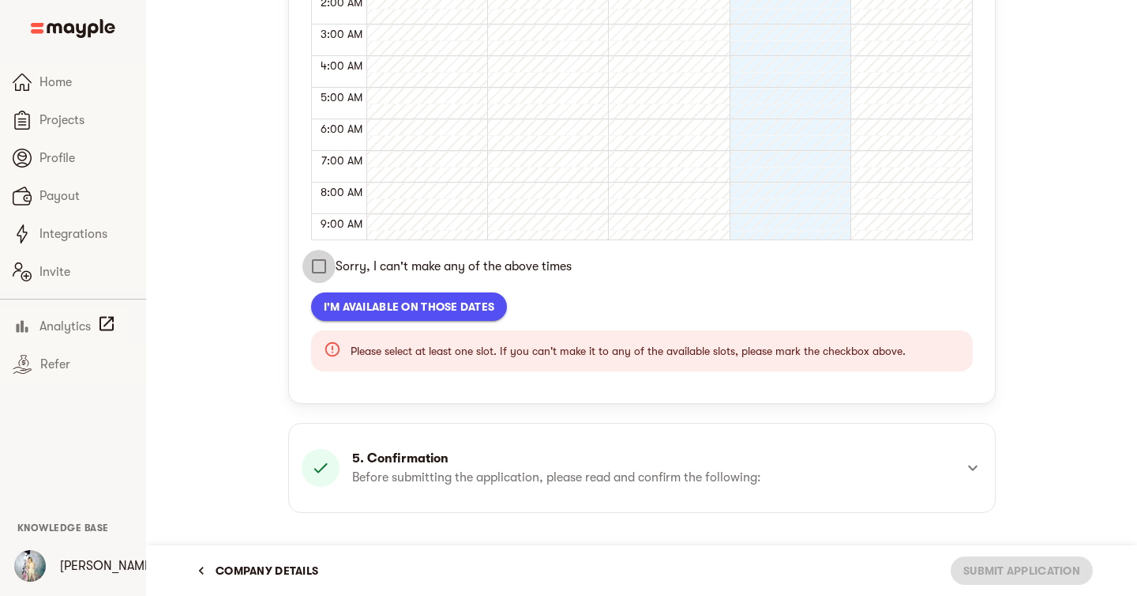
click at [314, 283] on input "Sorry, I can't make any of the above times" at bounding box center [319, 266] width 33 height 33
checkbox input "true"
click at [390, 316] on span "I'm not available on those dates" at bounding box center [422, 306] width 197 height 19
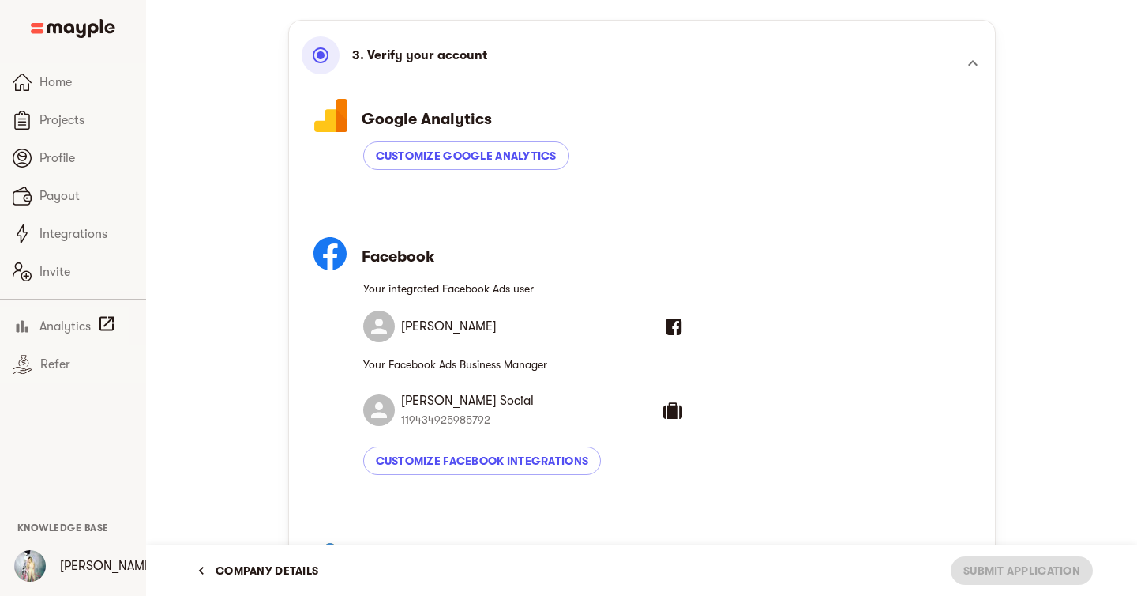
scroll to position [896, 0]
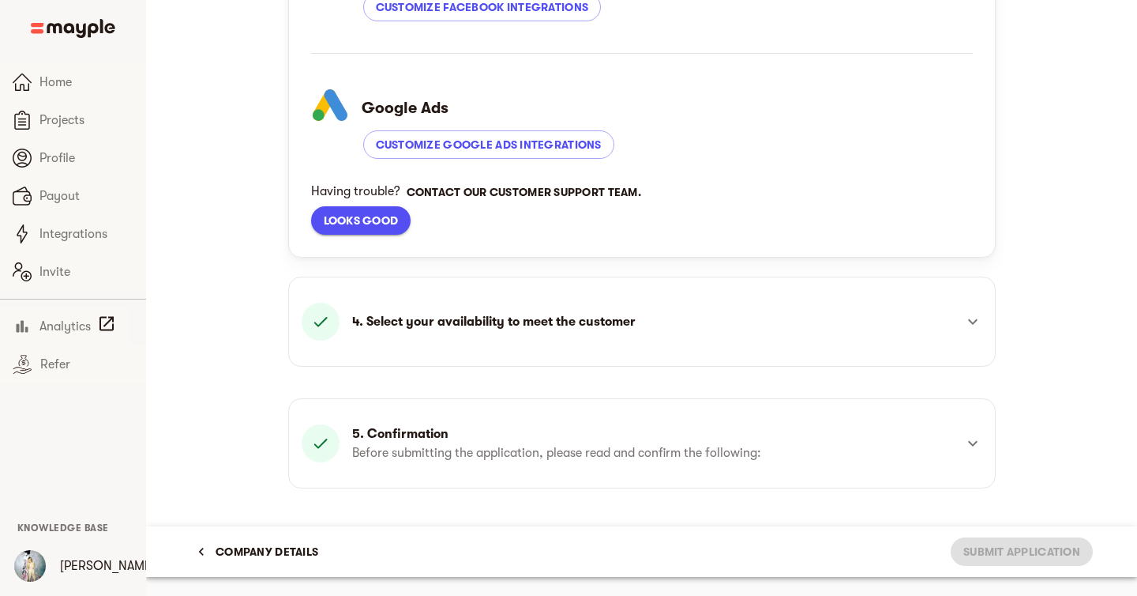
click at [984, 551] on div "Company details Submit Application" at bounding box center [641, 551] width 903 height 41
click at [325, 226] on span "Looks good" at bounding box center [361, 220] width 75 height 19
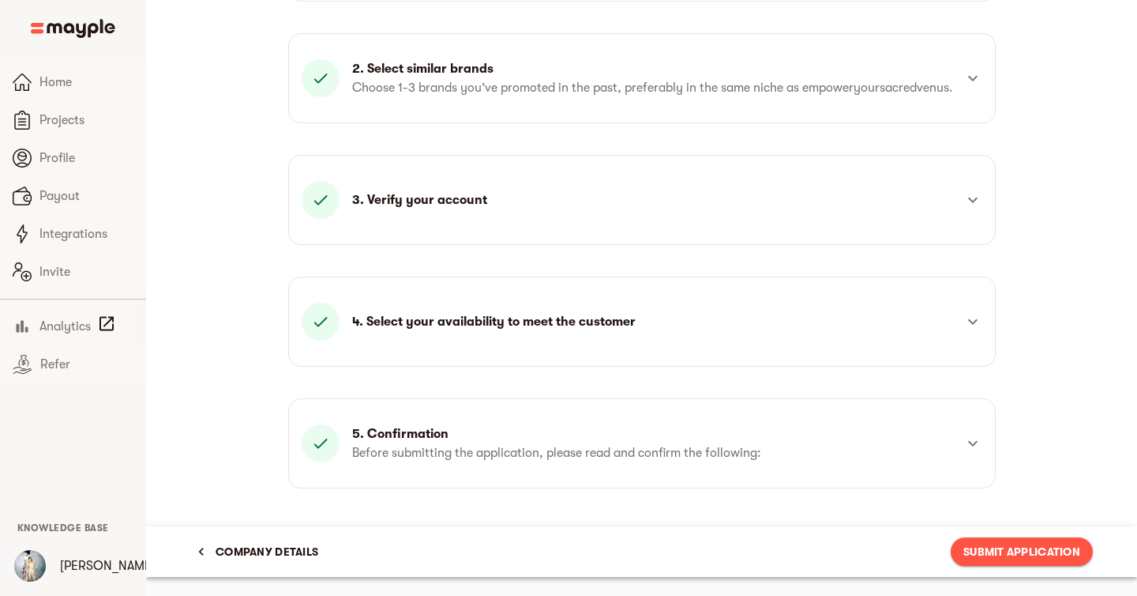
scroll to position [306, 0]
click at [990, 553] on span "Submit Application" at bounding box center [1022, 551] width 117 height 19
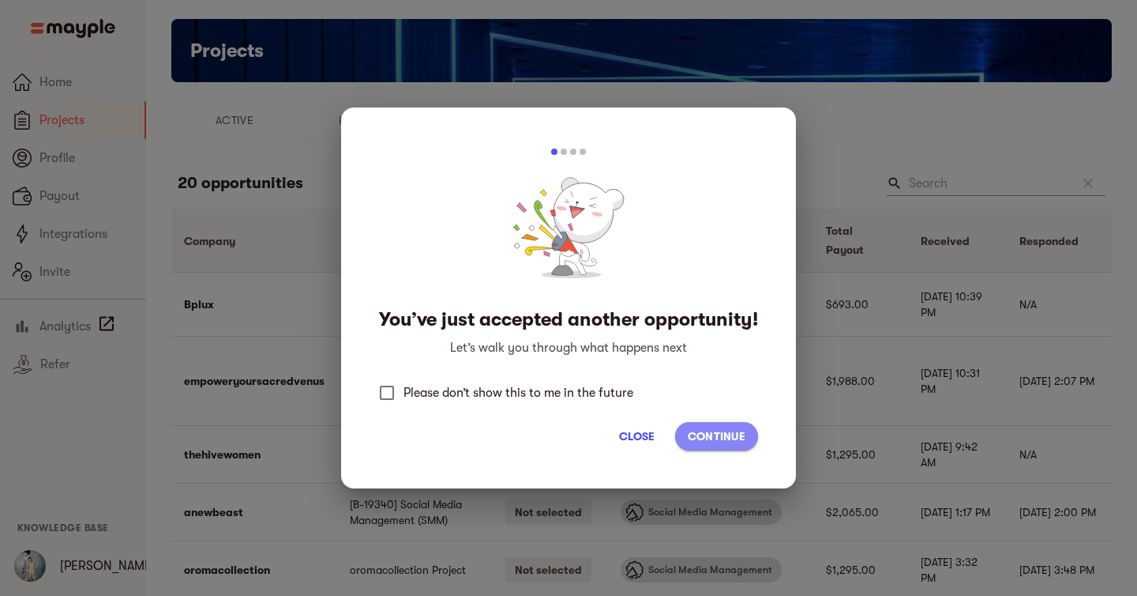
click at [738, 444] on span "Continue" at bounding box center [717, 436] width 58 height 19
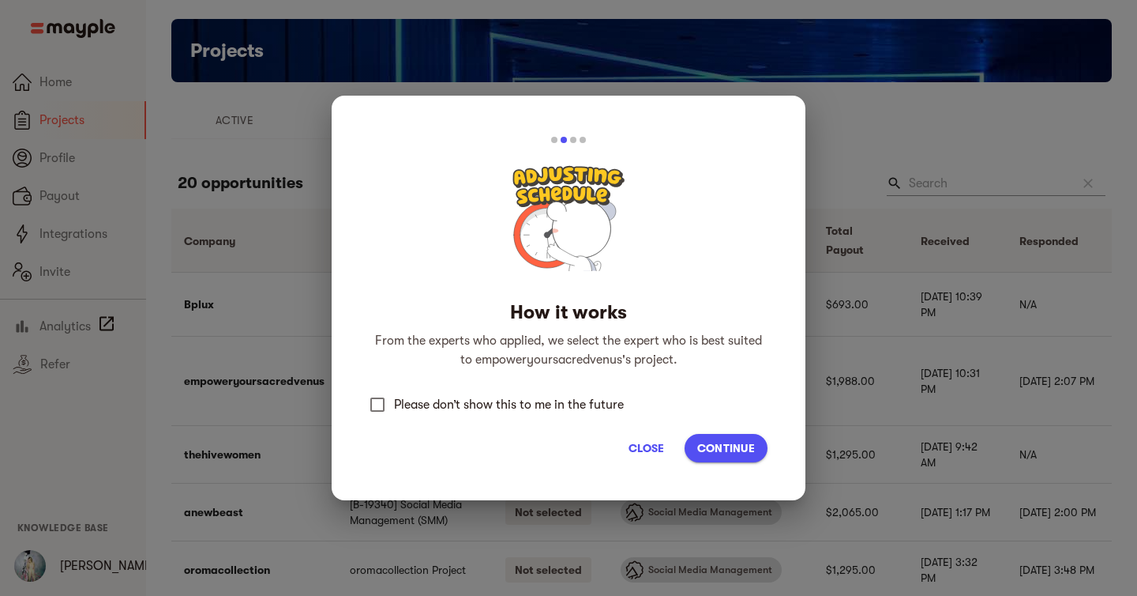
click at [738, 444] on span "Continue" at bounding box center [727, 447] width 58 height 19
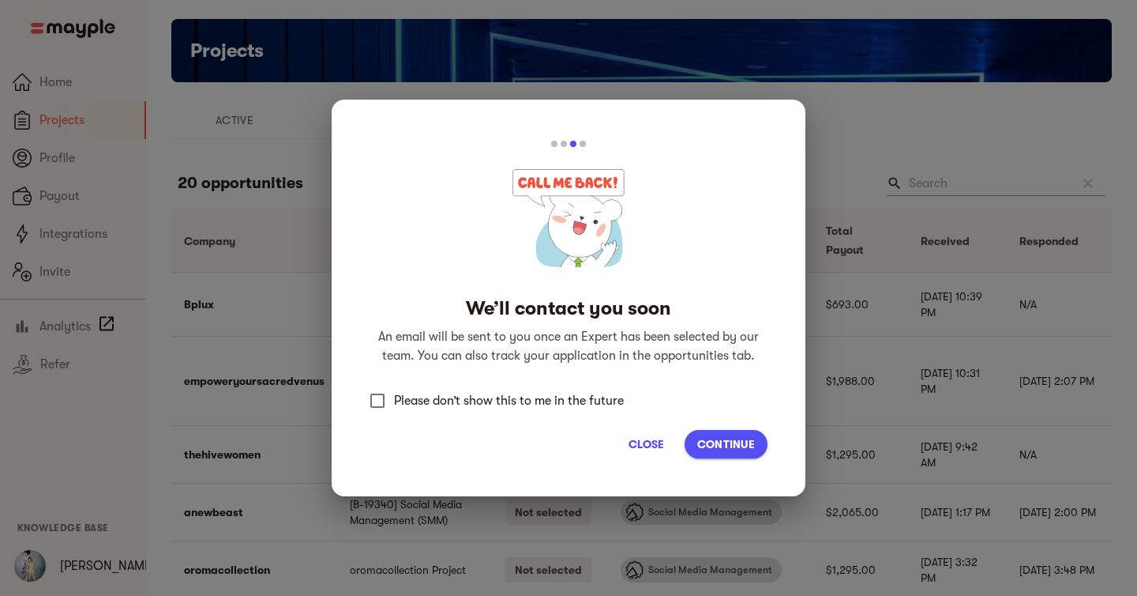
click at [738, 444] on span "Continue" at bounding box center [727, 443] width 58 height 19
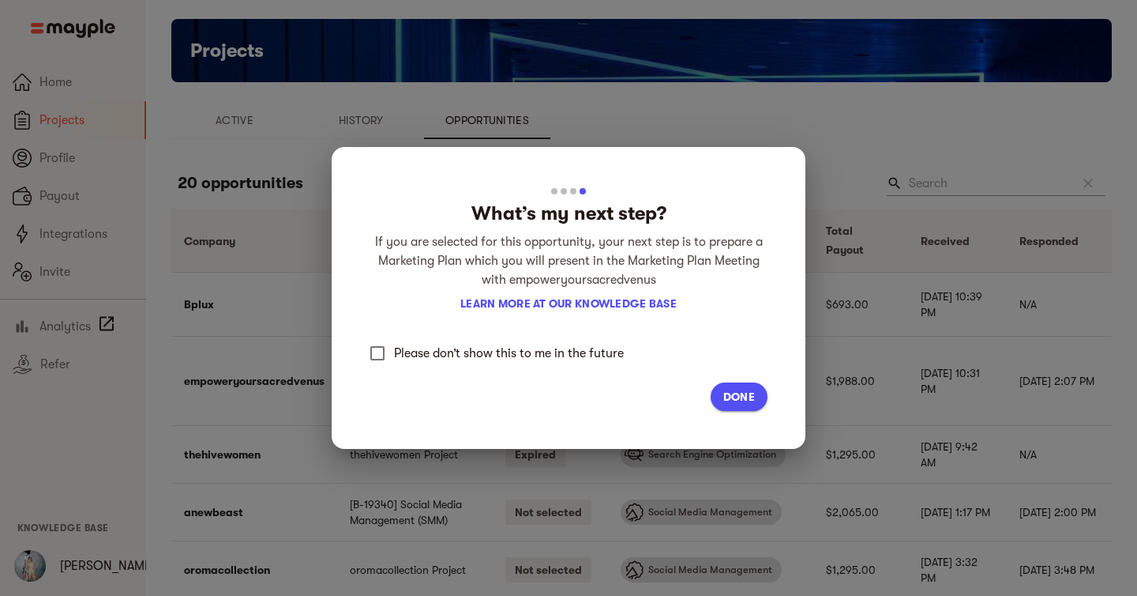
click at [728, 380] on div "Done" at bounding box center [569, 397] width 398 height 54
click at [731, 389] on span "Done" at bounding box center [740, 396] width 32 height 19
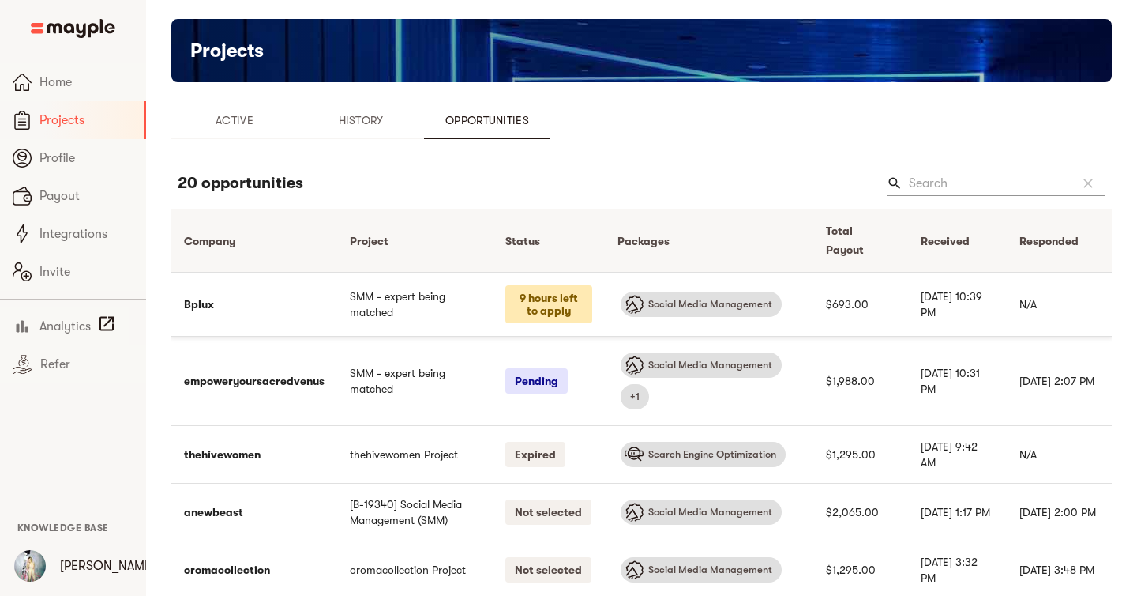
click at [543, 308] on p "9 hours left to apply" at bounding box center [550, 304] width 88 height 38
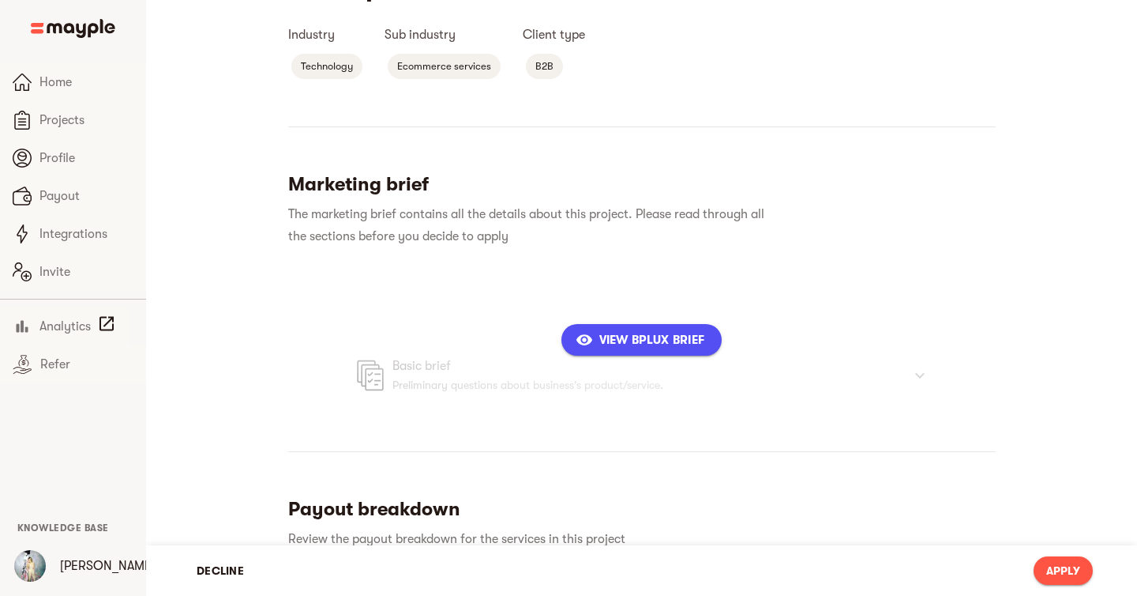
scroll to position [211, 0]
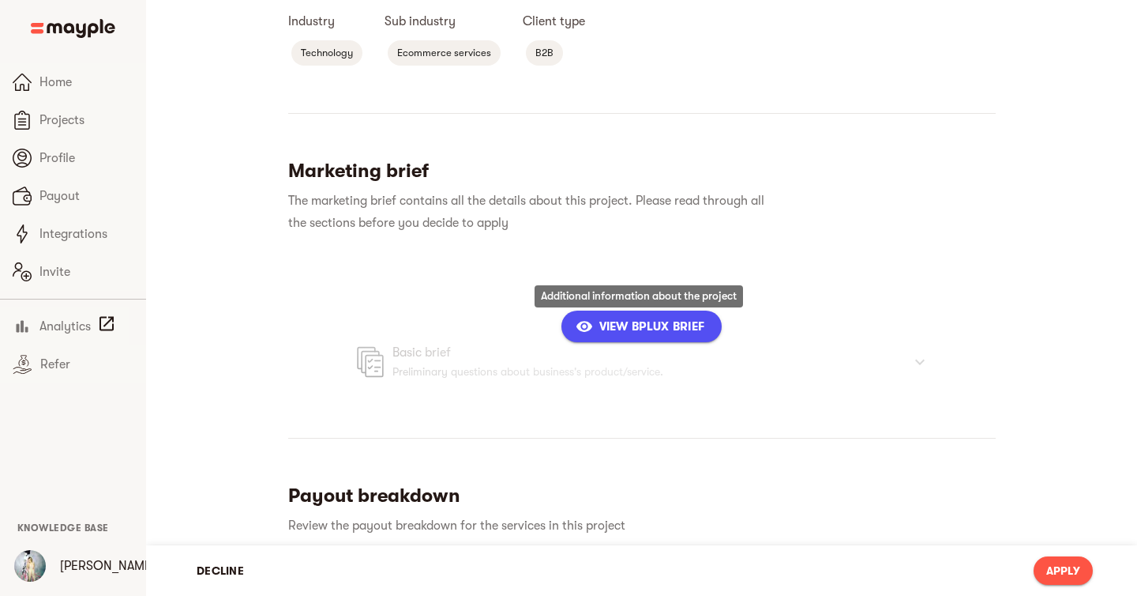
click at [606, 318] on span "View Bplux Brief" at bounding box center [642, 326] width 126 height 19
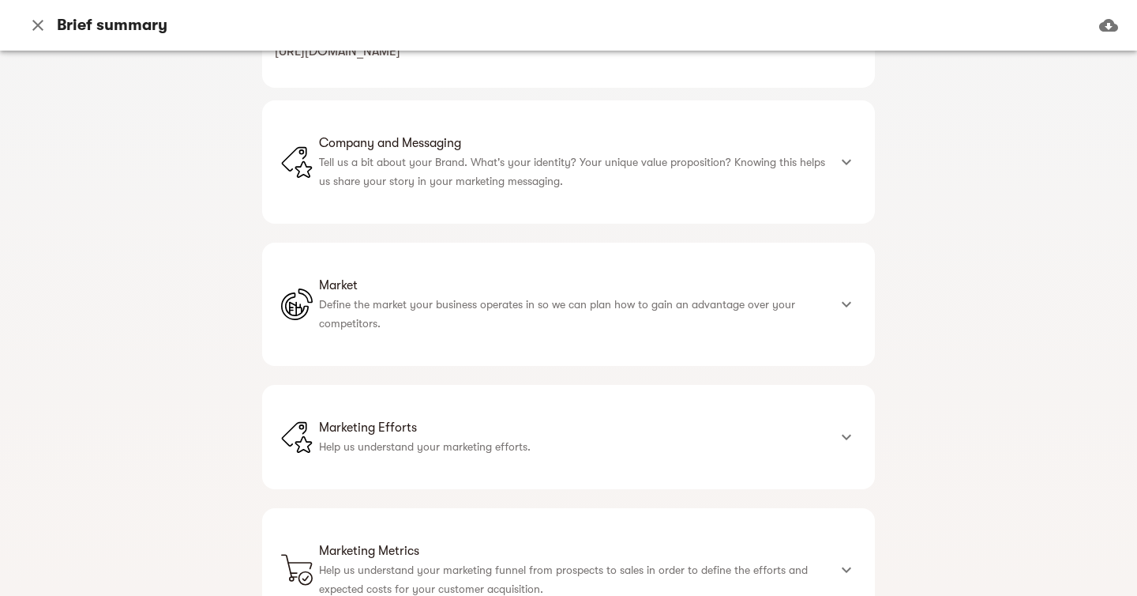
scroll to position [468, 0]
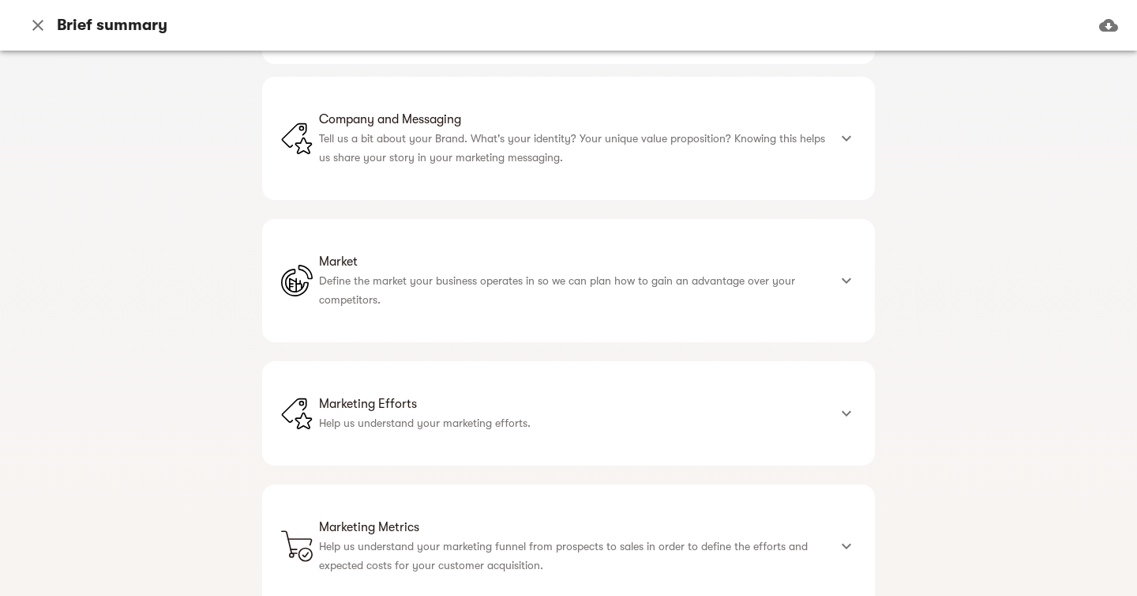
click at [573, 184] on div "Company and Messaging Tell us a bit about your Brand. What's your identity? You…" at bounding box center [568, 138] width 613 height 123
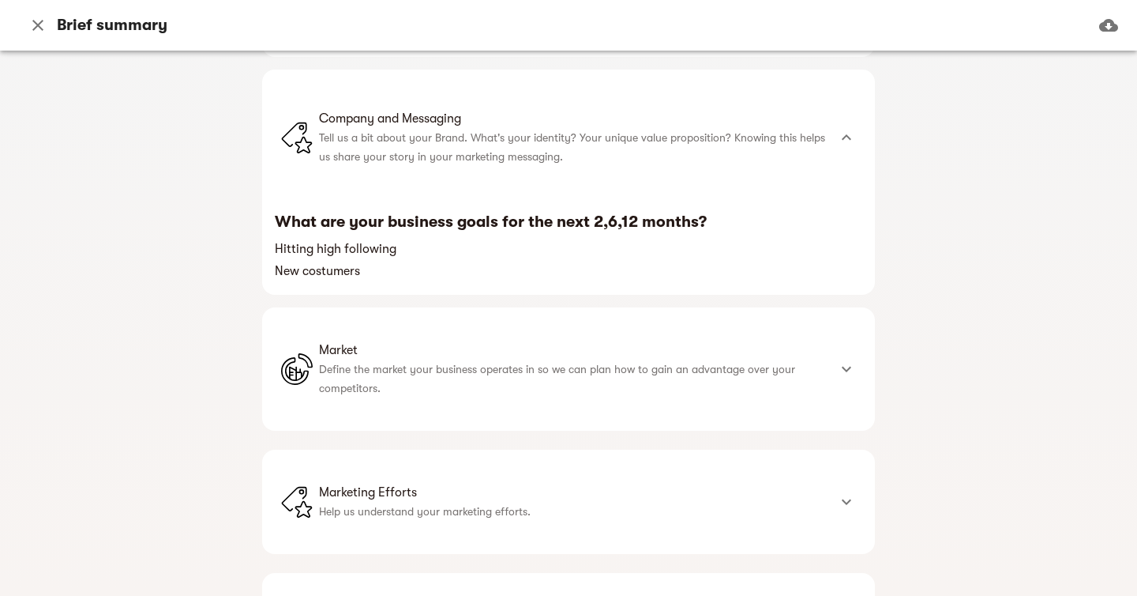
scroll to position [483, 0]
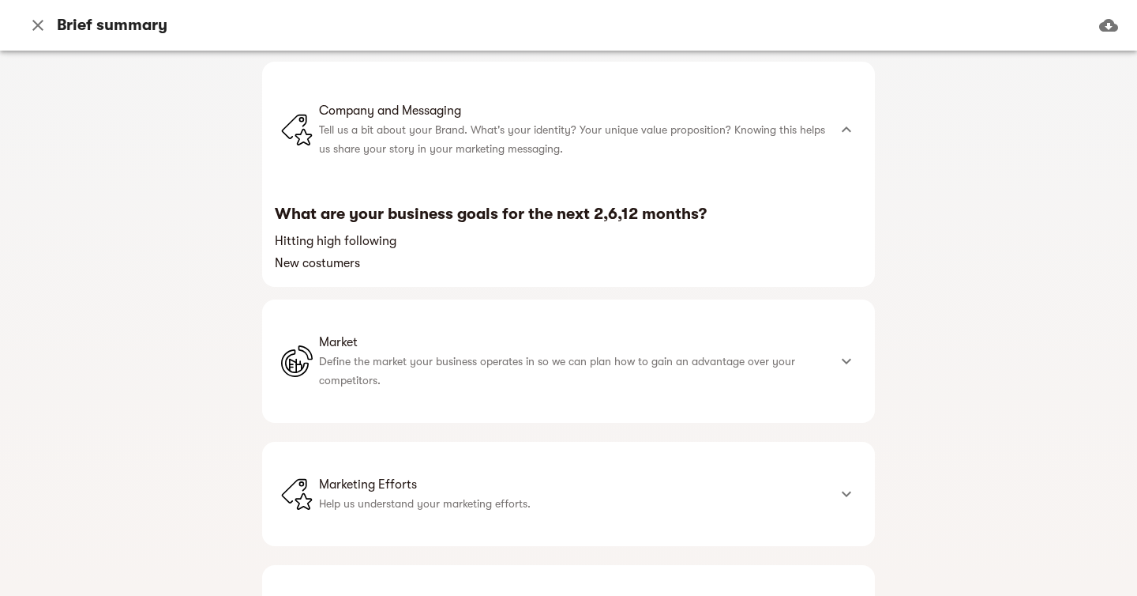
click at [581, 341] on span "Market" at bounding box center [573, 342] width 509 height 19
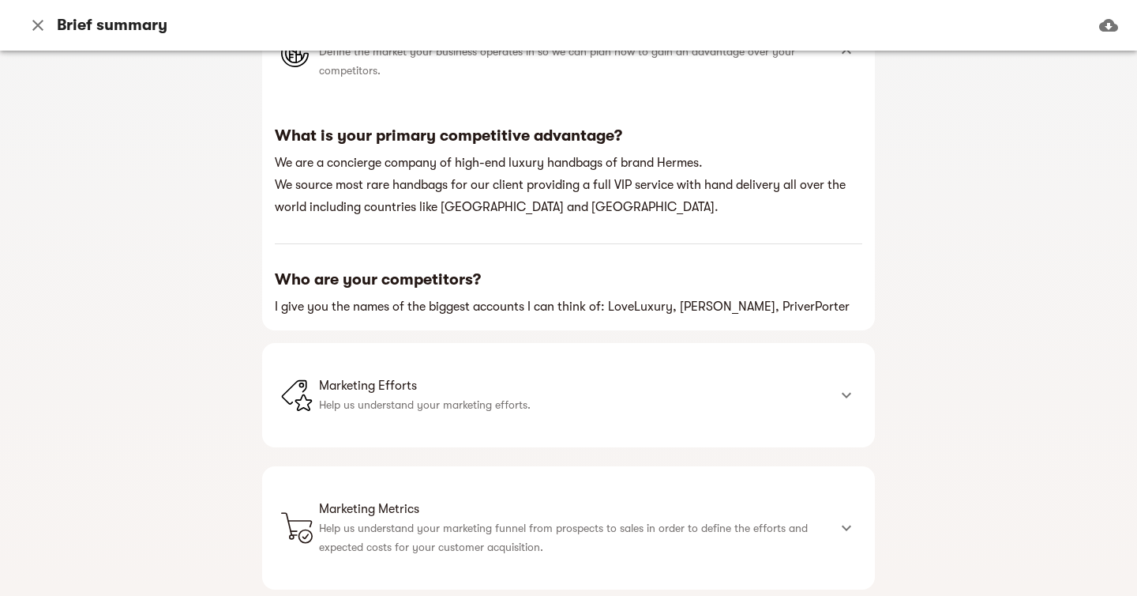
scroll to position [800, 0]
click at [781, 386] on span "Marketing Efforts" at bounding box center [573, 384] width 509 height 19
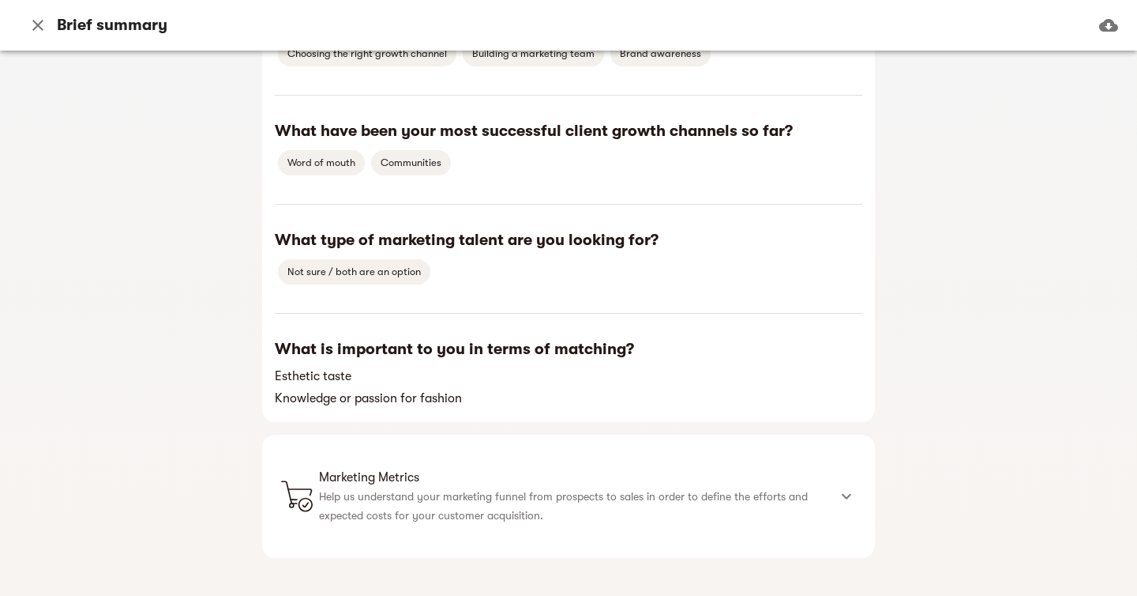
scroll to position [1253, 0]
click at [839, 513] on div at bounding box center [847, 497] width 38 height 38
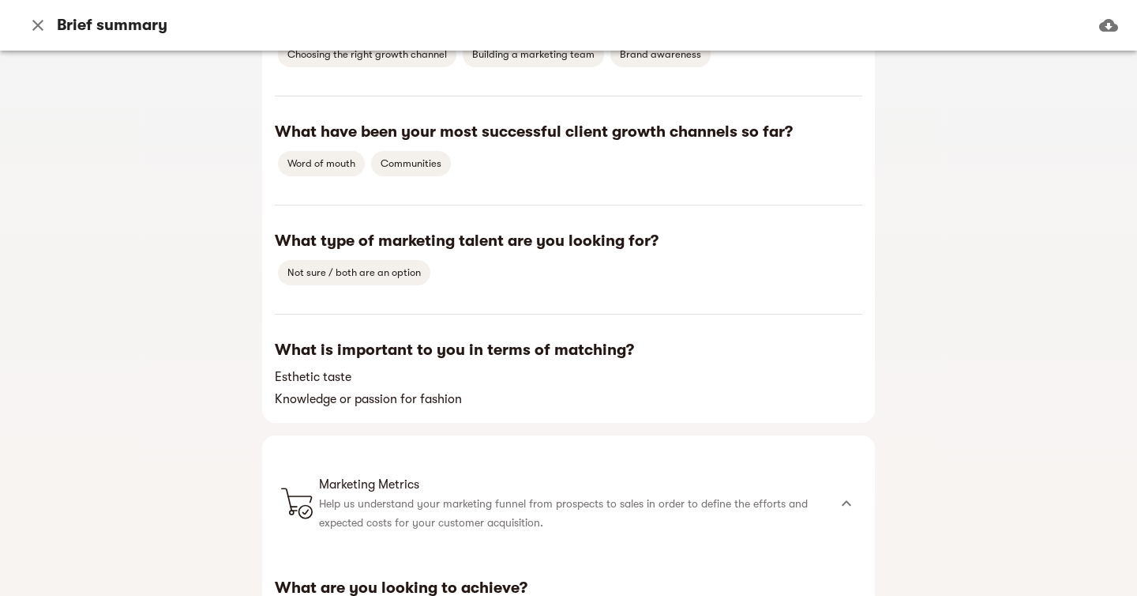
scroll to position [1397, 0]
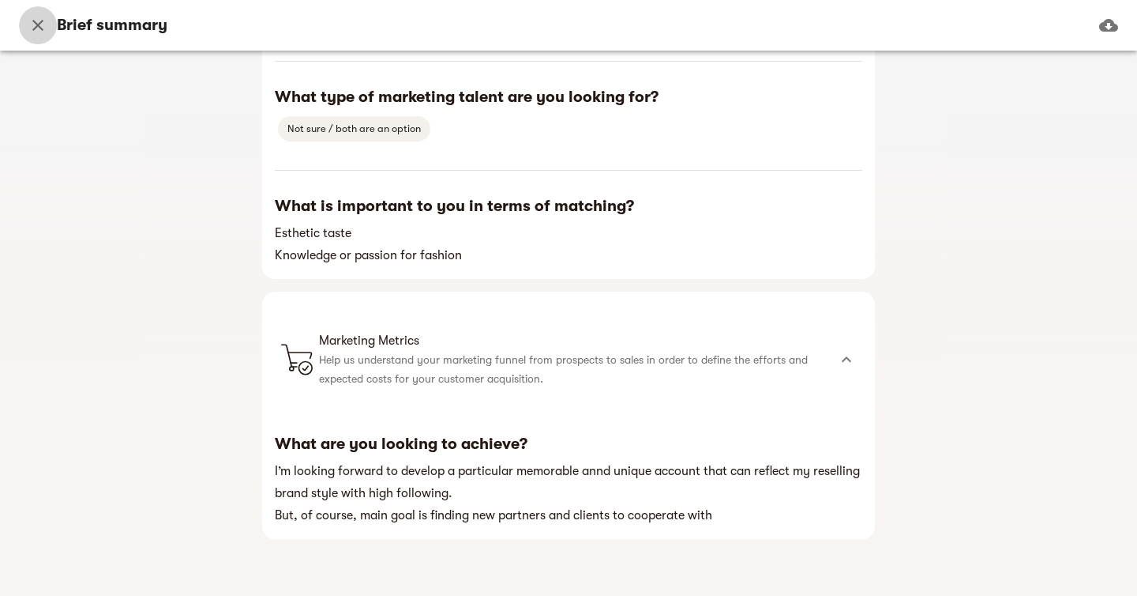
click at [40, 30] on icon "button" at bounding box center [37, 25] width 19 height 19
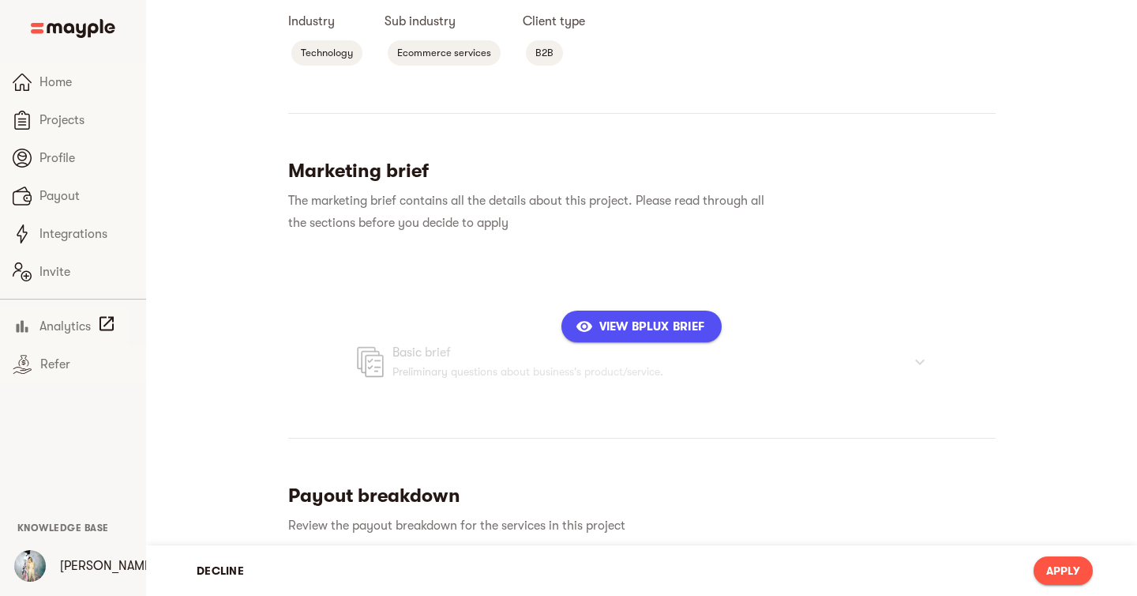
click at [1066, 572] on span "Apply" at bounding box center [1064, 570] width 34 height 19
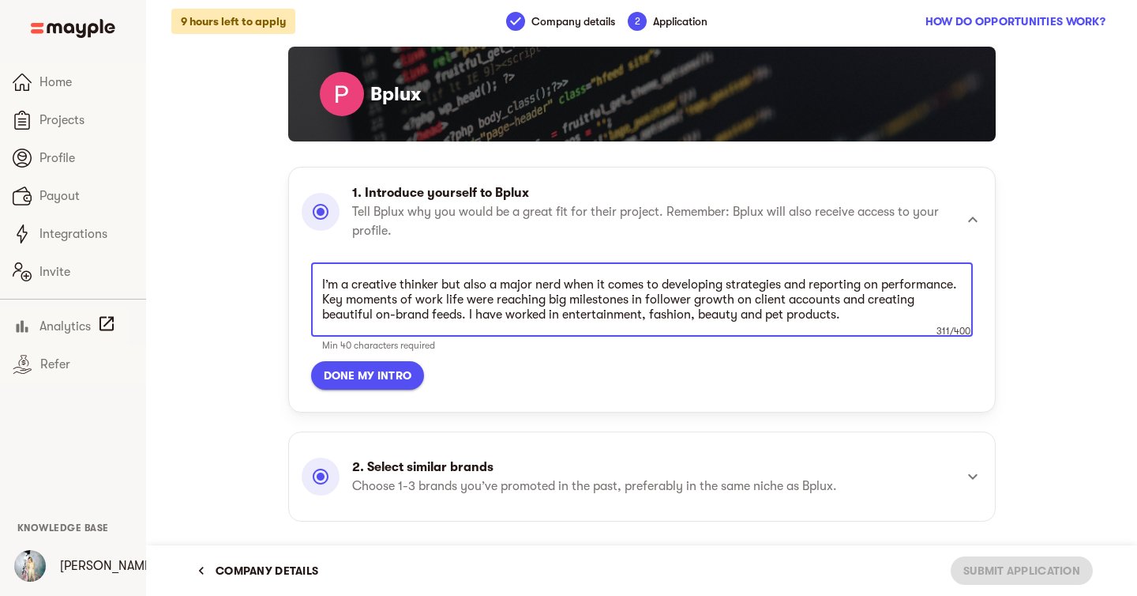
scroll to position [0, 0]
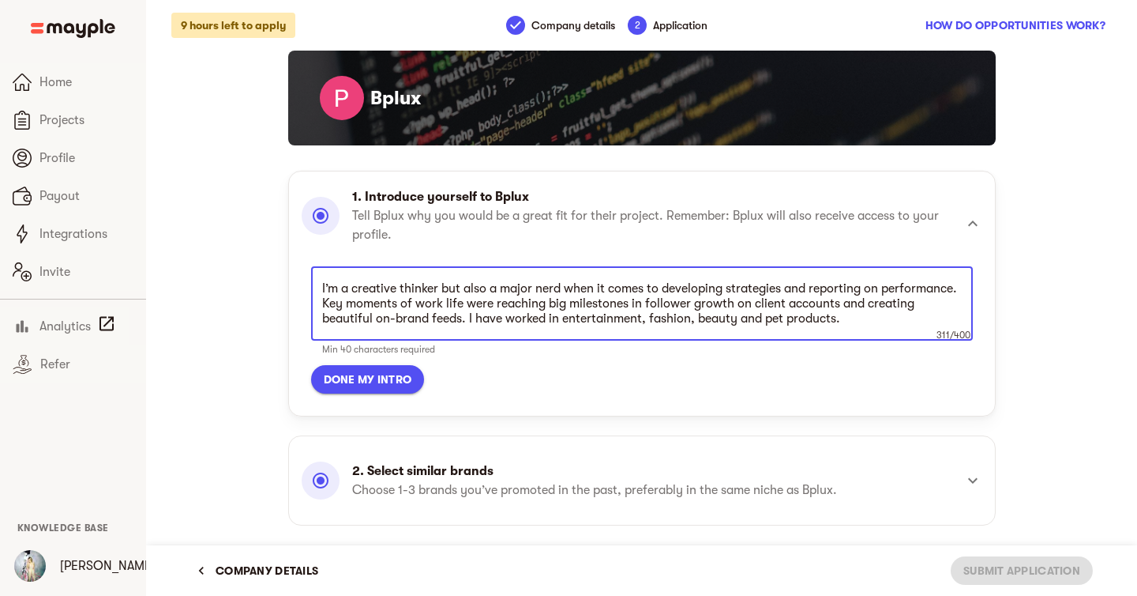
click at [376, 388] on span "Done my intro" at bounding box center [368, 379] width 88 height 19
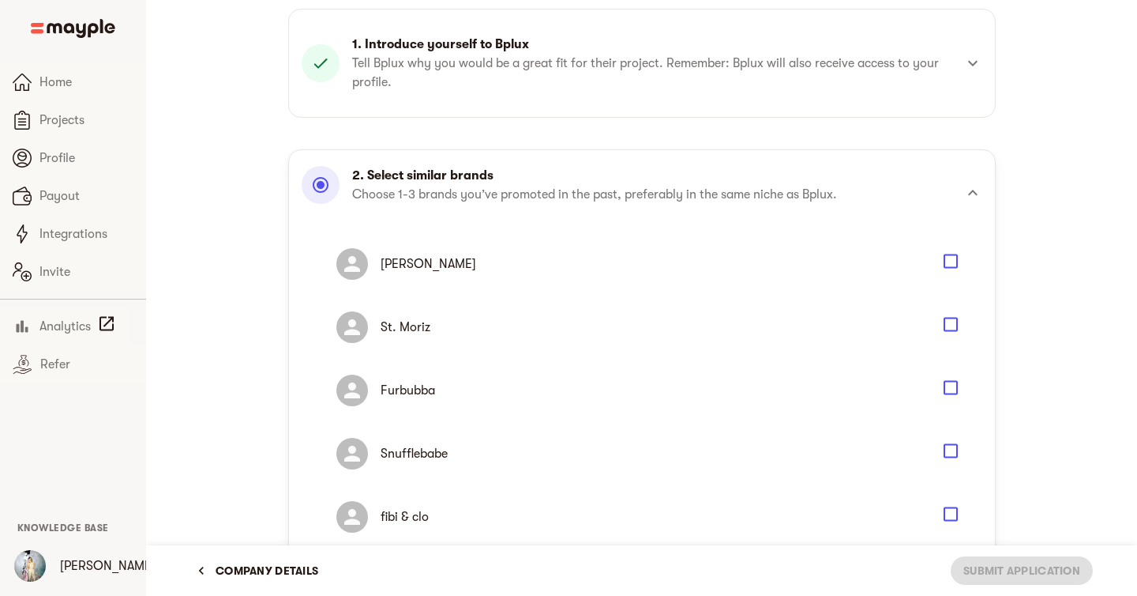
scroll to position [194, 0]
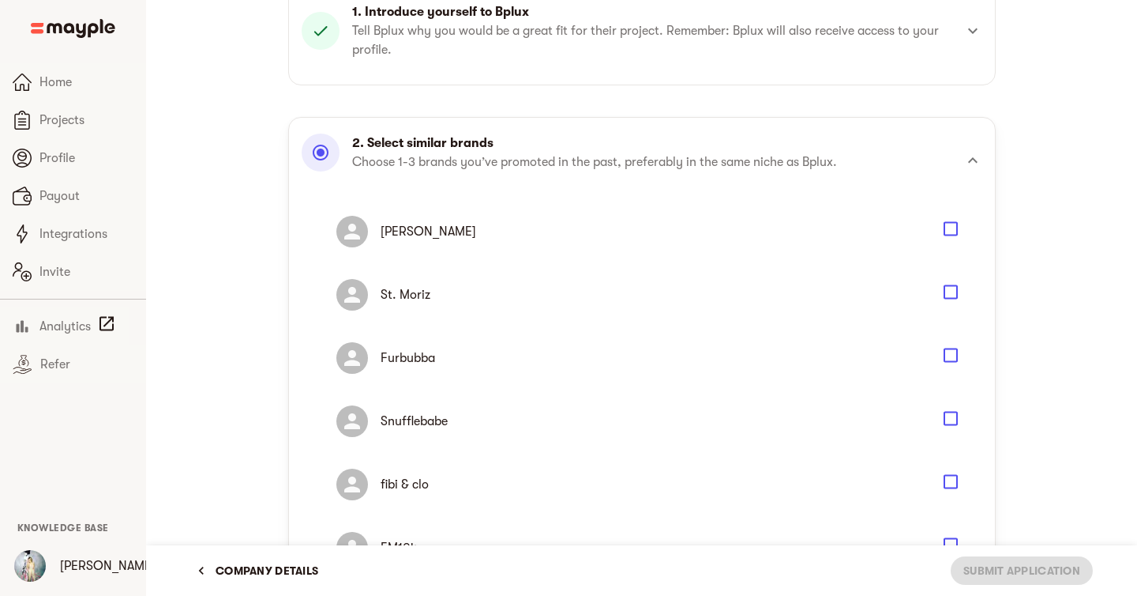
click at [949, 291] on icon "Select" at bounding box center [951, 292] width 19 height 19
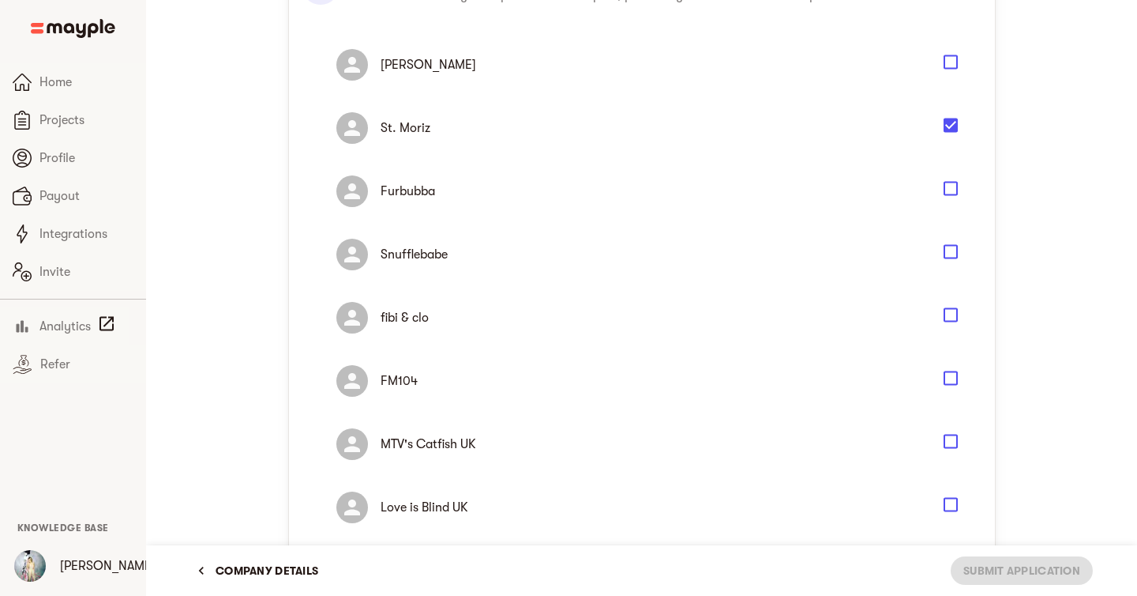
scroll to position [371, 0]
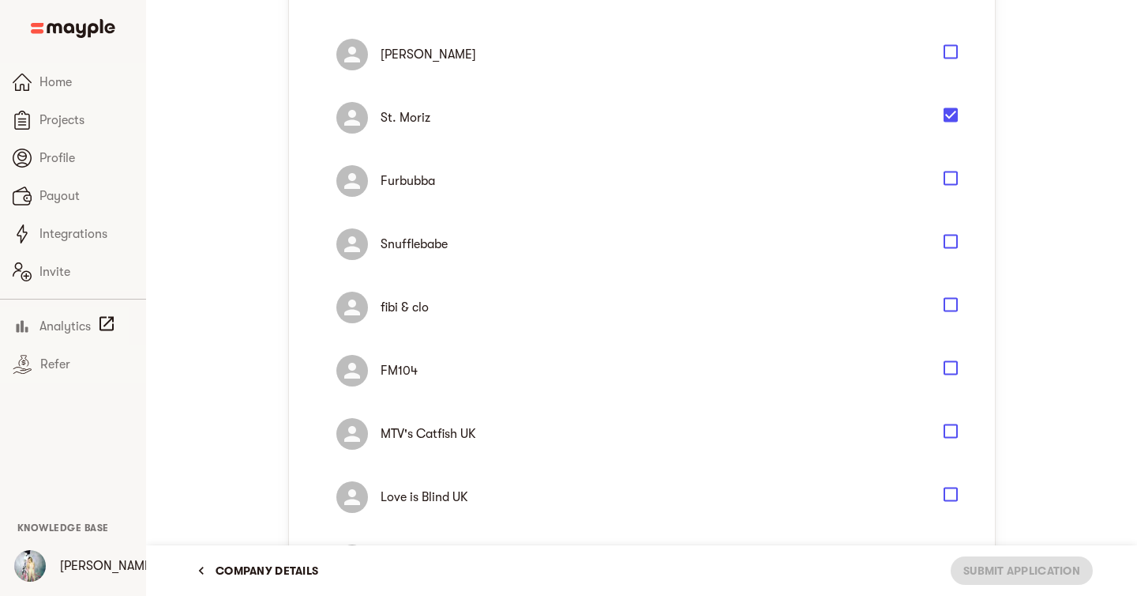
click at [949, 306] on icon "Select" at bounding box center [951, 304] width 19 height 19
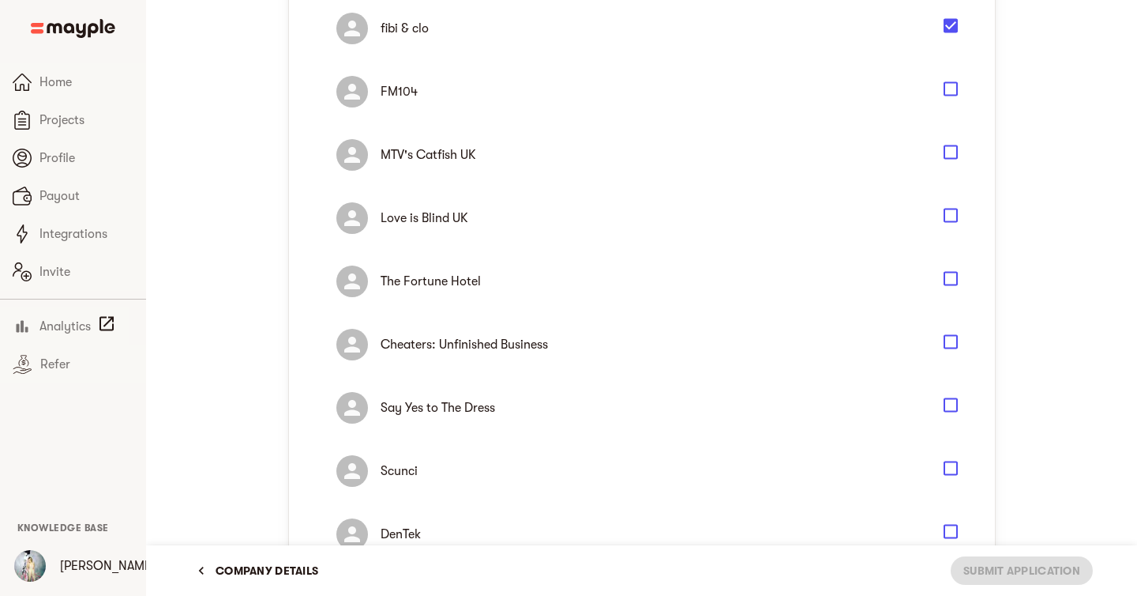
scroll to position [641, 0]
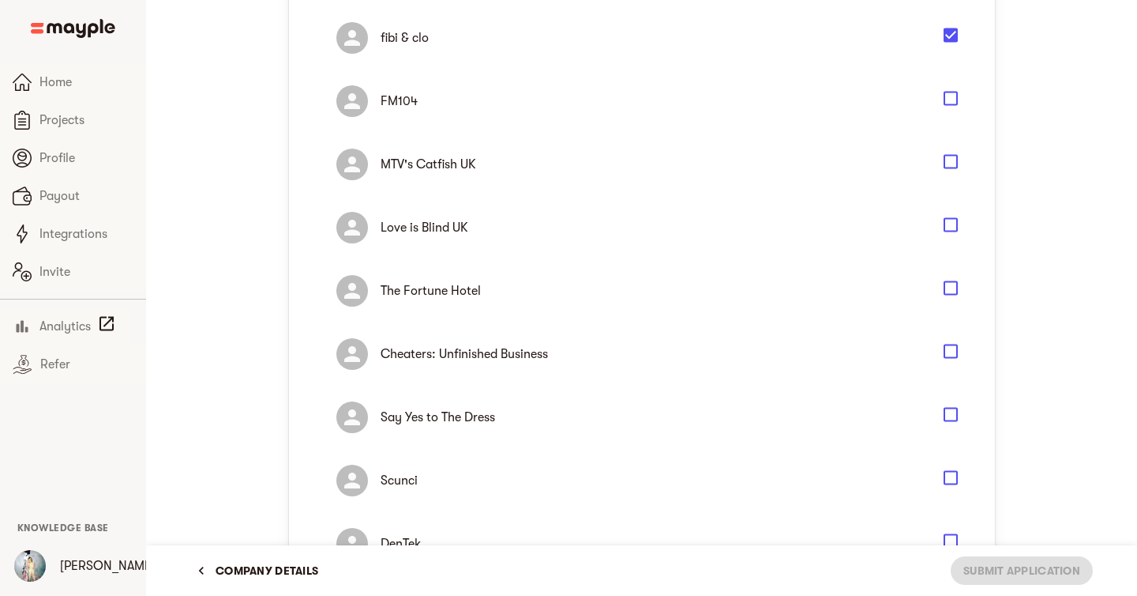
click at [953, 227] on icon "Select" at bounding box center [951, 225] width 19 height 19
click at [949, 410] on icon "Select" at bounding box center [951, 414] width 19 height 19
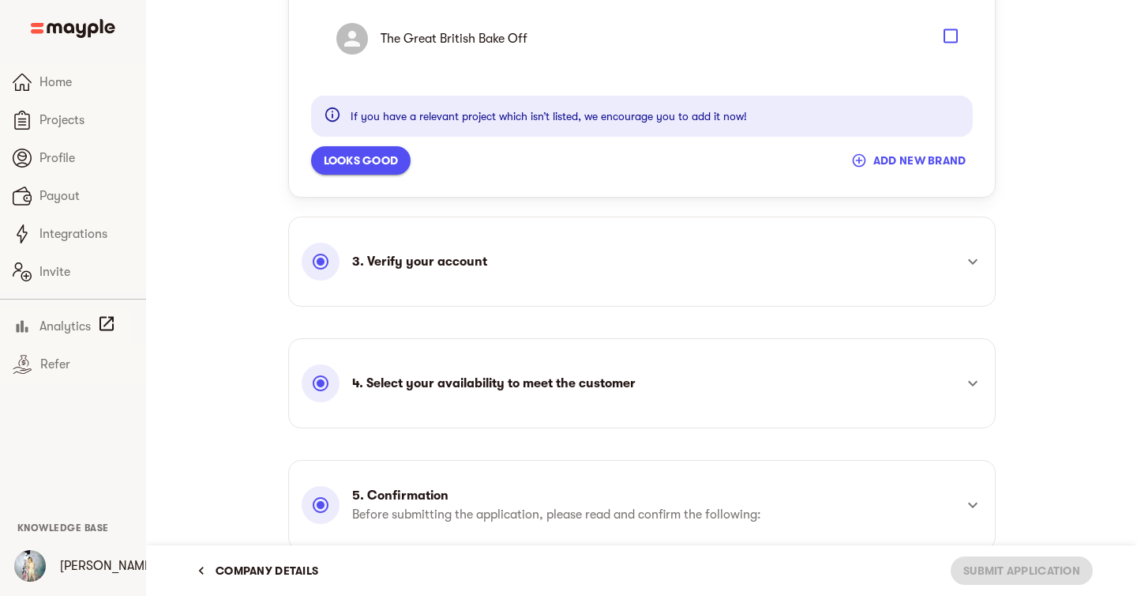
scroll to position [1273, 0]
click at [746, 315] on div "3. Verify your account Google Analytics Customize Google Analytics Facebook You…" at bounding box center [642, 267] width 727 height 122
click at [728, 276] on div "3. Verify your account" at bounding box center [628, 261] width 652 height 38
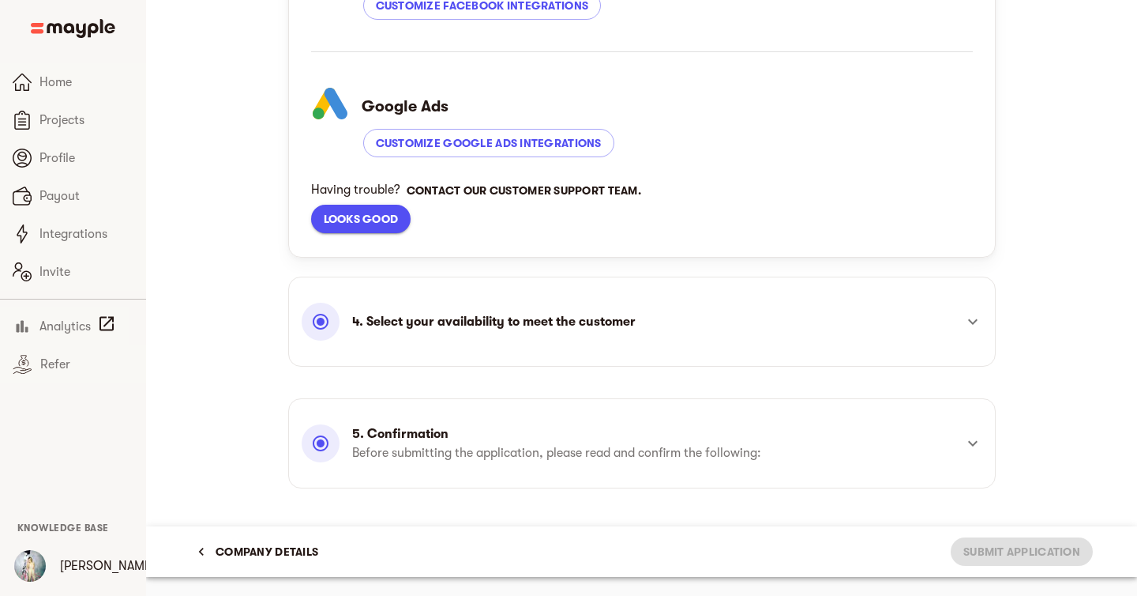
scroll to position [867, 0]
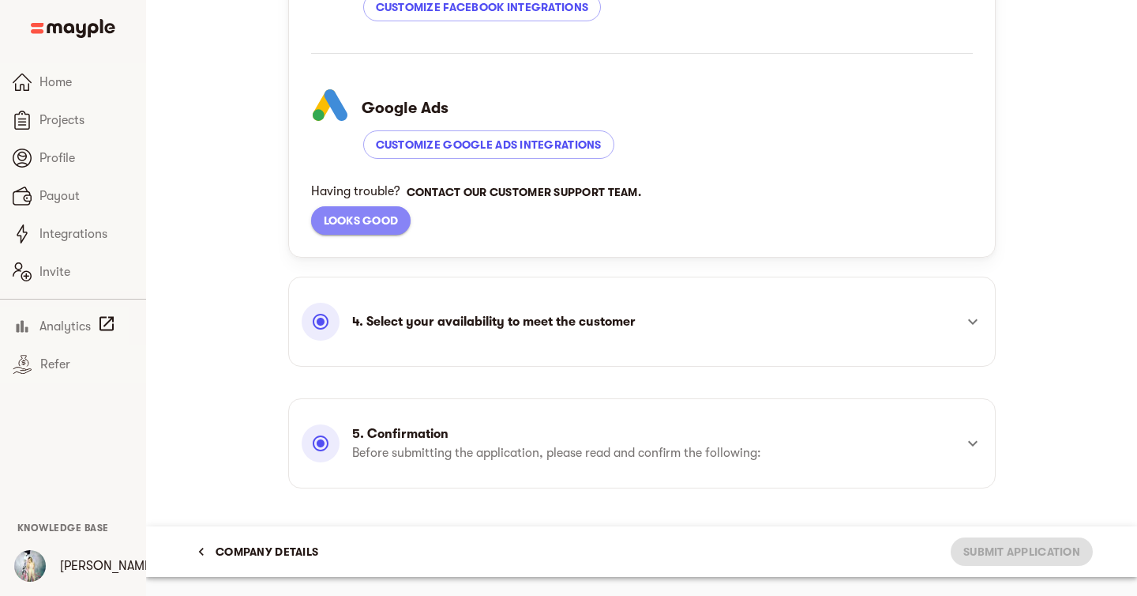
click at [404, 224] on button "Looks good" at bounding box center [361, 220] width 100 height 28
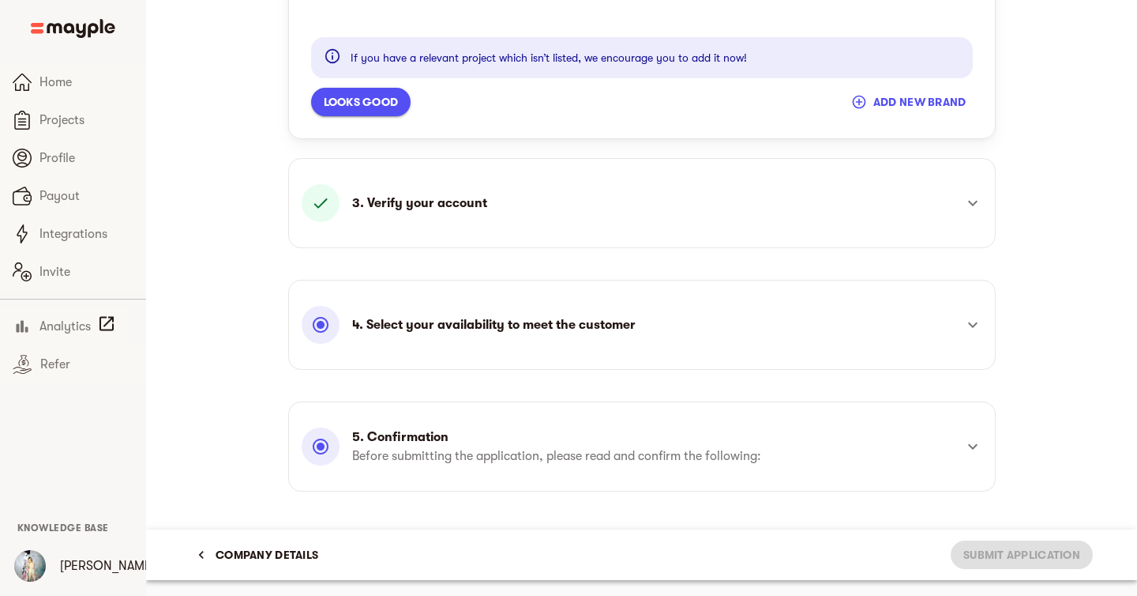
scroll to position [1333, 0]
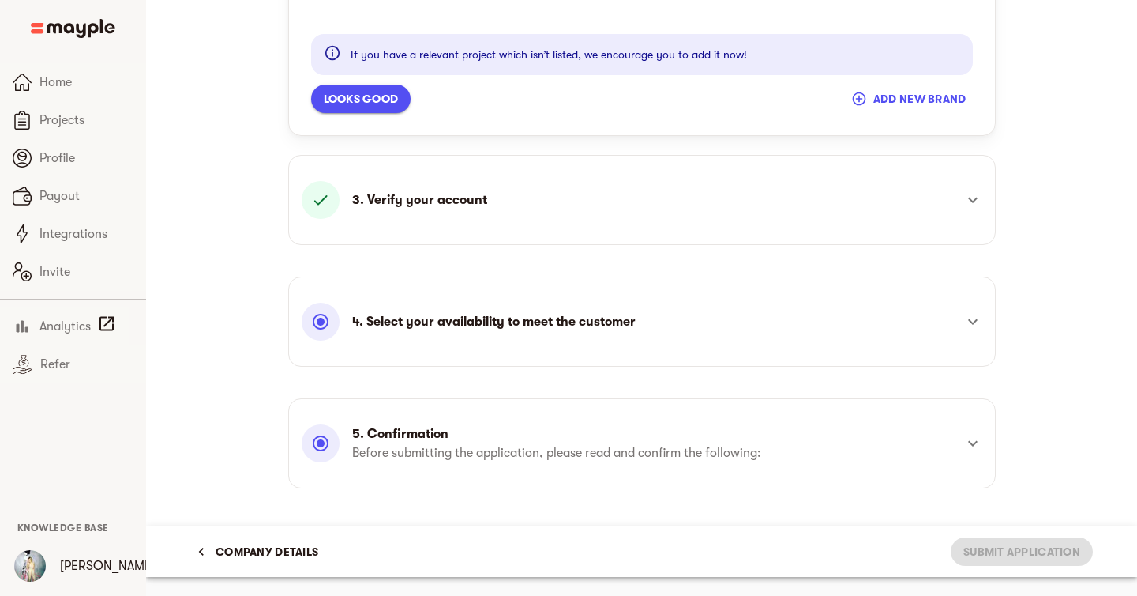
click at [451, 220] on div "3. Verify your account" at bounding box center [642, 199] width 681 height 57
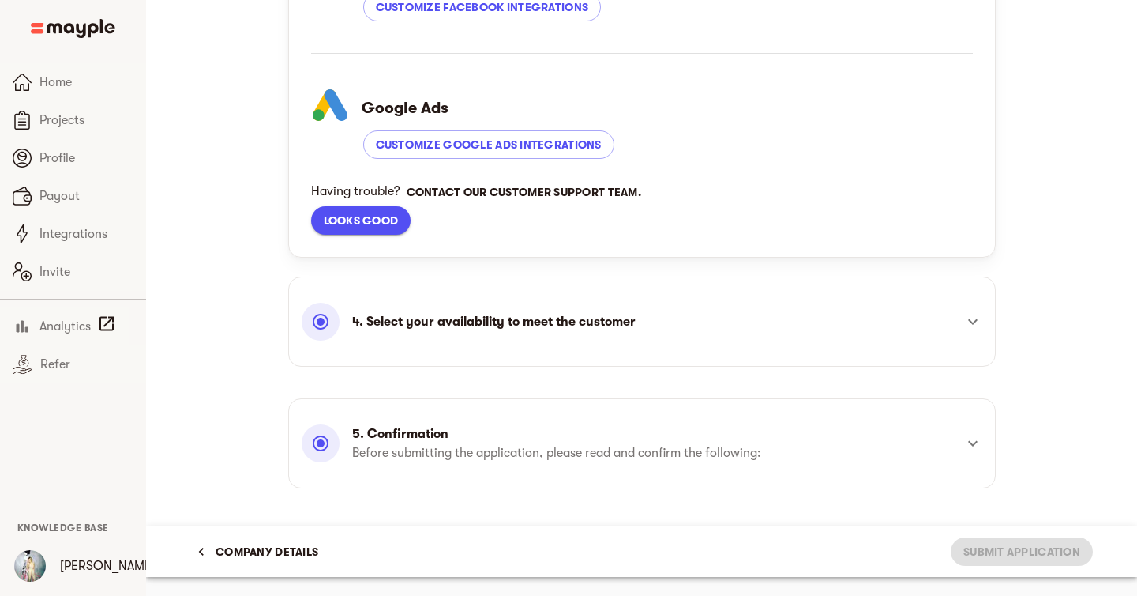
click at [459, 305] on div "4. Select your availability to meet the customer" at bounding box center [628, 322] width 652 height 38
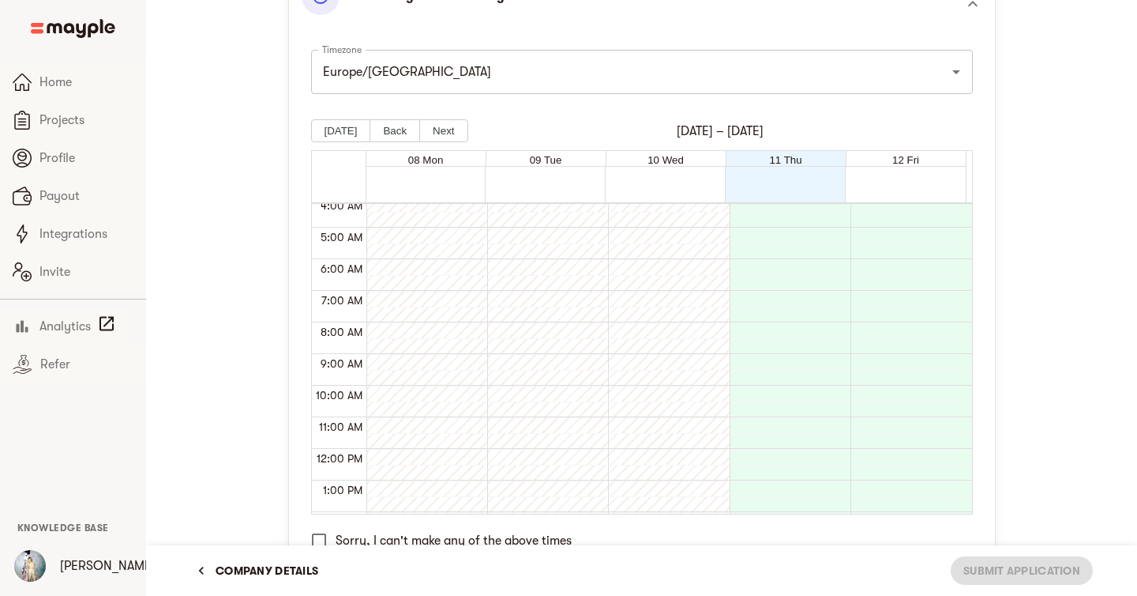
scroll to position [178, 0]
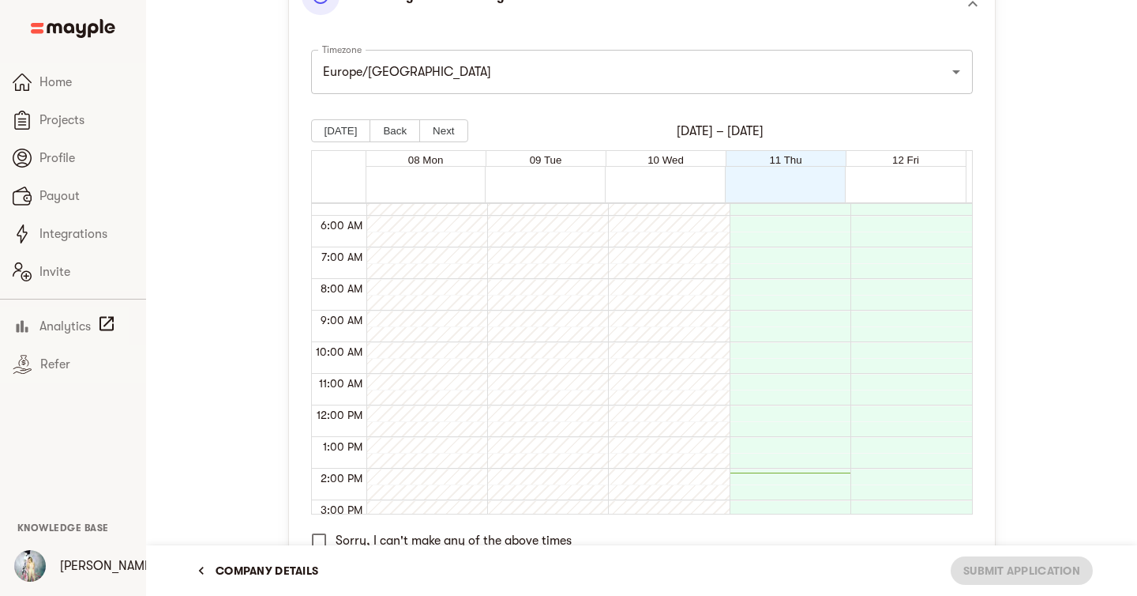
click at [814, 310] on div at bounding box center [786, 405] width 113 height 758
drag, startPoint x: 810, startPoint y: 337, endPoint x: 908, endPoint y: 388, distance: 110.2
click at [908, 388] on div "12:00 AM 1:00 AM 2:00 AM 3:00 AM 4:00 AM 5:00 AM 6:00 AM 7:00 AM 8:00 AM 9:00 A…" at bounding box center [642, 357] width 660 height 311
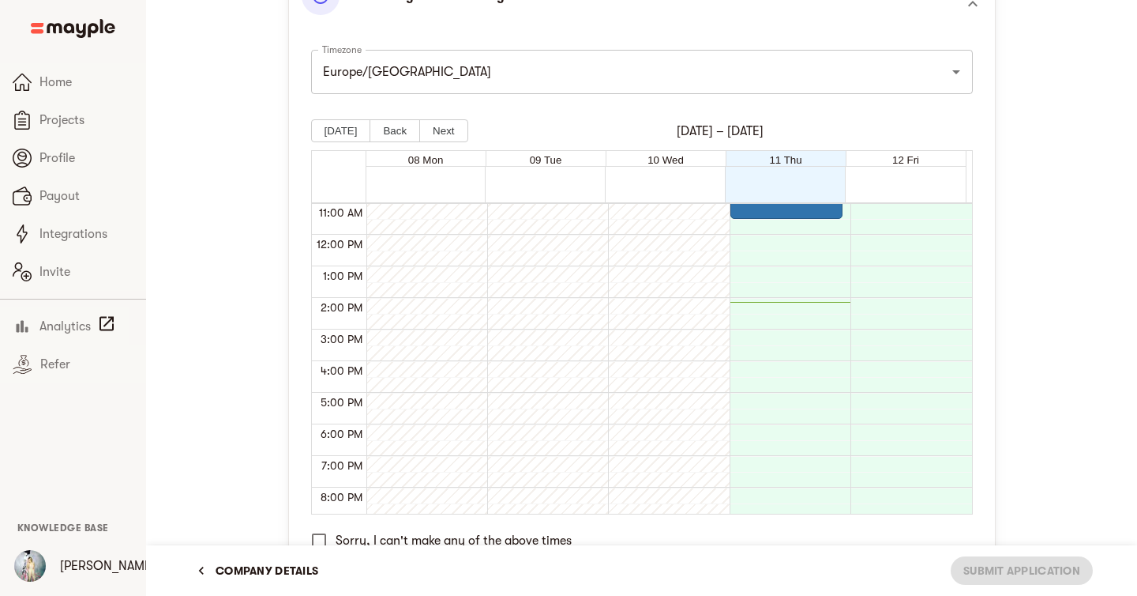
scroll to position [355, 0]
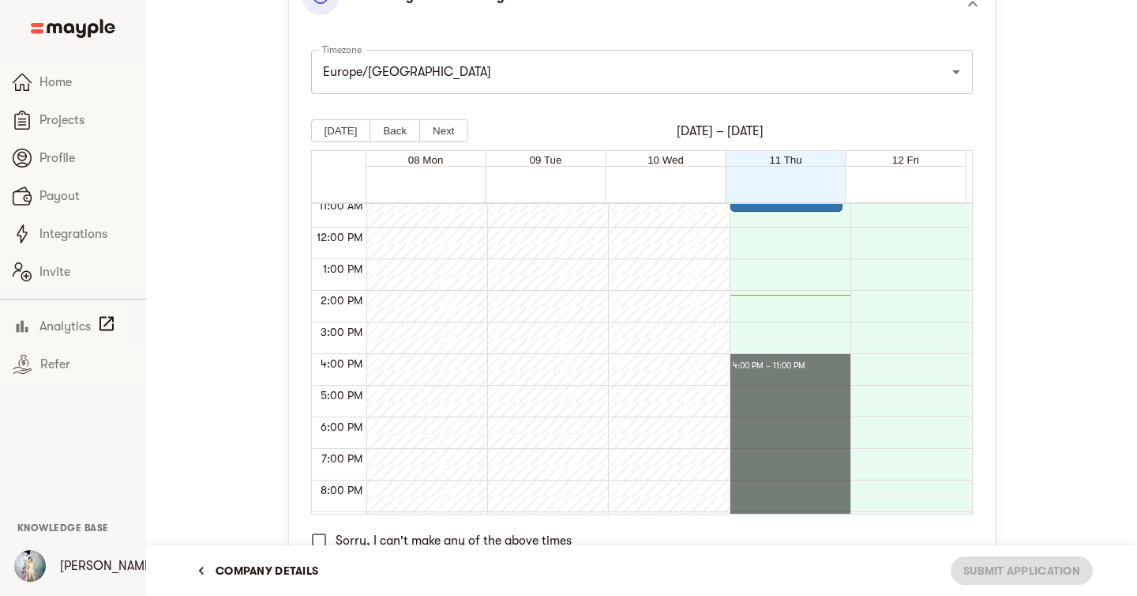
drag, startPoint x: 766, startPoint y: 359, endPoint x: 777, endPoint y: 560, distance: 200.9
click at [777, 560] on div "9 hours left to apply Company details 2 Application How do opportunities work? …" at bounding box center [641, 110] width 991 height 1409
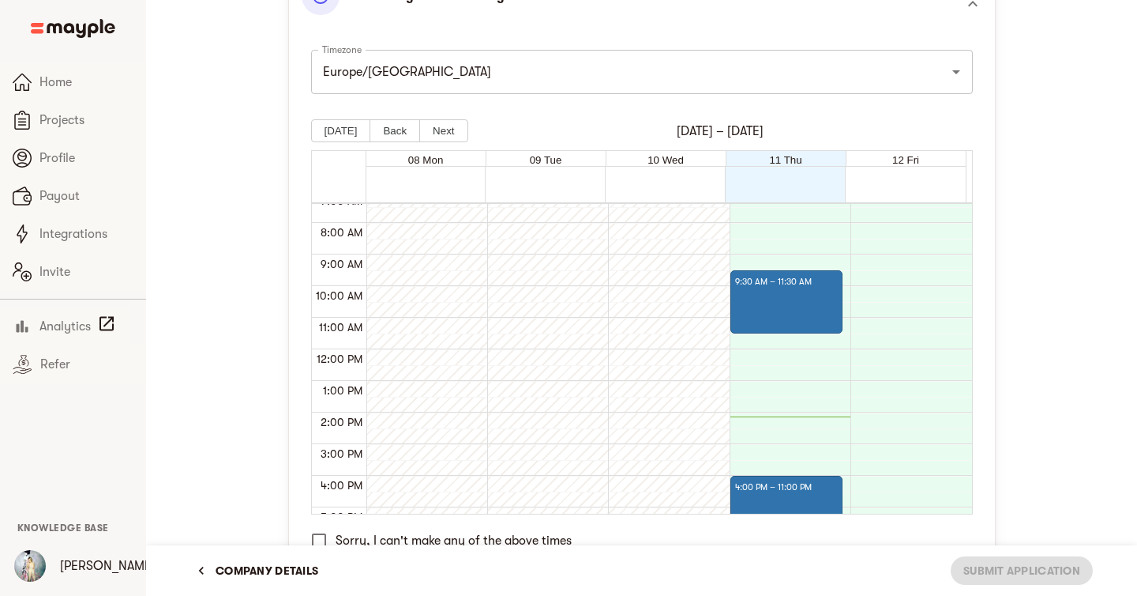
scroll to position [217, 0]
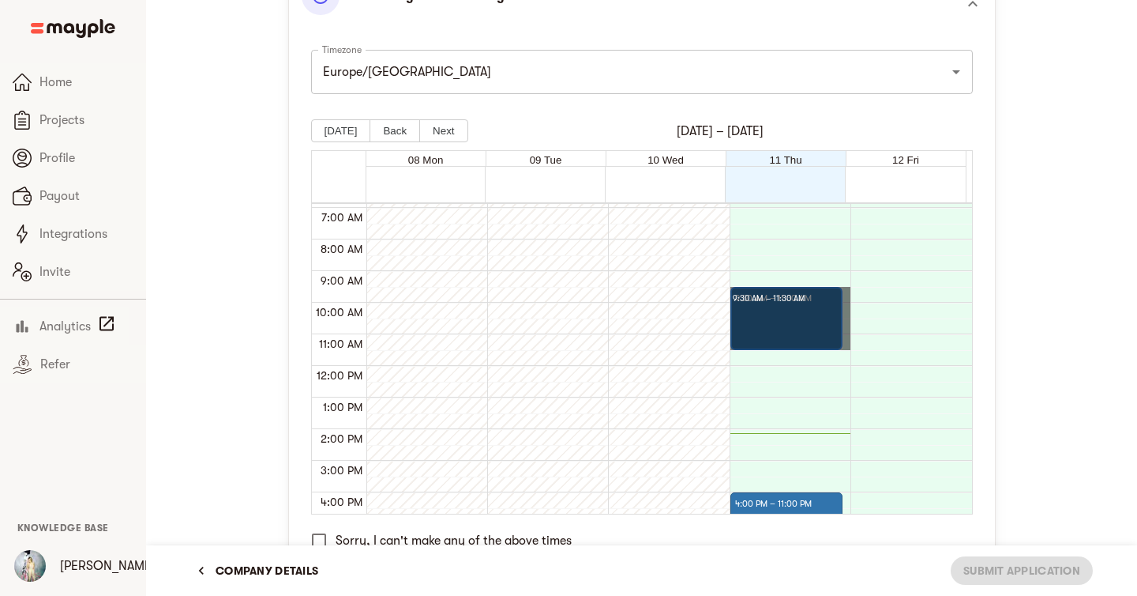
drag, startPoint x: 765, startPoint y: 336, endPoint x: 765, endPoint y: 293, distance: 42.7
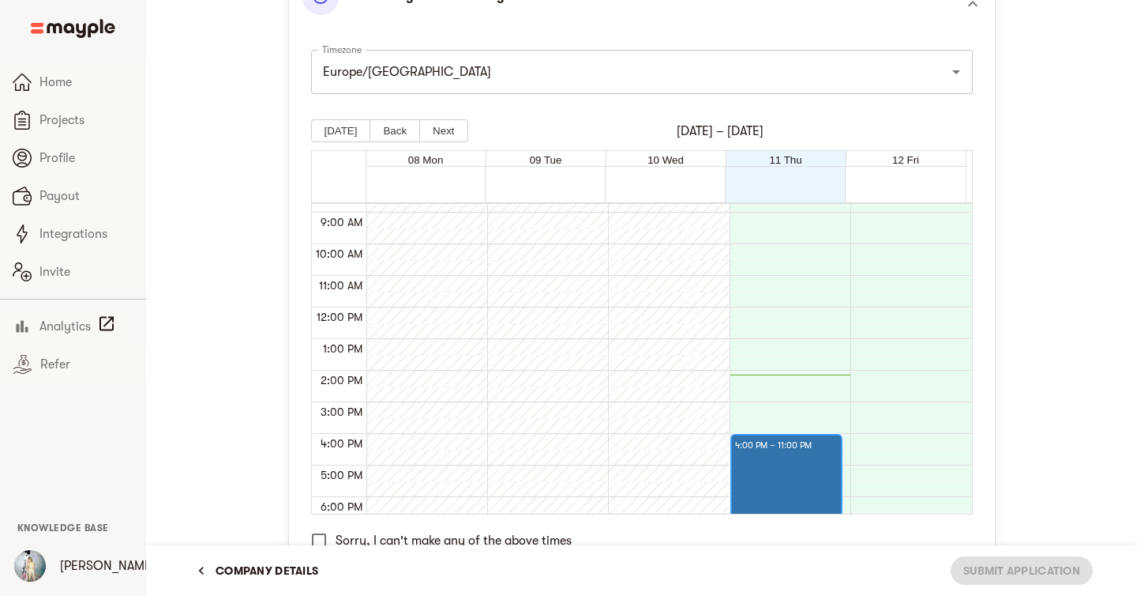
scroll to position [284, 0]
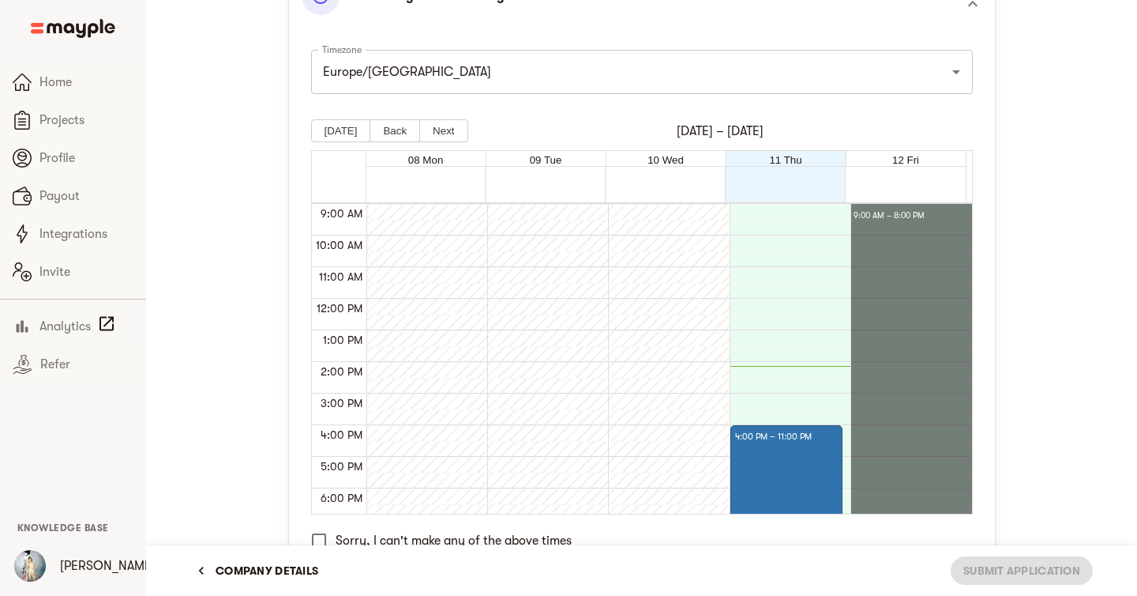
drag, startPoint x: 877, startPoint y: 209, endPoint x: 897, endPoint y: 540, distance: 331.6
click at [897, 540] on div "Timezone [GEOGRAPHIC_DATA]/[GEOGRAPHIC_DATA] Timezone [DATE] Back Next [DATE] –…" at bounding box center [642, 316] width 662 height 558
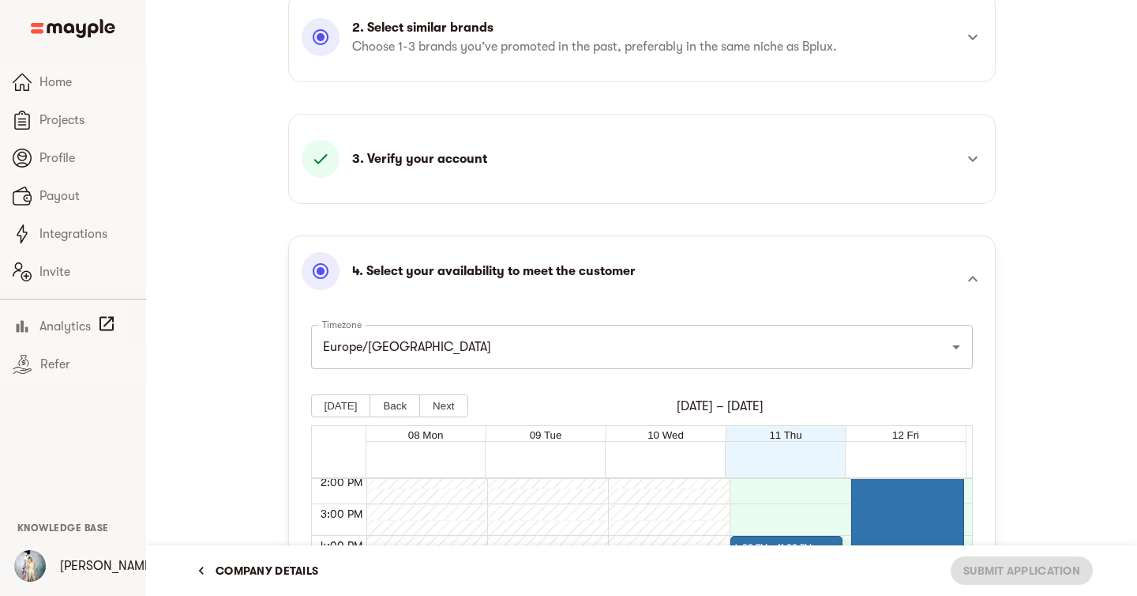
scroll to position [246, 0]
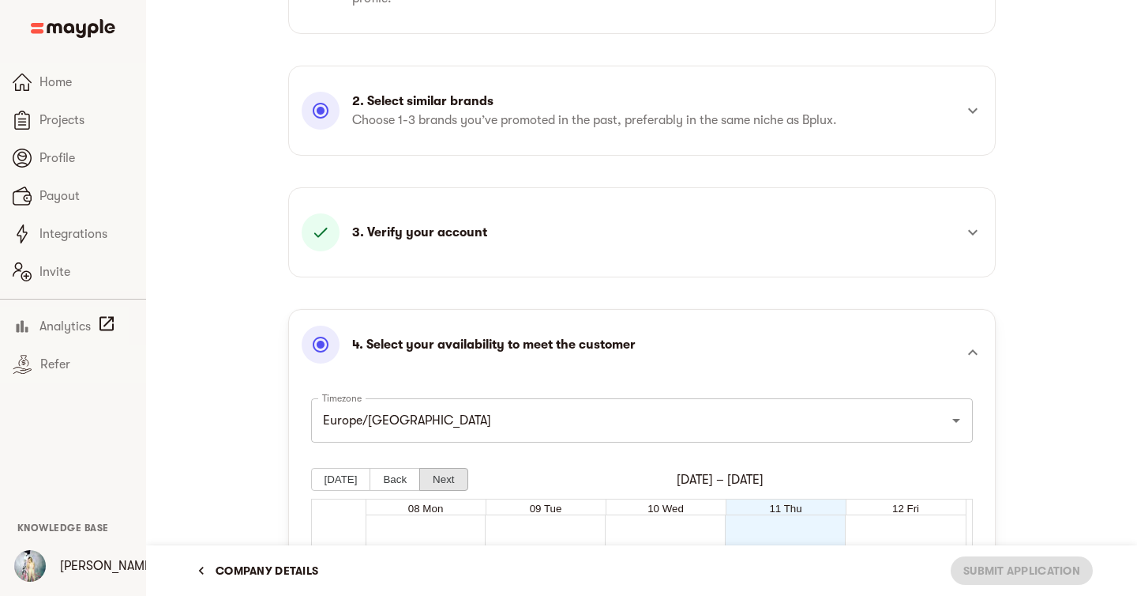
click at [433, 474] on button "Next" at bounding box center [443, 479] width 48 height 23
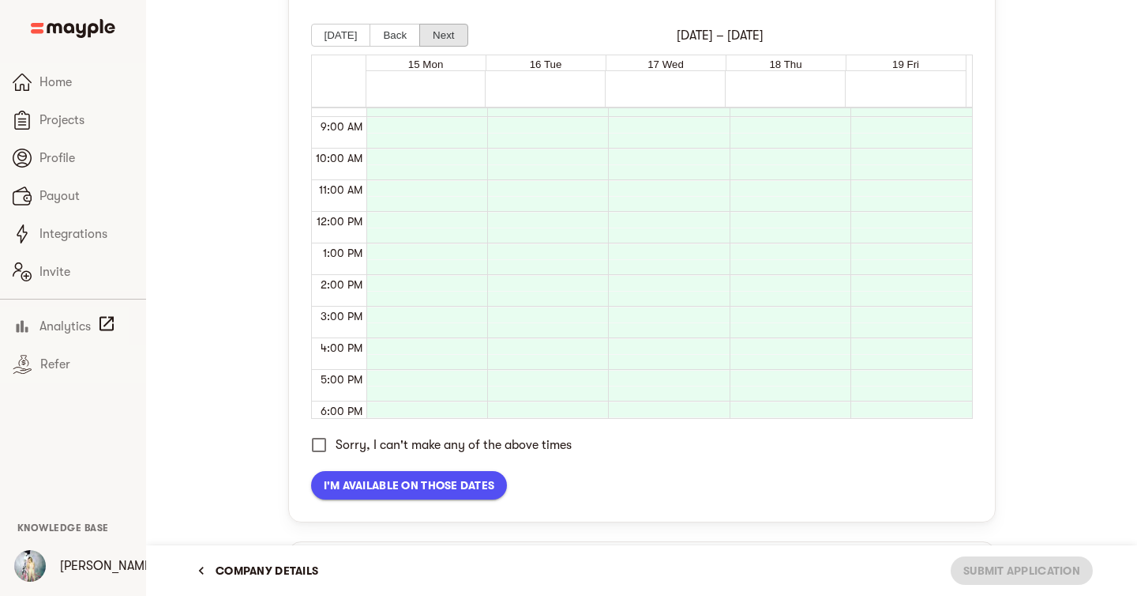
scroll to position [272, 0]
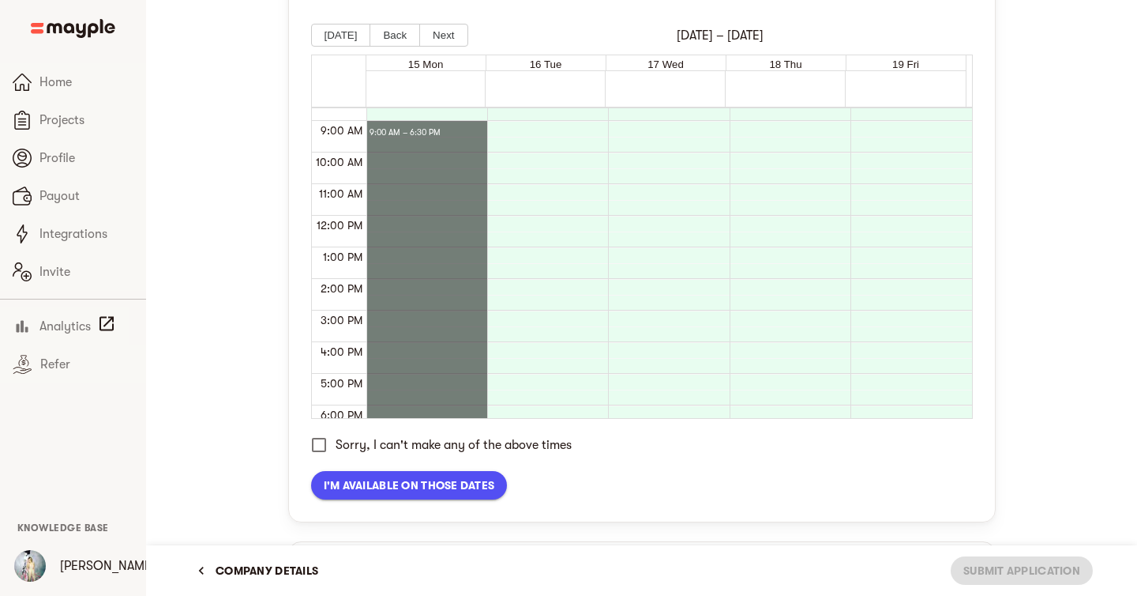
drag, startPoint x: 391, startPoint y: 125, endPoint x: 405, endPoint y: 415, distance: 290.2
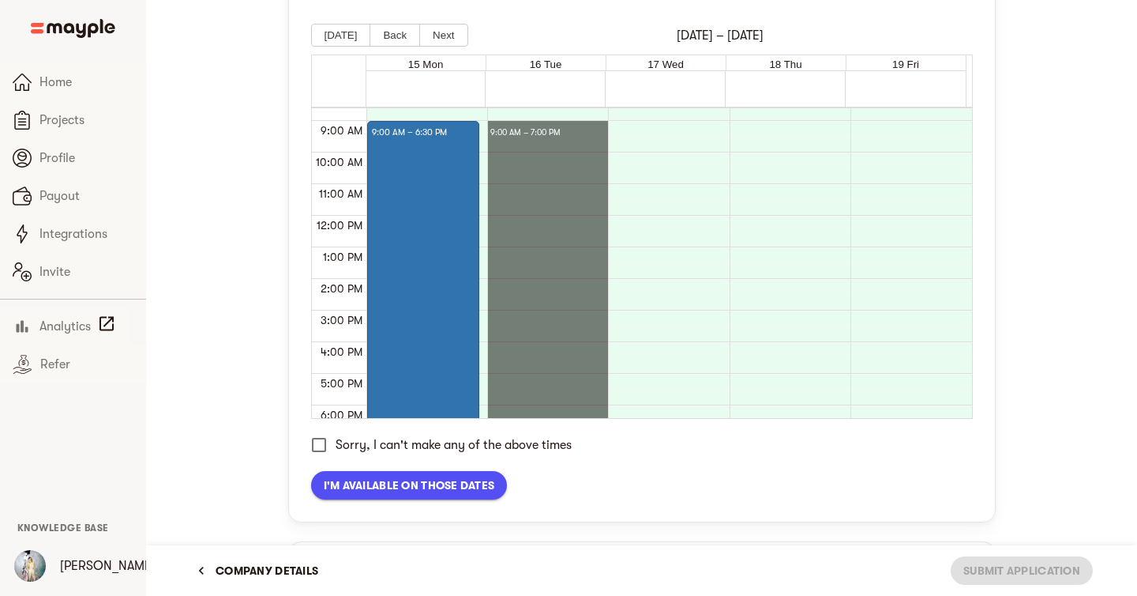
drag, startPoint x: 511, startPoint y: 122, endPoint x: 541, endPoint y: 434, distance: 313.5
click at [541, 434] on div "Timezone [GEOGRAPHIC_DATA]/[GEOGRAPHIC_DATA] Timezone [DATE] Back Next [DATE] –…" at bounding box center [642, 221] width 662 height 558
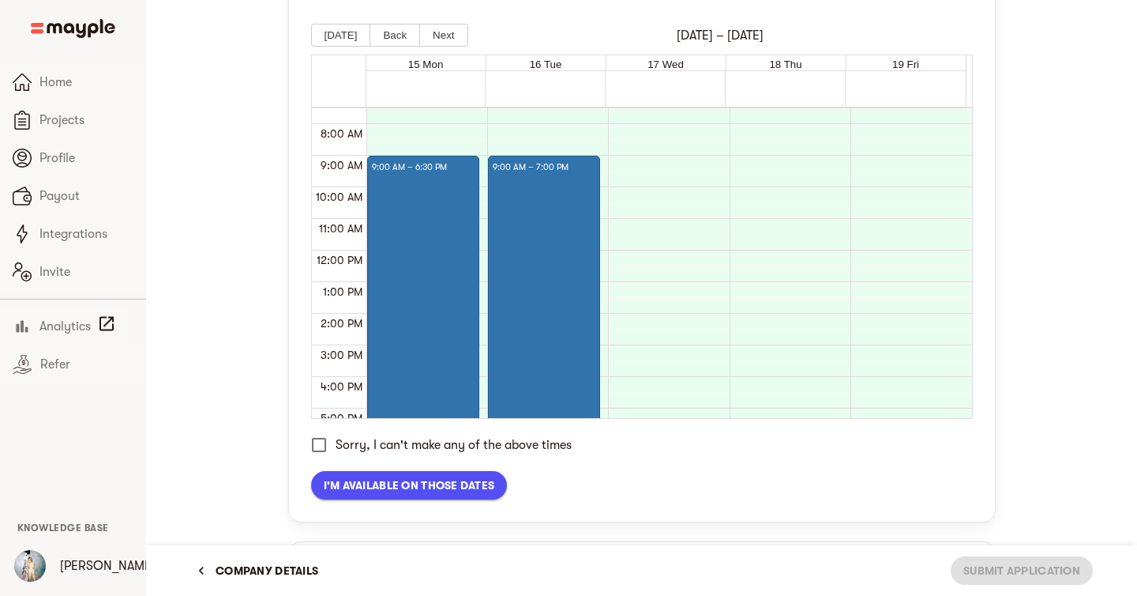
scroll to position [235, 0]
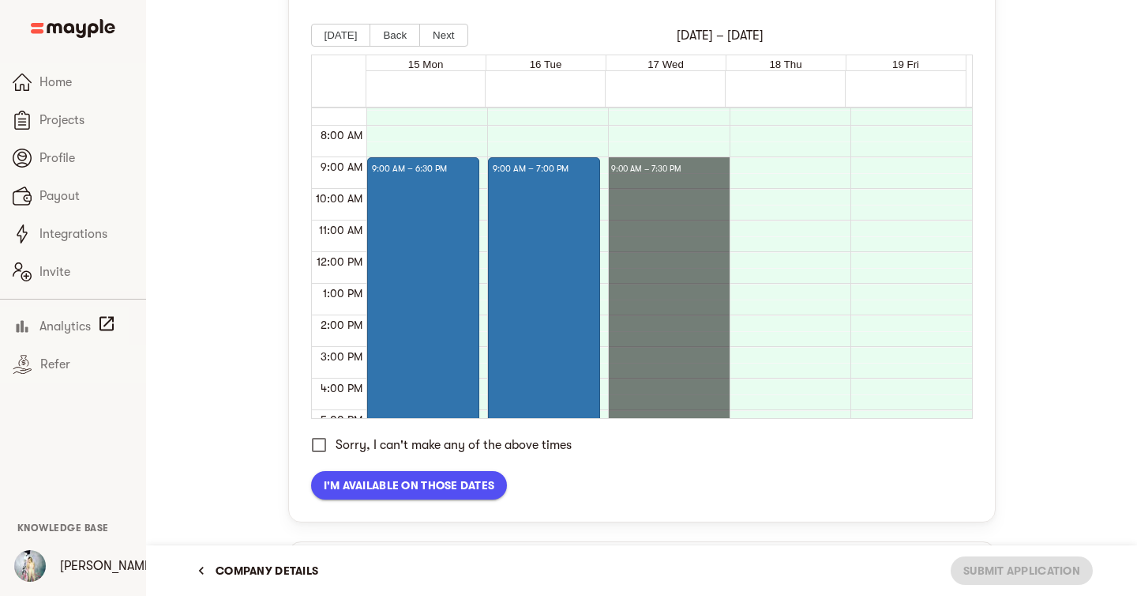
drag, startPoint x: 637, startPoint y: 160, endPoint x: 637, endPoint y: 483, distance: 323.9
click at [637, 483] on div "Timezone [GEOGRAPHIC_DATA]/[GEOGRAPHIC_DATA] Timezone [DATE] Back Next [DATE] –…" at bounding box center [642, 221] width 662 height 558
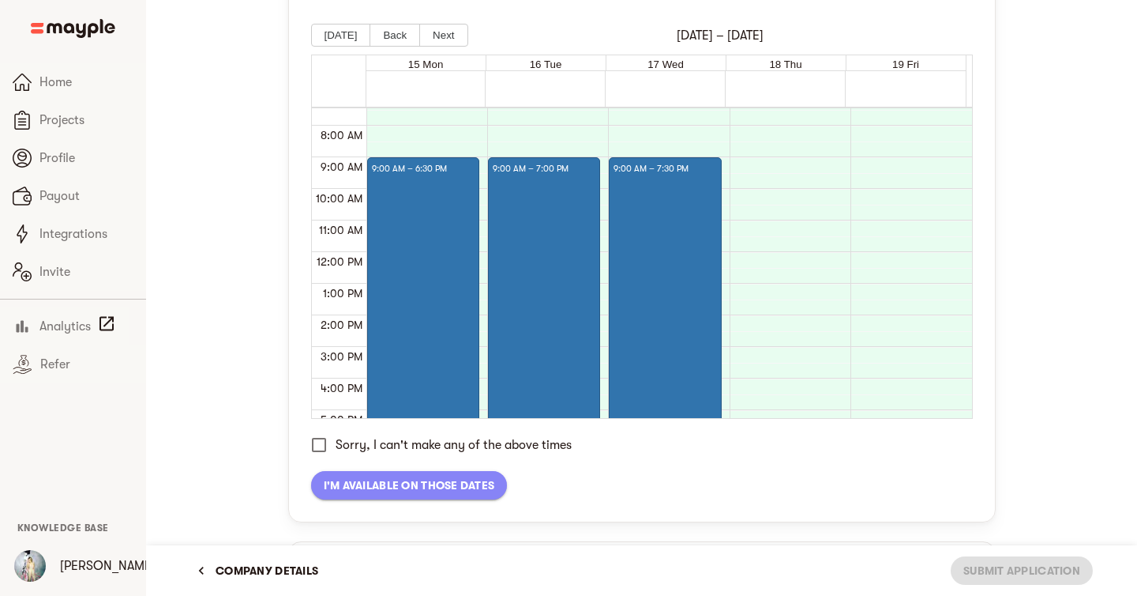
click at [475, 489] on span "I'm available on those dates" at bounding box center [409, 485] width 171 height 19
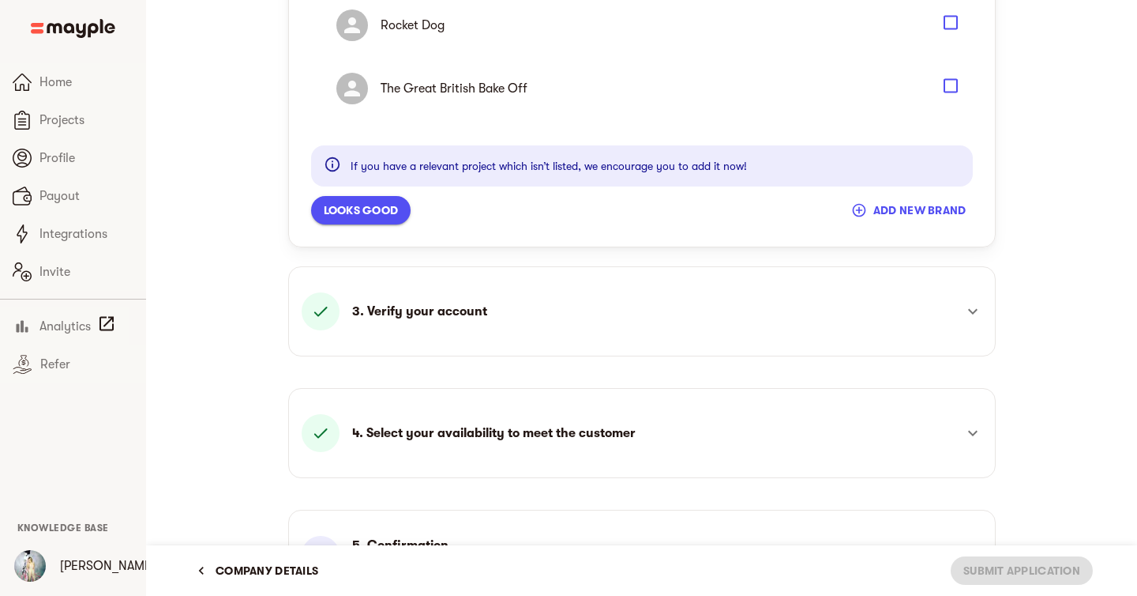
scroll to position [1333, 0]
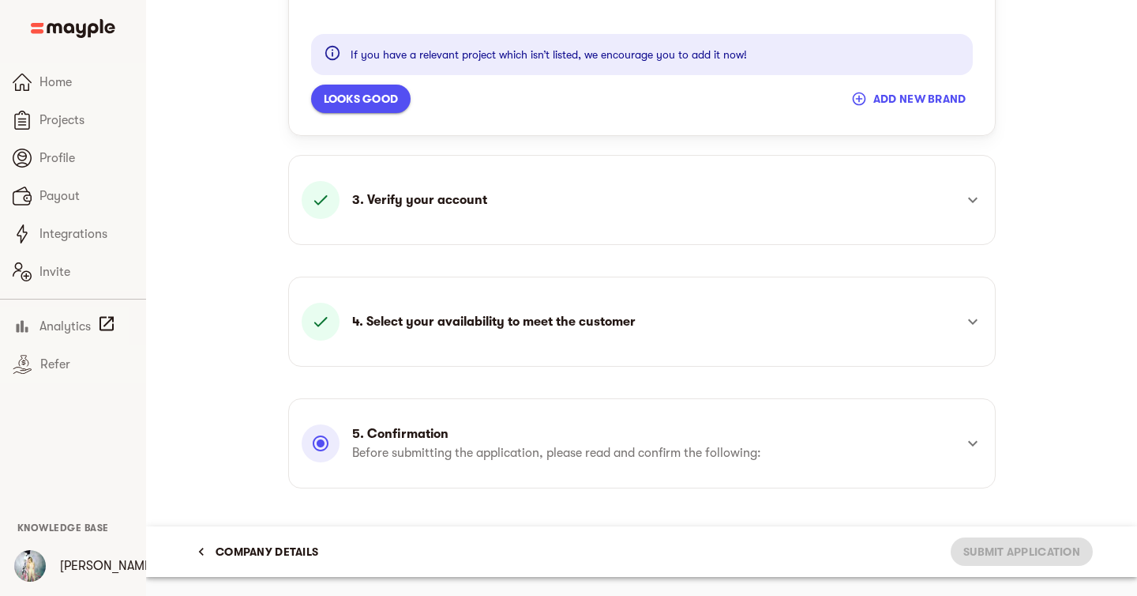
click at [367, 109] on button "Looks good" at bounding box center [361, 99] width 100 height 28
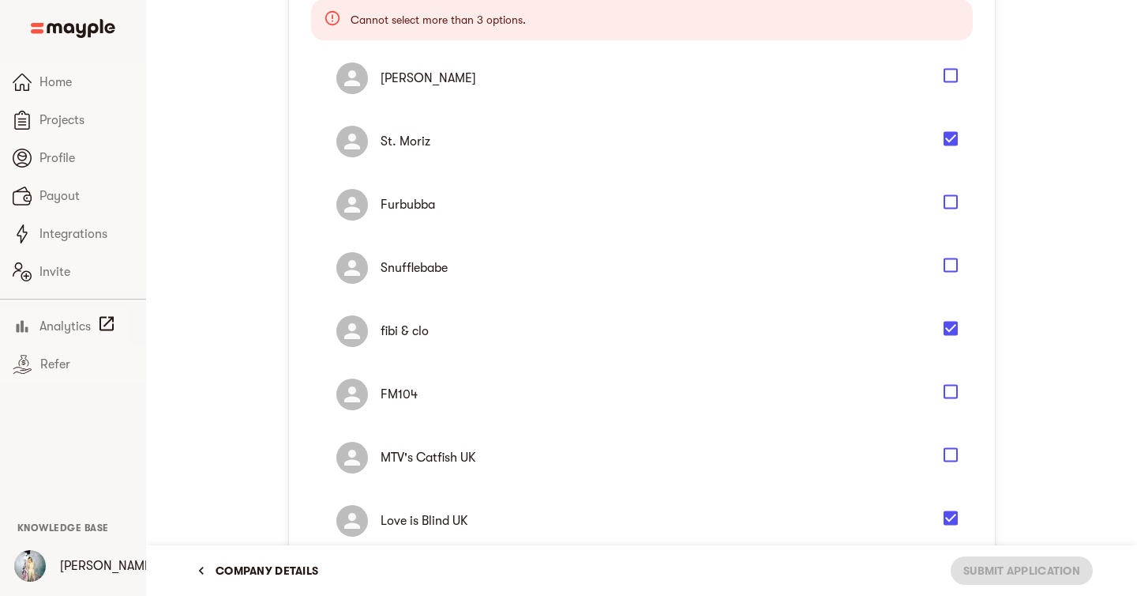
scroll to position [420, 0]
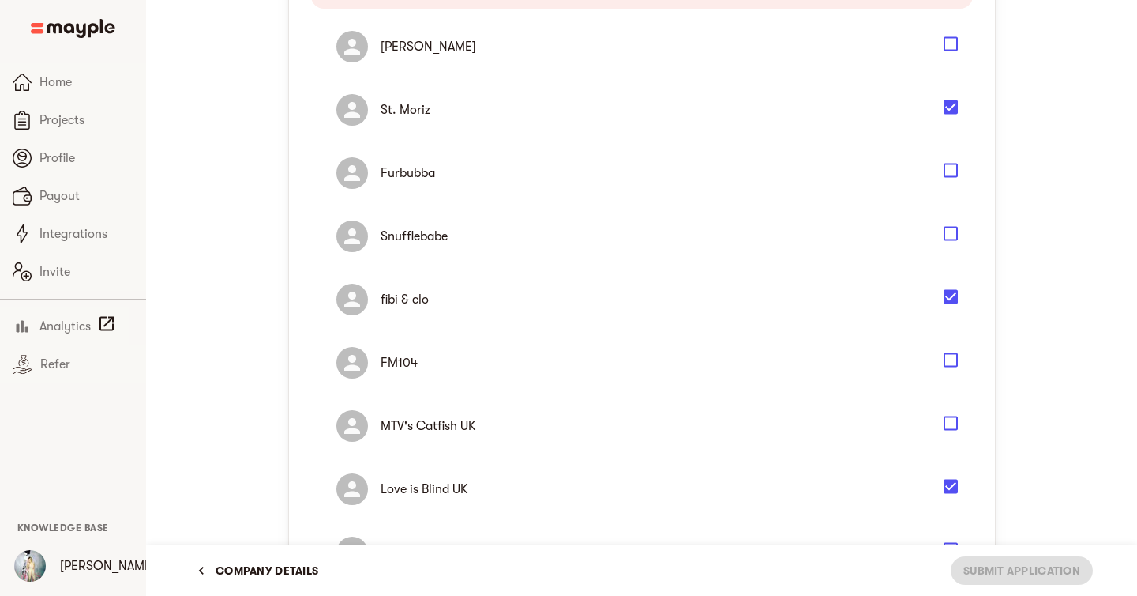
click at [951, 292] on icon "Select" at bounding box center [951, 297] width 14 height 14
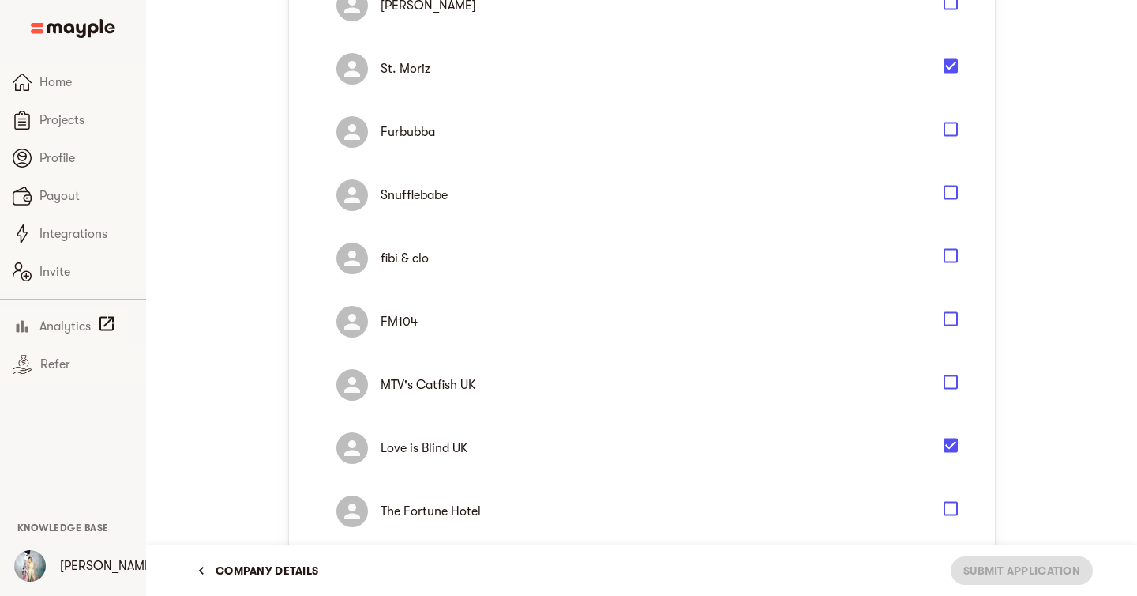
click at [950, 1] on icon "Select" at bounding box center [951, 3] width 19 height 19
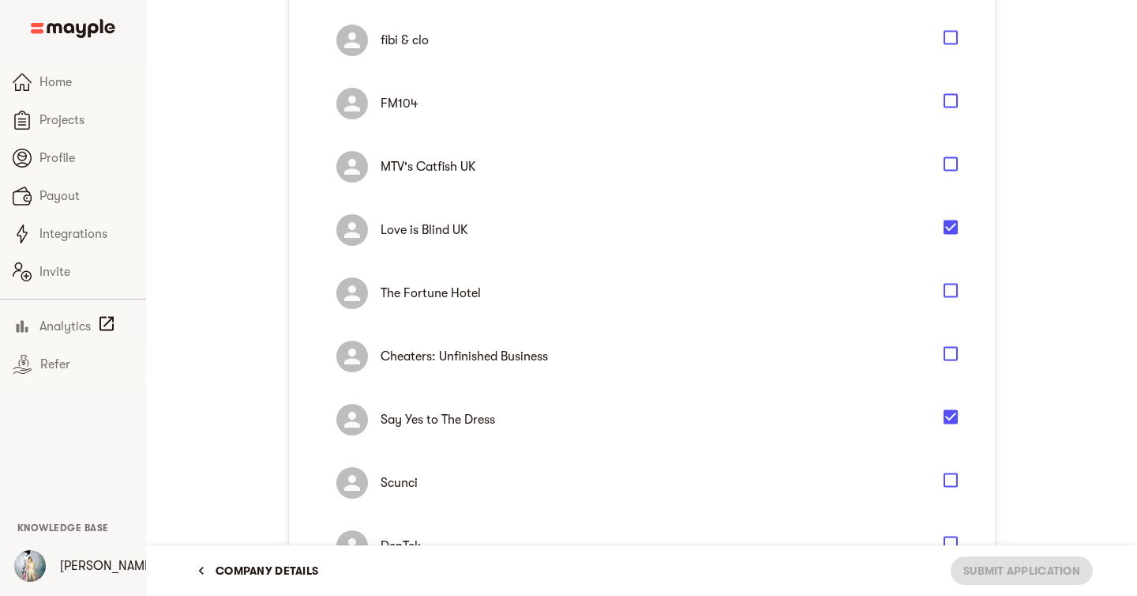
scroll to position [680, 0]
click at [946, 230] on icon "Select" at bounding box center [951, 227] width 14 height 14
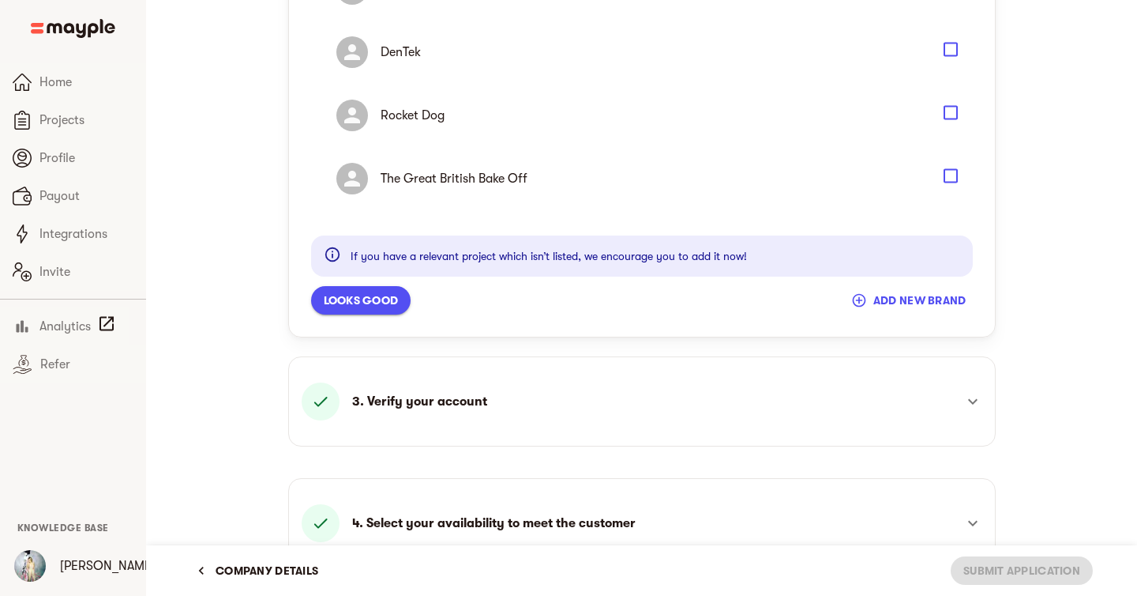
click at [399, 307] on span "Looks good" at bounding box center [361, 300] width 75 height 19
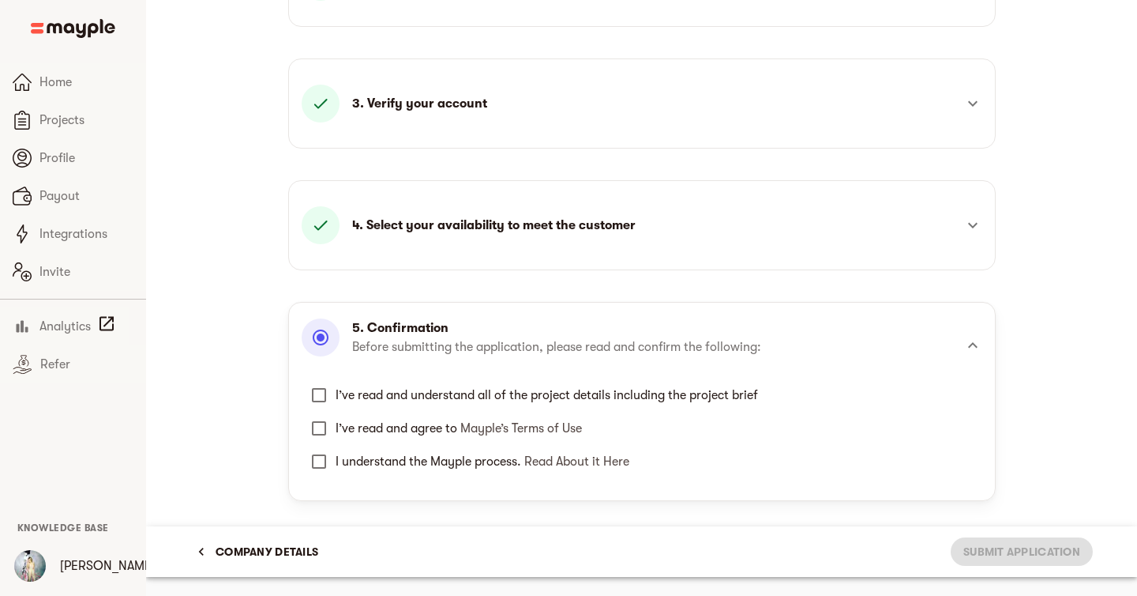
scroll to position [374, 0]
click at [316, 389] on input "I’ve read and understand all of the project details including the project brief" at bounding box center [319, 394] width 33 height 33
checkbox input "true"
click at [317, 429] on input "I’ve read and agree to Mayple’s Terms of Use" at bounding box center [319, 428] width 33 height 33
checkbox input "true"
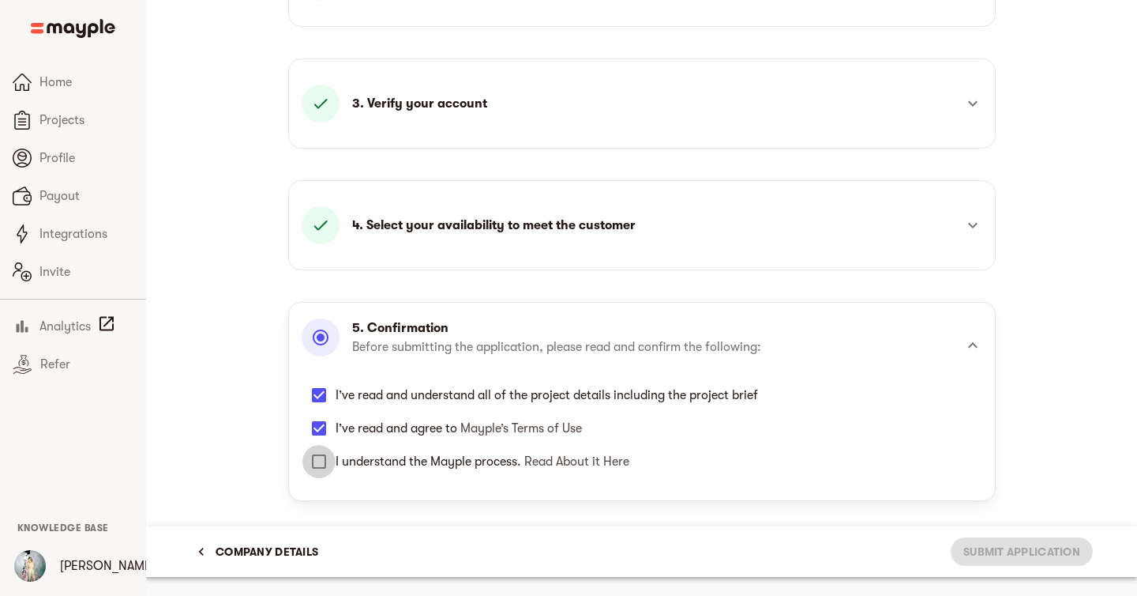
click at [318, 458] on input "I understand the Mayple process. Read About it Here" at bounding box center [319, 461] width 33 height 33
checkbox input "true"
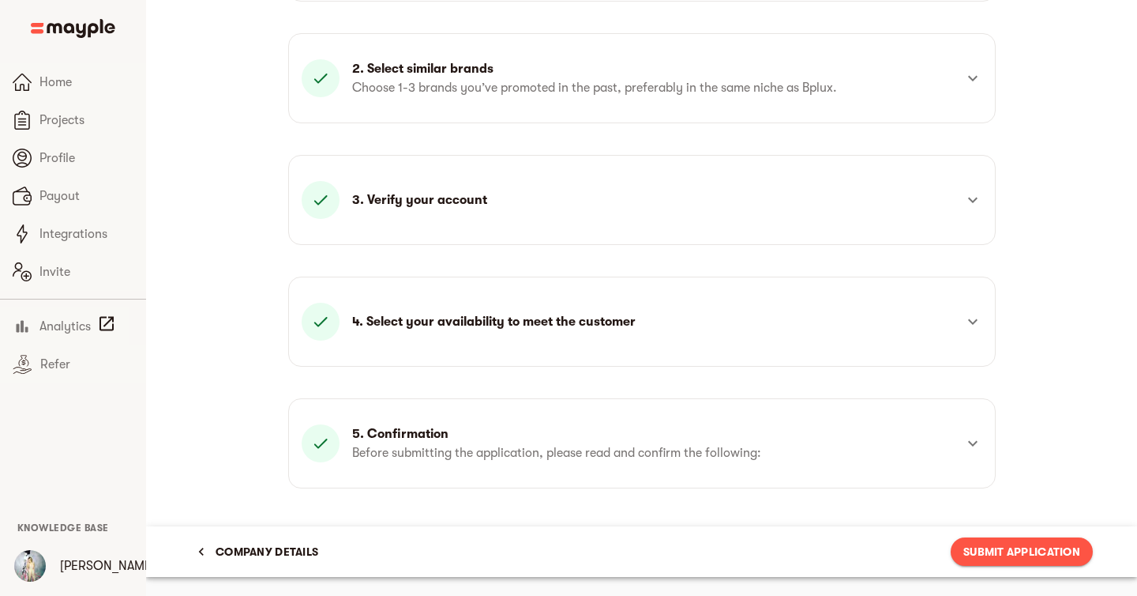
scroll to position [278, 0]
click at [991, 552] on span "Submit Application" at bounding box center [1022, 551] width 117 height 19
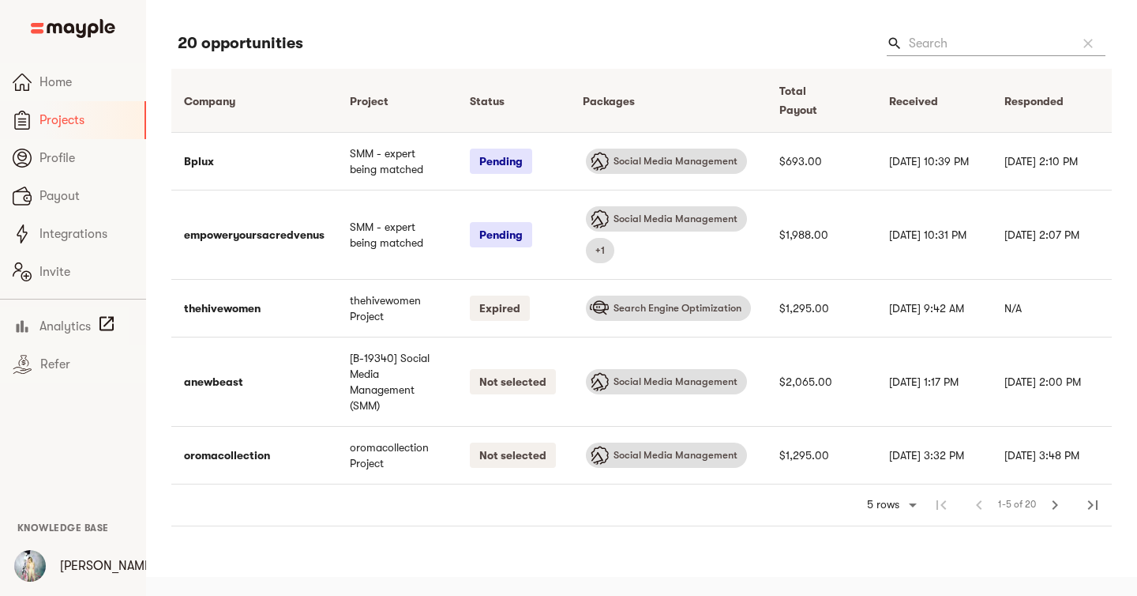
scroll to position [19, 0]
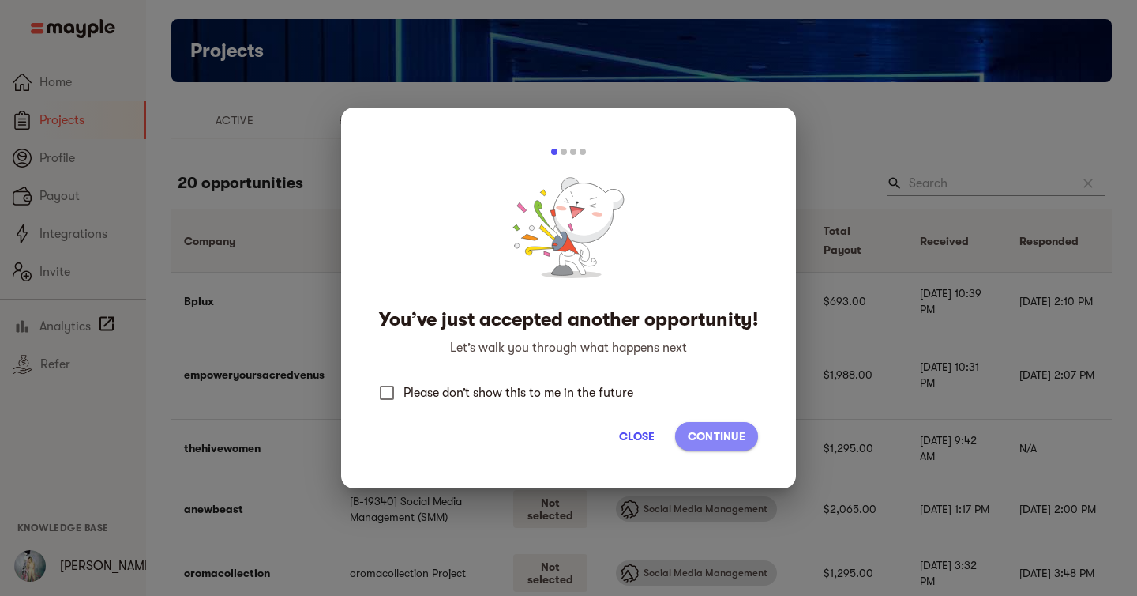
click at [713, 442] on span "Continue" at bounding box center [717, 436] width 58 height 19
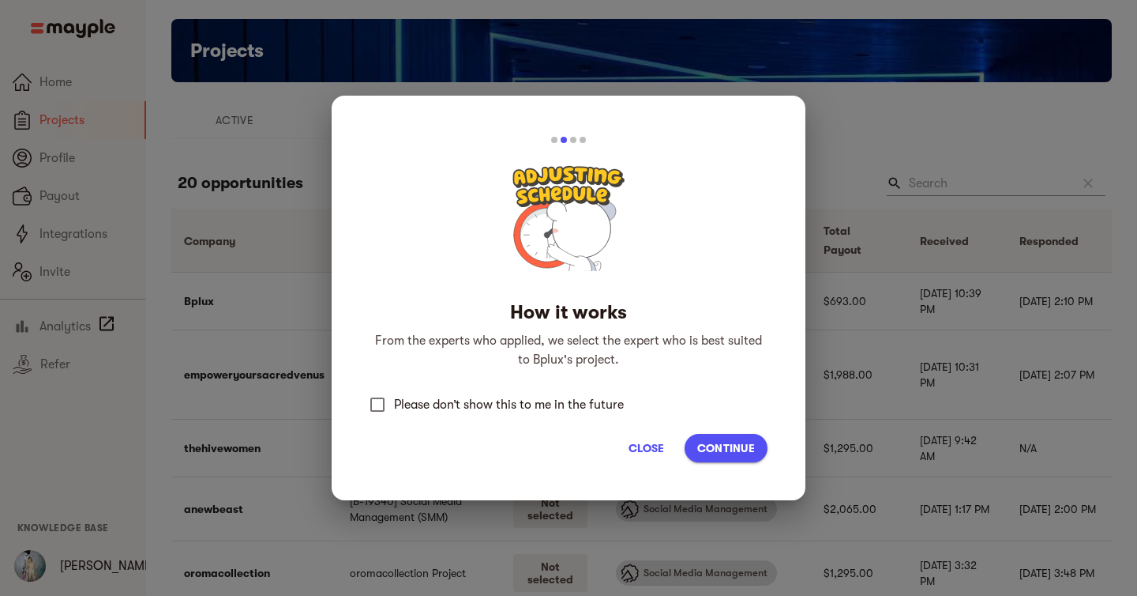
click at [732, 438] on button "Continue" at bounding box center [726, 448] width 83 height 28
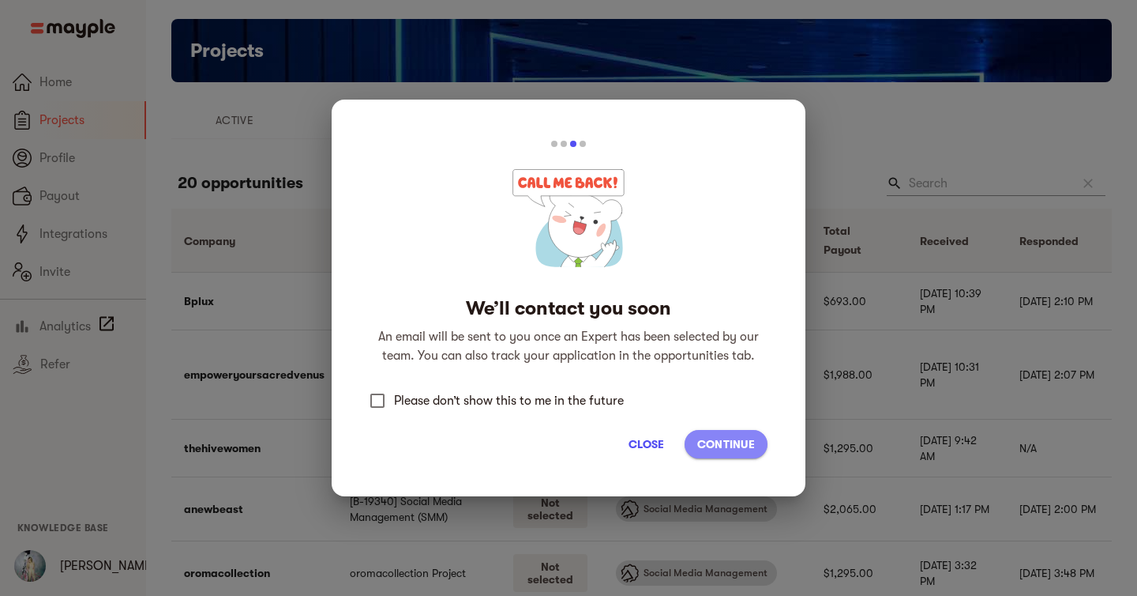
click at [732, 438] on span "Continue" at bounding box center [727, 443] width 58 height 19
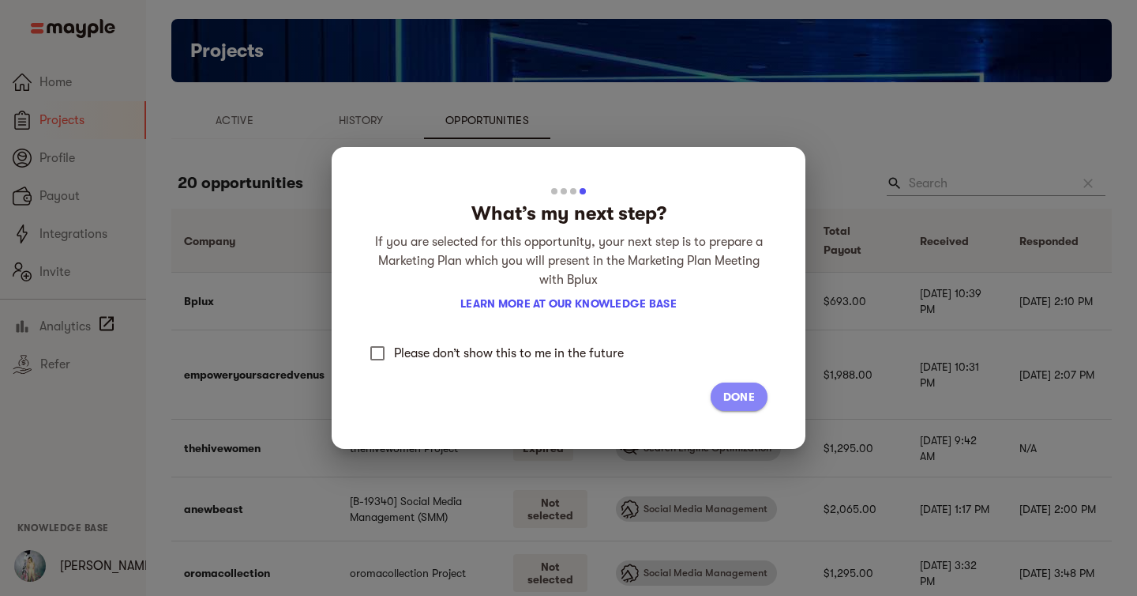
click at [729, 401] on span "Done" at bounding box center [740, 396] width 32 height 19
